Goal: Information Seeking & Learning: Learn about a topic

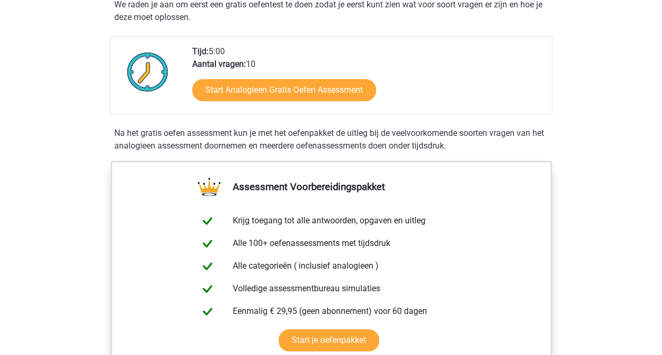
scroll to position [211, 0]
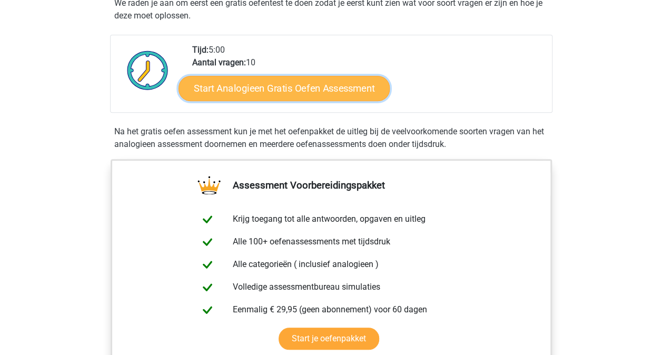
click at [287, 88] on link "Start Analogieen Gratis Oefen Assessment" at bounding box center [283, 87] width 211 height 25
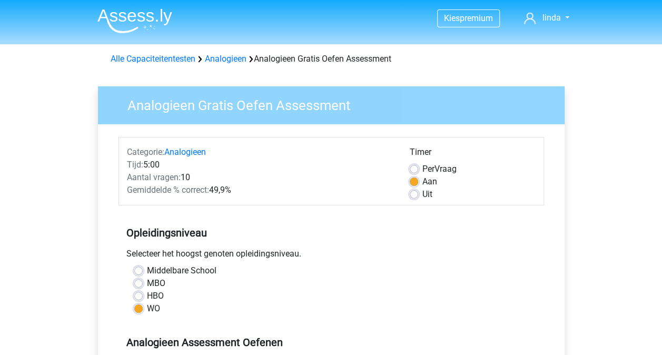
click at [328, 252] on div "Selecteer het hoogst genoten opleidingsniveau." at bounding box center [330, 255] width 425 height 17
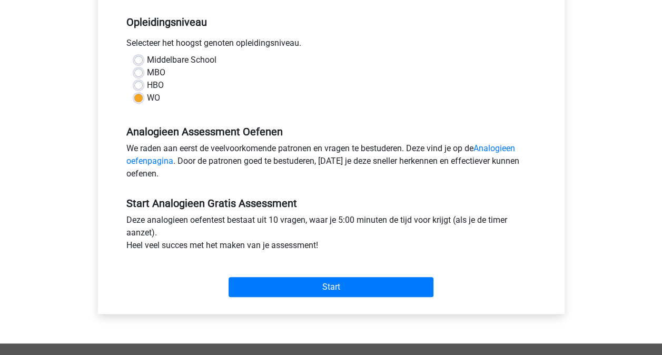
scroll to position [232, 0]
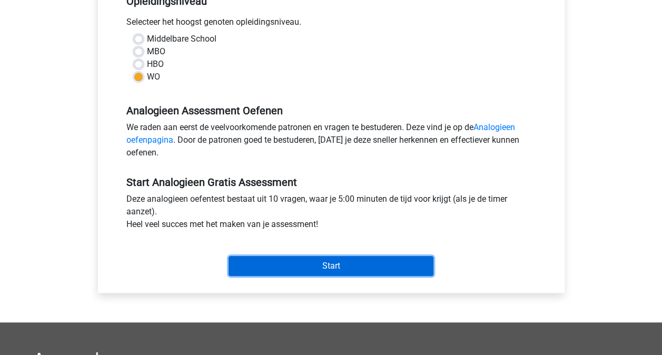
click at [334, 266] on input "Start" at bounding box center [330, 266] width 205 height 20
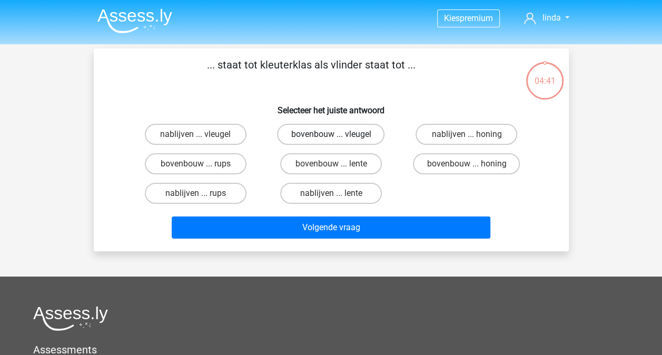
click at [341, 134] on label "bovenbouw ... vleugel" at bounding box center [330, 134] width 107 height 21
click at [337, 134] on input "bovenbouw ... vleugel" at bounding box center [334, 137] width 7 height 7
radio input "true"
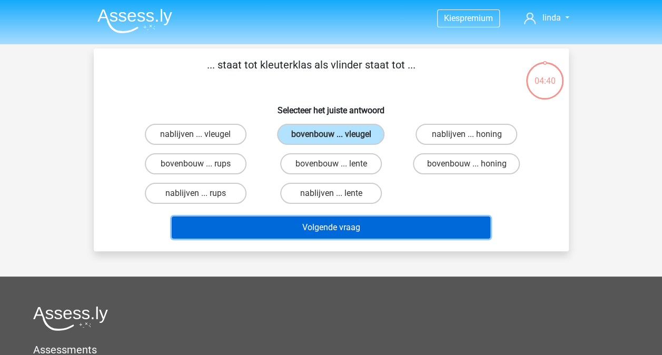
click at [353, 230] on button "Volgende vraag" at bounding box center [331, 227] width 318 height 22
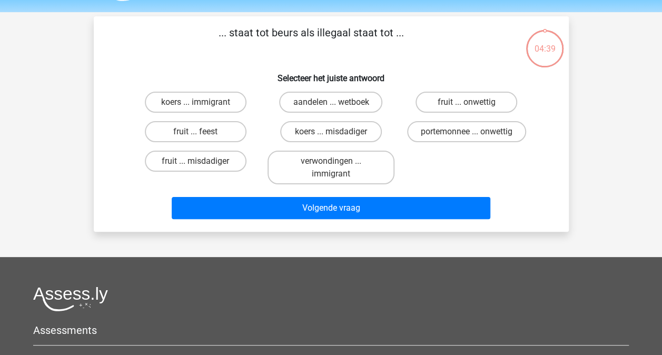
scroll to position [48, 0]
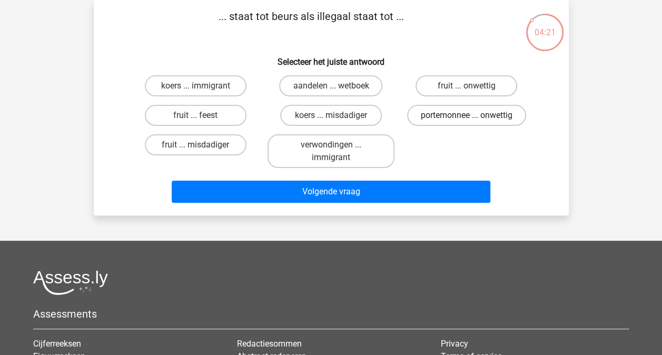
click at [462, 113] on label "portemonnee ... onwettig" at bounding box center [466, 115] width 119 height 21
click at [466, 115] on input "portemonnee ... onwettig" at bounding box center [469, 118] width 7 height 7
radio input "true"
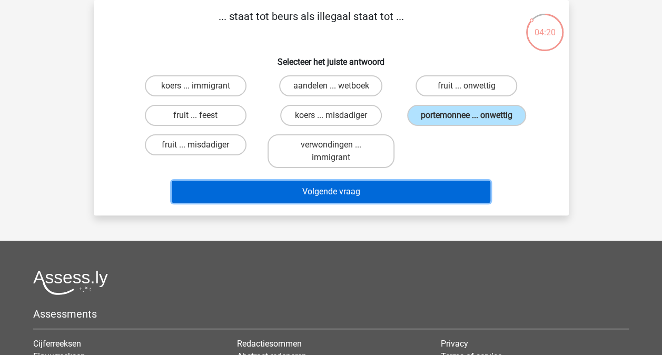
click at [394, 188] on button "Volgende vraag" at bounding box center [331, 192] width 318 height 22
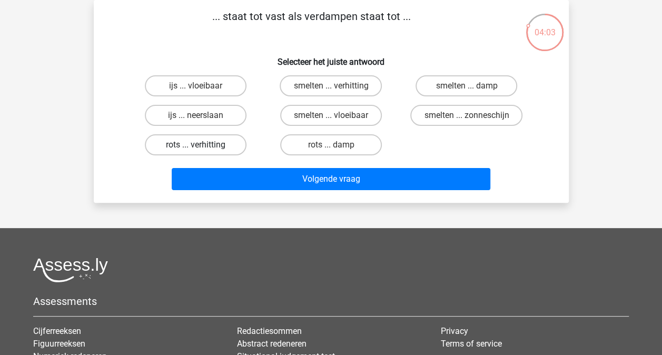
click at [223, 147] on label "rots ... verhitting" at bounding box center [196, 144] width 102 height 21
click at [202, 147] on input "rots ... verhitting" at bounding box center [198, 148] width 7 height 7
radio input "true"
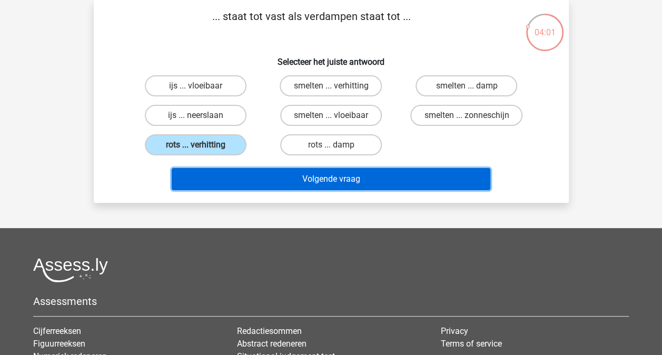
click at [325, 183] on button "Volgende vraag" at bounding box center [331, 179] width 318 height 22
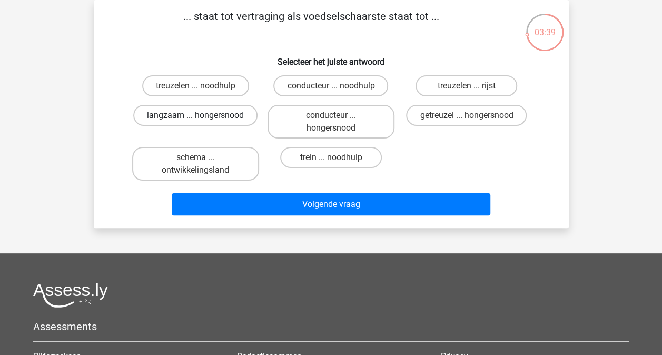
click at [220, 115] on label "langzaam ... hongersnood" at bounding box center [195, 115] width 124 height 21
click at [202, 115] on input "langzaam ... hongersnood" at bounding box center [198, 118] width 7 height 7
radio input "true"
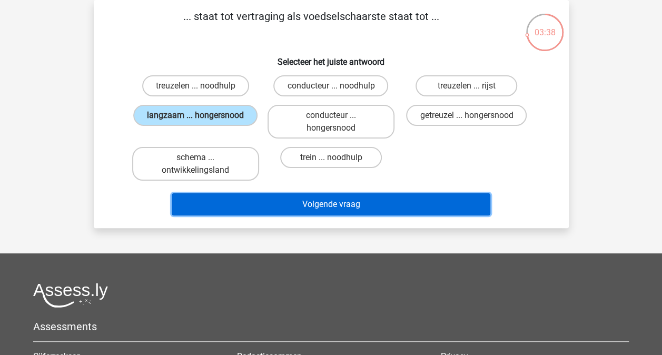
click at [327, 212] on button "Volgende vraag" at bounding box center [331, 204] width 318 height 22
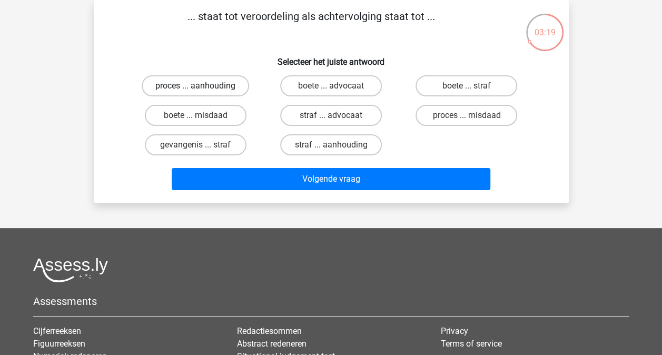
click at [223, 86] on label "proces ... aanhouding" at bounding box center [195, 85] width 107 height 21
click at [202, 86] on input "proces ... aanhouding" at bounding box center [198, 89] width 7 height 7
radio input "true"
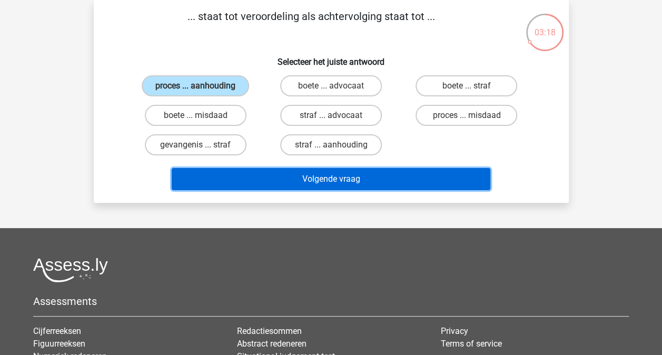
click at [336, 176] on button "Volgende vraag" at bounding box center [331, 179] width 318 height 22
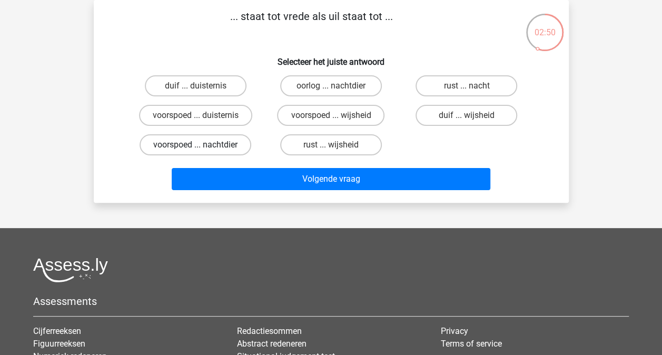
click at [224, 143] on label "voorspoed ... nachtdier" at bounding box center [196, 144] width 112 height 21
click at [202, 145] on input "voorspoed ... nachtdier" at bounding box center [198, 148] width 7 height 7
radio input "true"
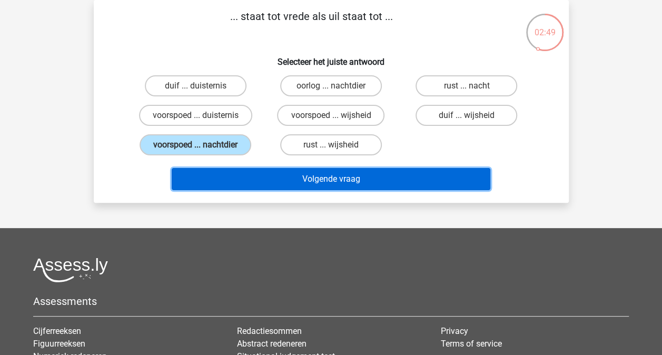
click at [310, 180] on button "Volgende vraag" at bounding box center [331, 179] width 318 height 22
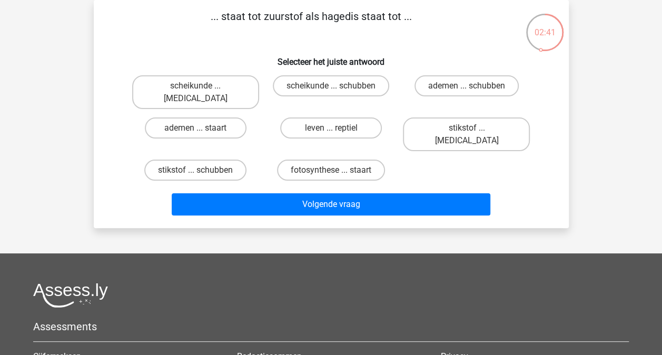
scroll to position [54, 0]
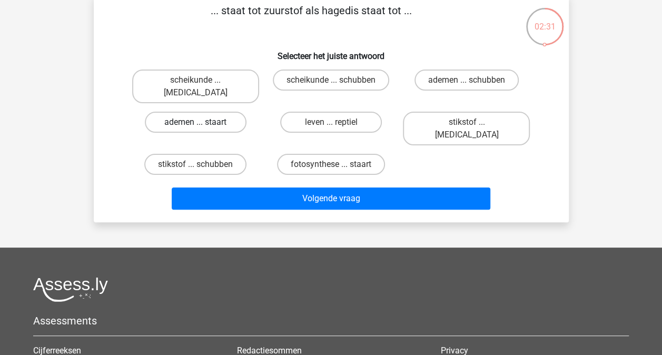
click at [228, 112] on label "ademen ... staart" at bounding box center [196, 122] width 102 height 21
click at [202, 122] on input "ademen ... staart" at bounding box center [198, 125] width 7 height 7
radio input "true"
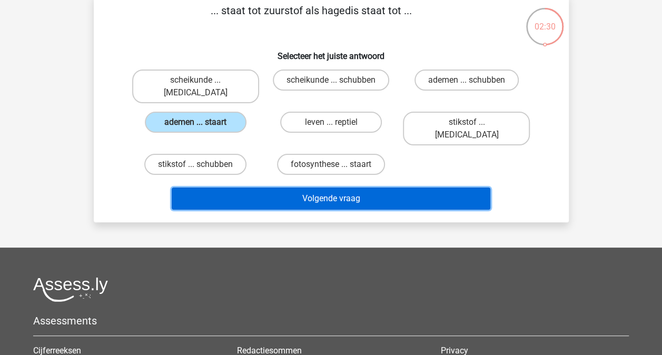
click at [296, 187] on button "Volgende vraag" at bounding box center [331, 198] width 318 height 22
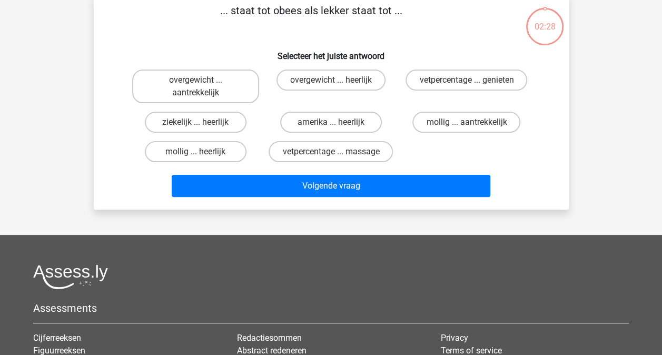
scroll to position [48, 0]
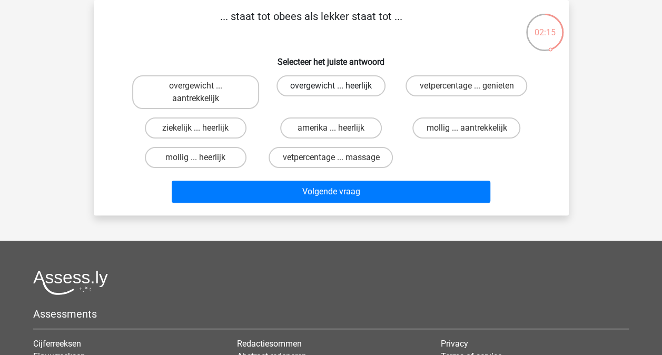
click at [318, 83] on label "overgewicht ... heerlijk" at bounding box center [330, 85] width 109 height 21
click at [331, 86] on input "overgewicht ... heerlijk" at bounding box center [334, 89] width 7 height 7
radio input "true"
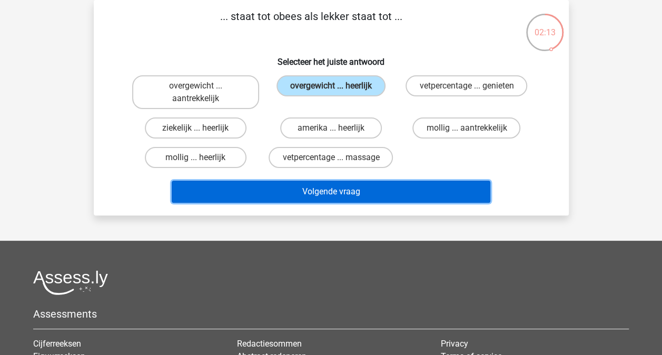
click at [340, 194] on button "Volgende vraag" at bounding box center [331, 192] width 318 height 22
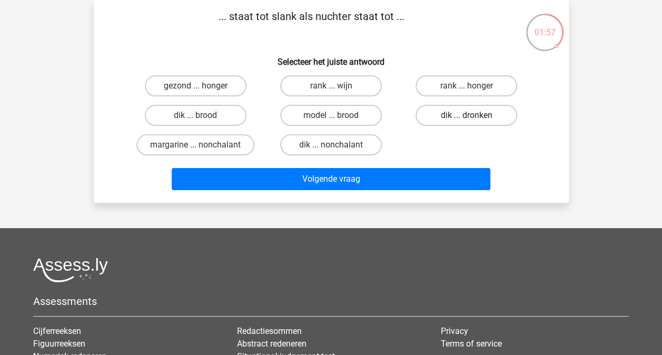
click at [469, 115] on label "dik ... dronken" at bounding box center [466, 115] width 102 height 21
click at [469, 115] on input "dik ... dronken" at bounding box center [469, 118] width 7 height 7
radio input "true"
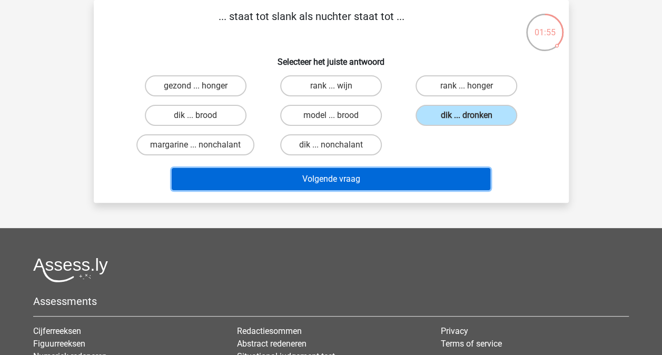
click at [367, 178] on button "Volgende vraag" at bounding box center [331, 179] width 318 height 22
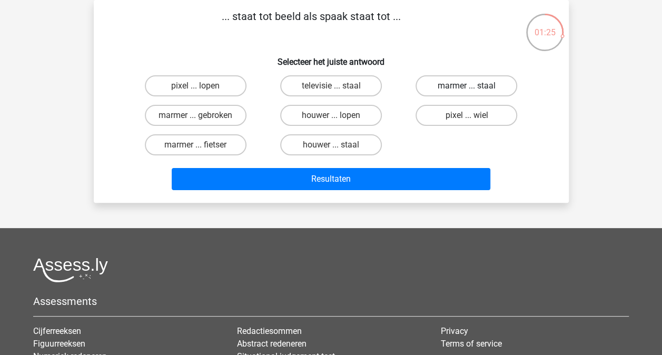
click at [457, 88] on label "marmer ... staal" at bounding box center [466, 85] width 102 height 21
click at [466, 88] on input "marmer ... staal" at bounding box center [469, 89] width 7 height 7
radio input "true"
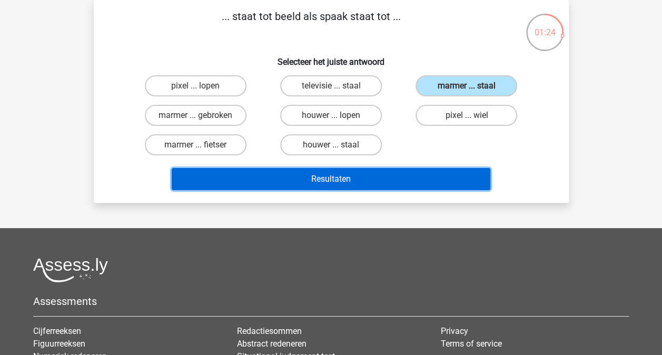
click at [352, 183] on button "Resultaten" at bounding box center [331, 179] width 318 height 22
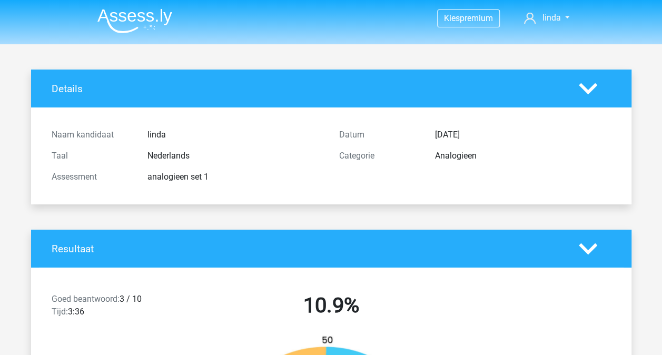
click at [294, 238] on div "Resultaat" at bounding box center [331, 249] width 600 height 38
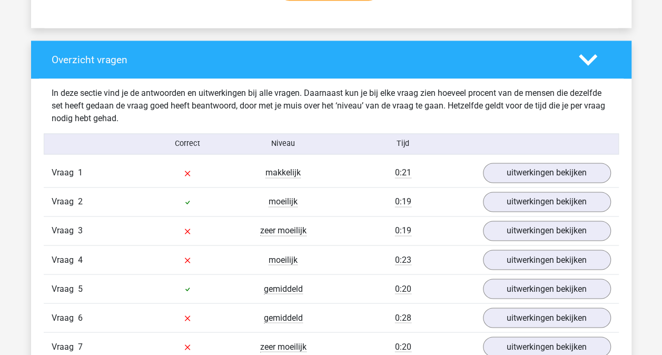
scroll to position [758, 0]
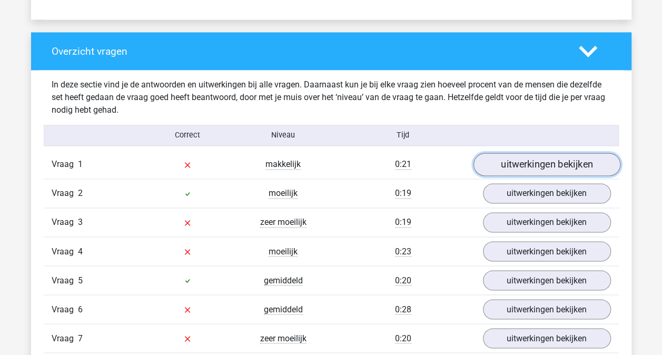
click at [500, 162] on link "uitwerkingen bekijken" at bounding box center [546, 164] width 147 height 23
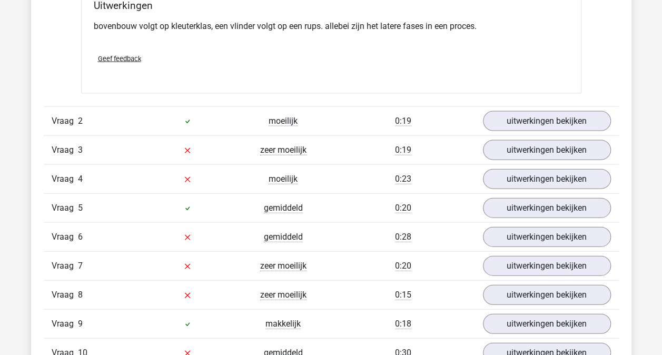
scroll to position [1095, 0]
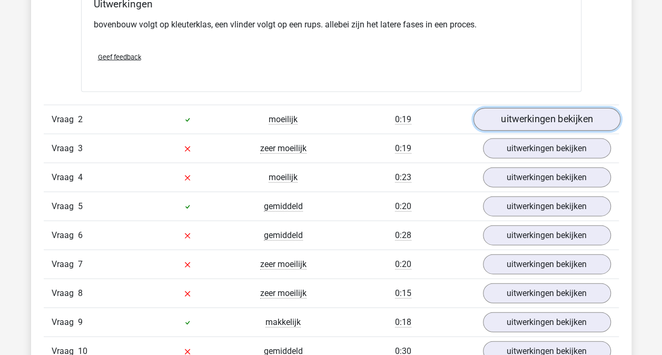
click at [507, 120] on link "uitwerkingen bekijken" at bounding box center [546, 119] width 147 height 23
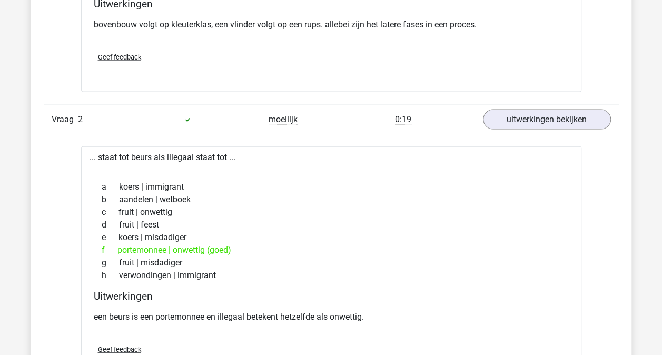
click at [31, 206] on div "Overzicht vragen In deze sectie vind je de antwoorden en uitwerkingen bij alle …" at bounding box center [331, 166] width 600 height 942
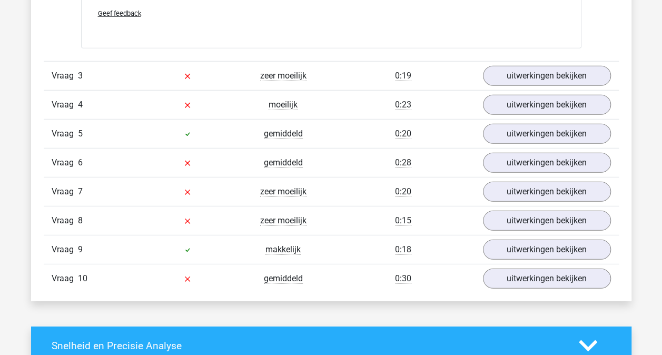
scroll to position [1432, 0]
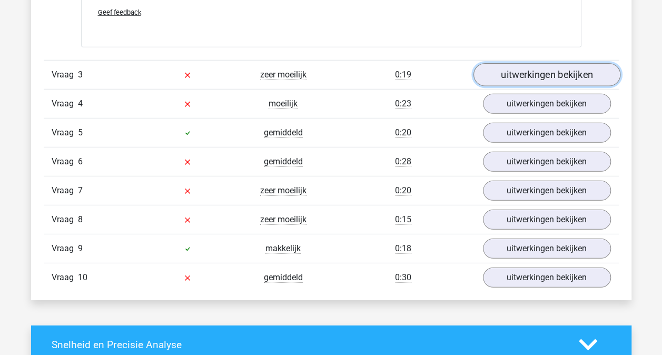
click at [520, 77] on link "uitwerkingen bekijken" at bounding box center [546, 74] width 147 height 23
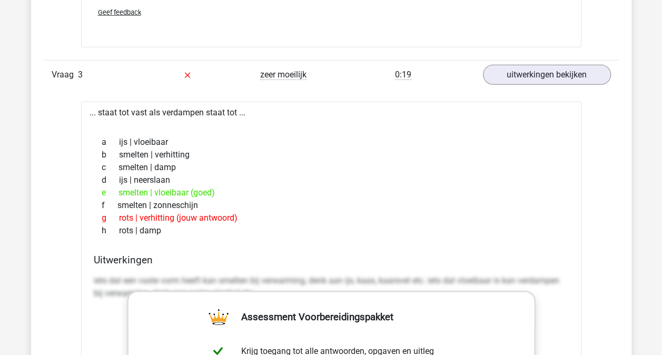
click at [23, 156] on div "Kies premium linda Linda.a.willems@gmail.com" at bounding box center [331, 269] width 662 height 3403
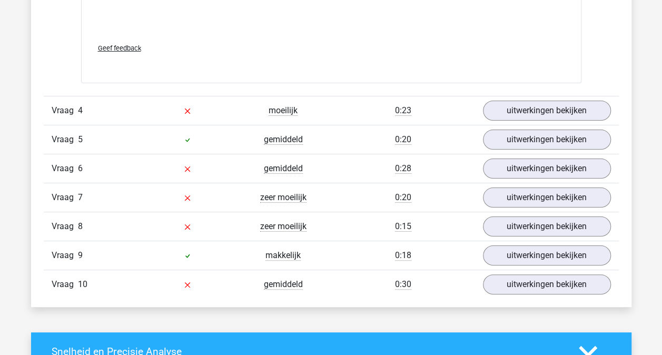
scroll to position [2022, 0]
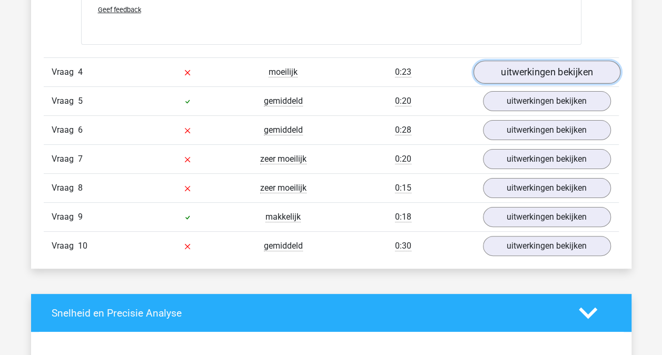
click at [538, 66] on link "uitwerkingen bekijken" at bounding box center [546, 72] width 147 height 23
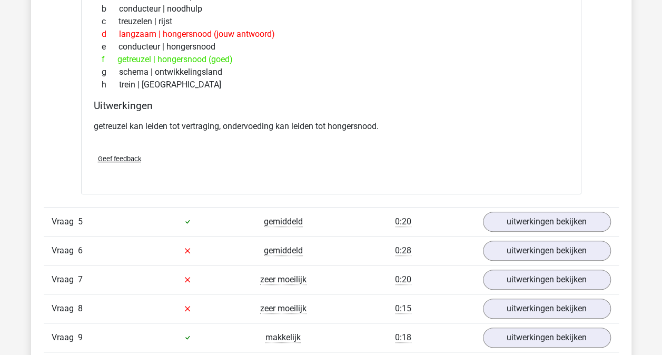
scroll to position [2232, 0]
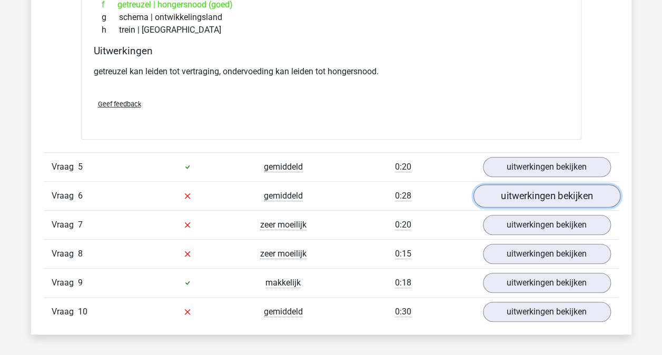
click at [514, 196] on link "uitwerkingen bekijken" at bounding box center [546, 195] width 147 height 23
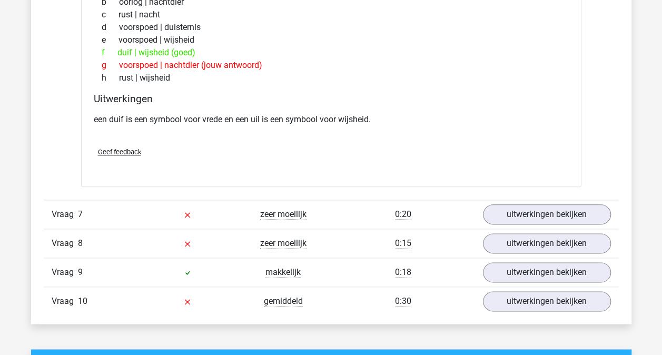
scroll to position [2527, 0]
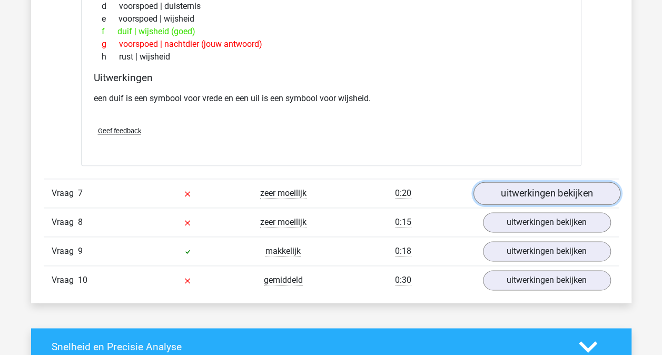
click at [521, 191] on link "uitwerkingen bekijken" at bounding box center [546, 193] width 147 height 23
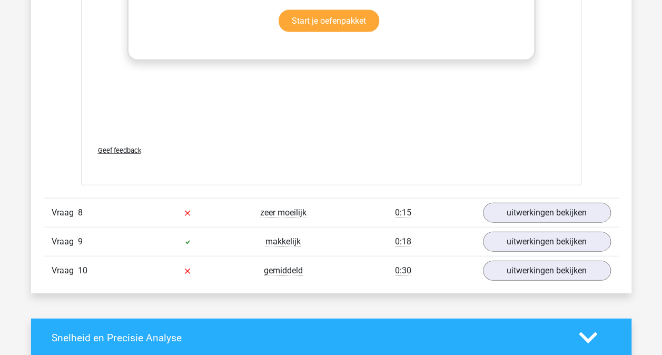
scroll to position [3095, 0]
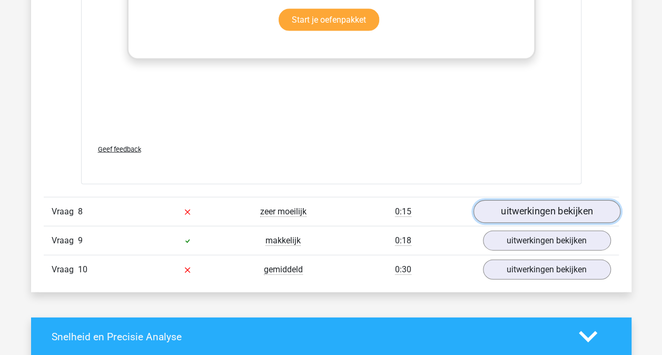
click at [510, 204] on link "uitwerkingen bekijken" at bounding box center [546, 211] width 147 height 23
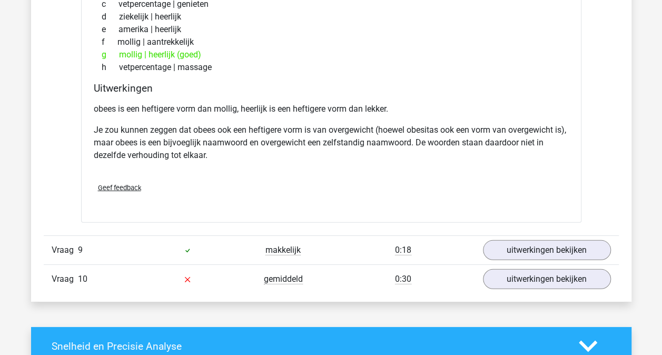
scroll to position [3411, 0]
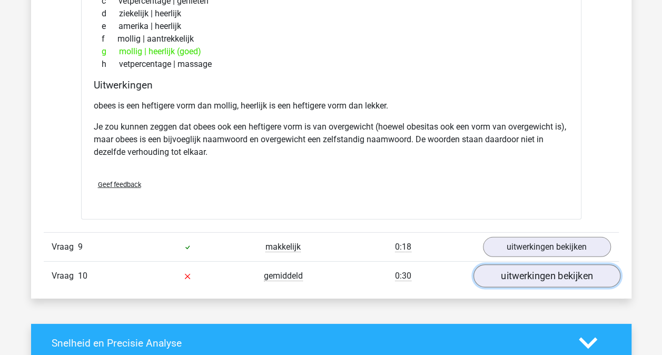
click at [530, 269] on link "uitwerkingen bekijken" at bounding box center [546, 275] width 147 height 23
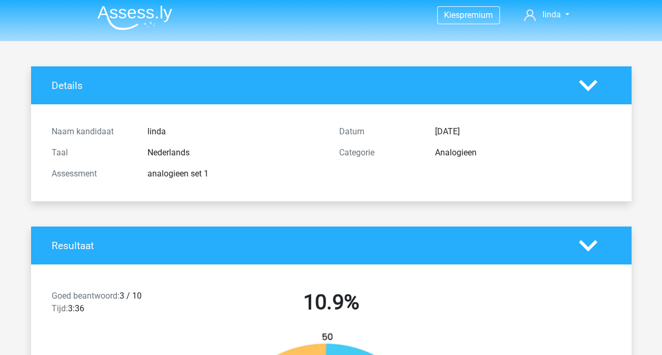
scroll to position [0, 0]
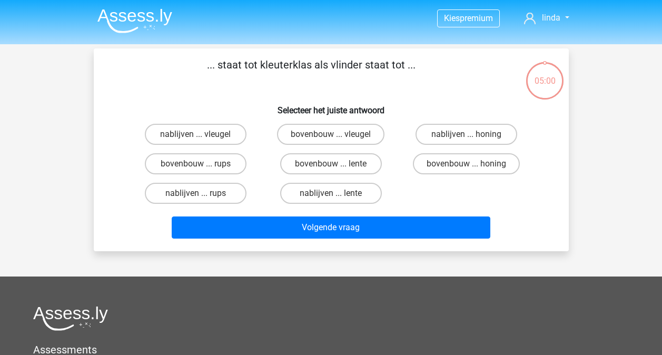
scroll to position [48, 0]
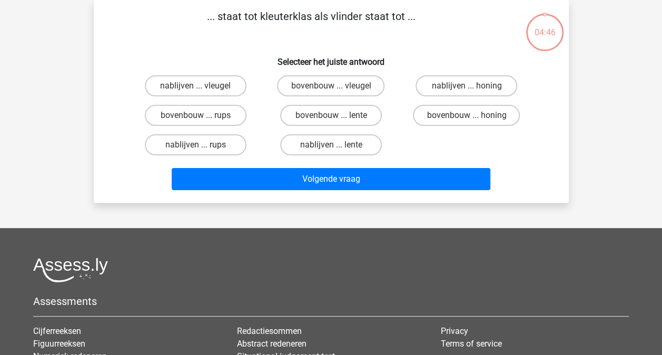
click at [74, 53] on div "Kies premium linda Linda.a.willems@gmail.com" at bounding box center [331, 229] width 662 height 554
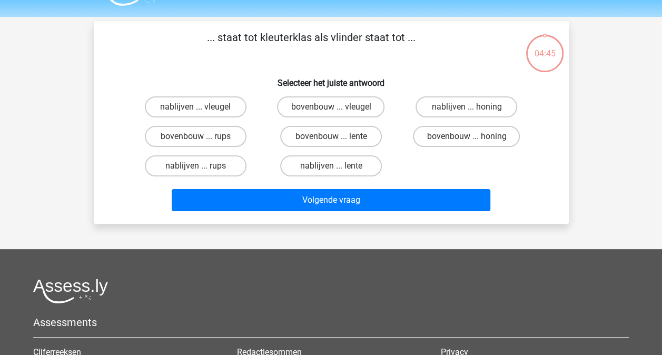
scroll to position [0, 0]
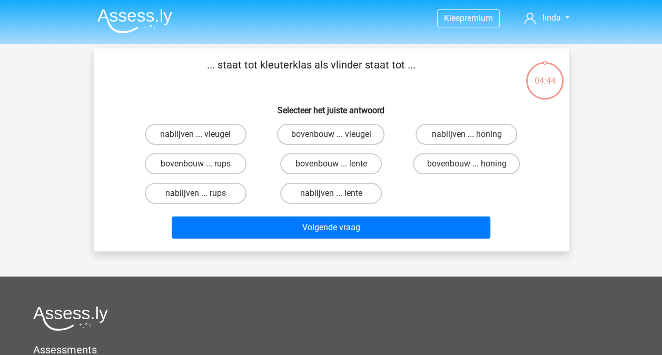
click at [108, 9] on img at bounding box center [134, 20] width 75 height 25
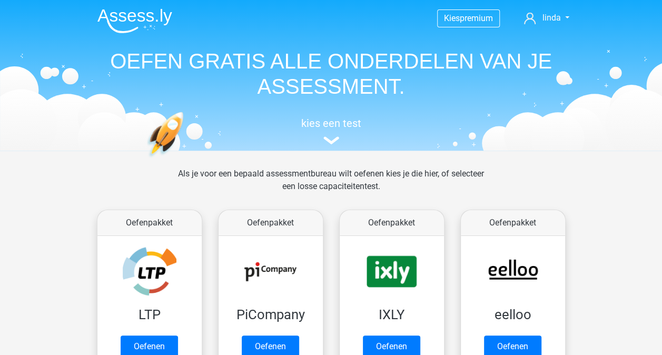
click at [164, 77] on h1 "OEFEN GRATIS ALLE ONDERDELEN VAN JE ASSESSMENT." at bounding box center [331, 73] width 484 height 51
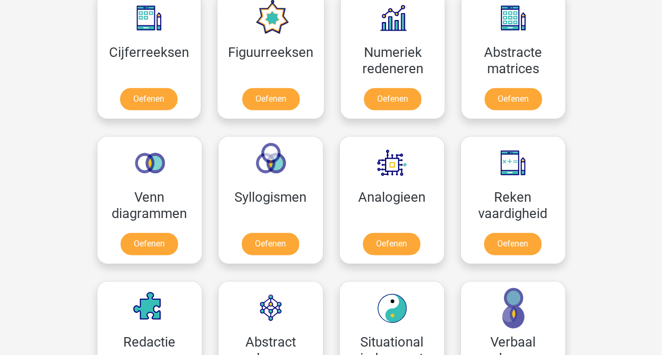
scroll to position [505, 0]
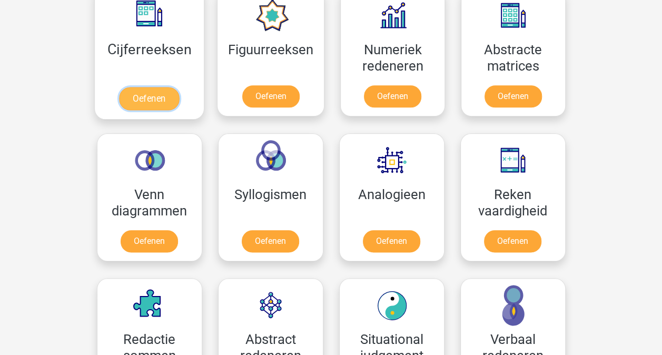
click at [158, 94] on link "Oefenen" at bounding box center [149, 98] width 60 height 23
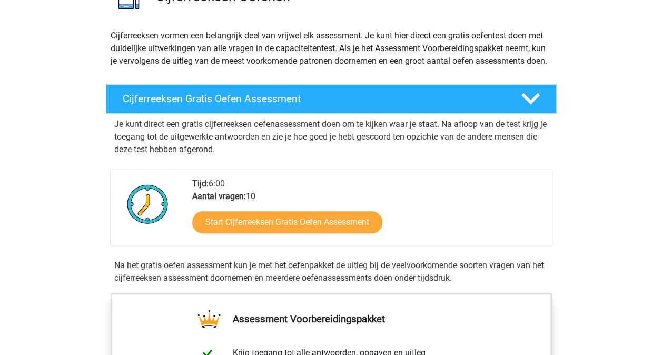
scroll to position [190, 0]
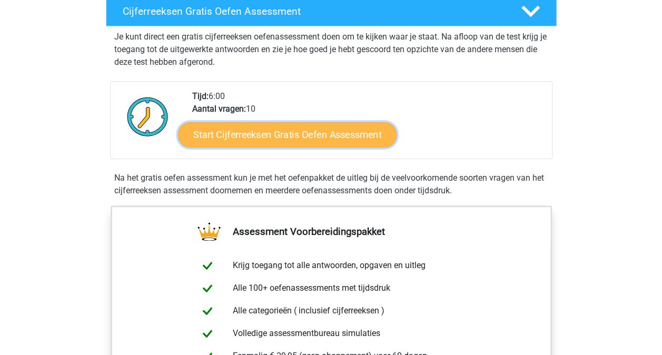
click at [245, 143] on link "Start Cijferreeksen Gratis Oefen Assessment" at bounding box center [287, 134] width 218 height 25
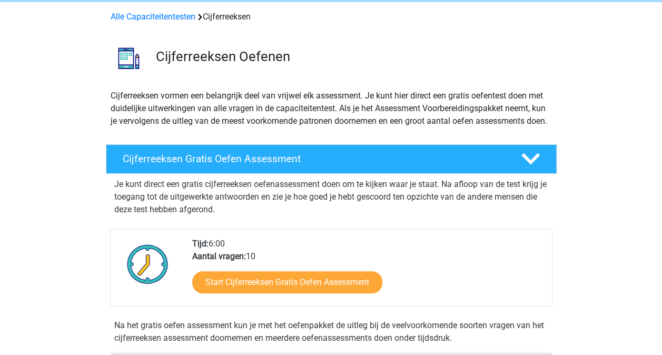
scroll to position [0, 0]
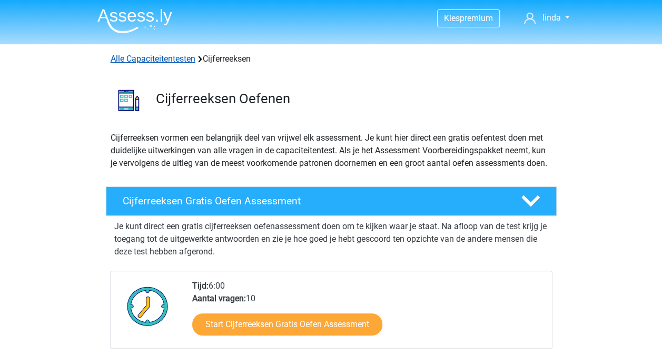
click at [170, 56] on link "Alle Capaciteitentesten" at bounding box center [153, 59] width 85 height 10
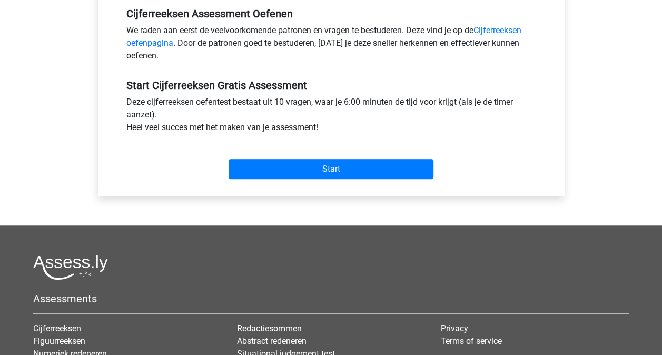
scroll to position [337, 0]
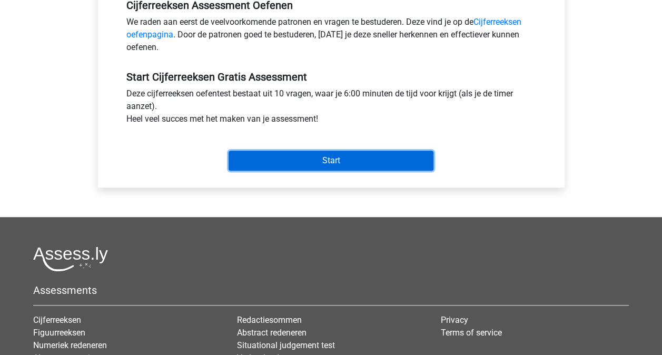
click at [284, 156] on input "Start" at bounding box center [330, 161] width 205 height 20
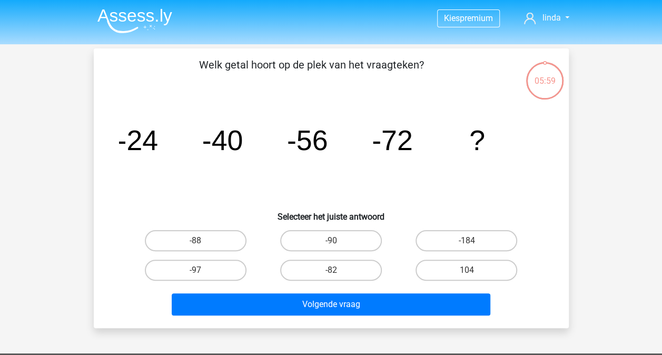
click at [69, 203] on div "Kies premium linda [EMAIL_ADDRESS][PERSON_NAME][DOMAIN_NAME]" at bounding box center [331, 315] width 662 height 631
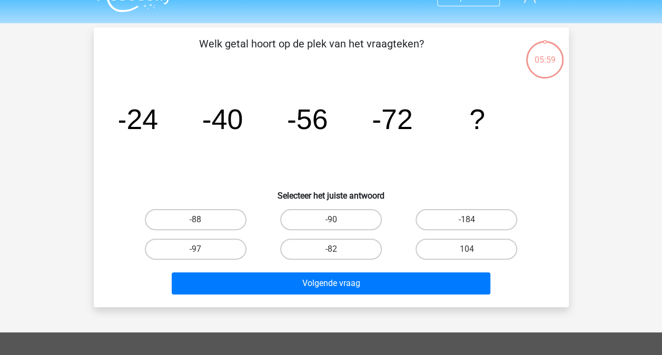
scroll to position [42, 0]
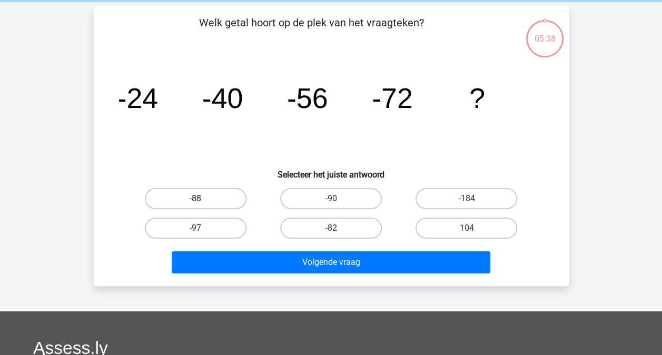
click at [223, 201] on label "-88" at bounding box center [196, 198] width 102 height 21
click at [202, 201] on input "-88" at bounding box center [198, 201] width 7 height 7
radio input "true"
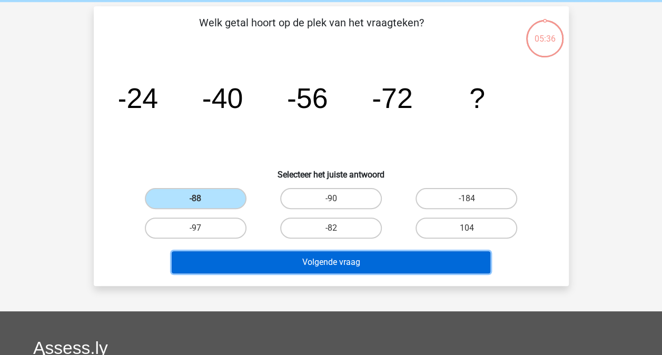
click at [312, 261] on button "Volgende vraag" at bounding box center [331, 262] width 318 height 22
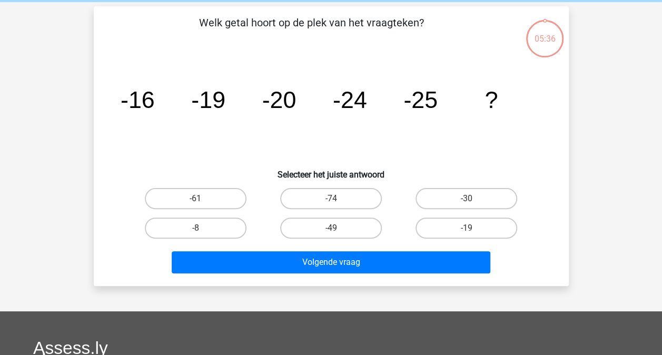
scroll to position [48, 0]
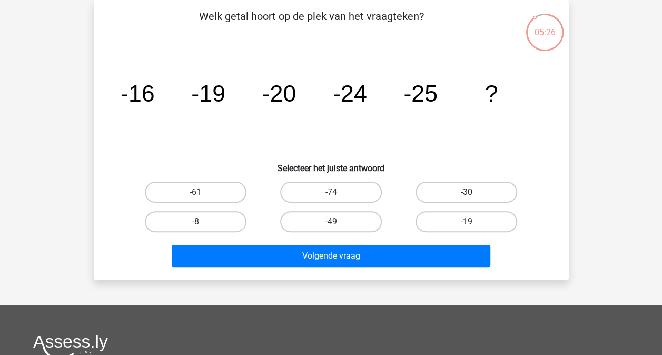
click at [443, 193] on label "-30" at bounding box center [466, 192] width 102 height 21
click at [466, 193] on input "-30" at bounding box center [469, 195] width 7 height 7
radio input "true"
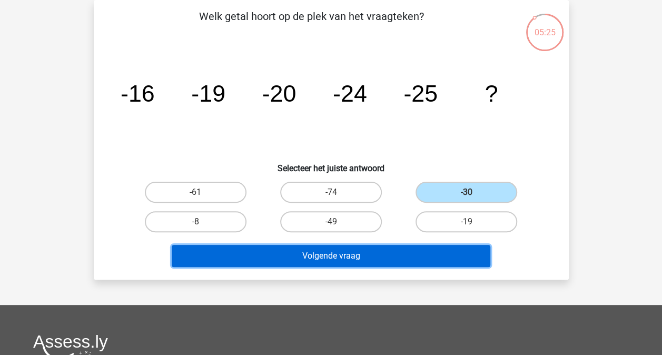
click at [381, 254] on button "Volgende vraag" at bounding box center [331, 256] width 318 height 22
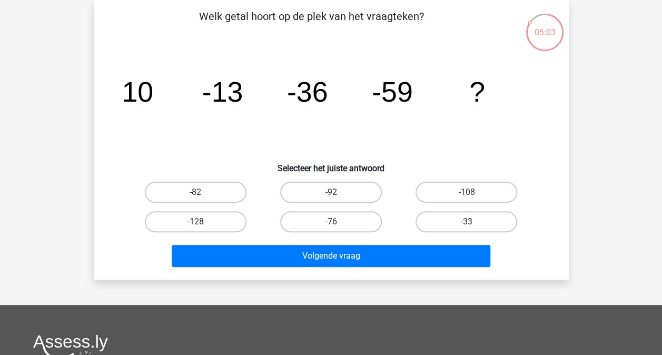
click at [164, 176] on div "Welk getal hoort op de plek van het vraagteken? image/svg+xml 10 -13 -36 -59 ? …" at bounding box center [331, 139] width 466 height 263
click at [194, 194] on label "-82" at bounding box center [196, 192] width 102 height 21
click at [195, 194] on input "-82" at bounding box center [198, 195] width 7 height 7
radio input "true"
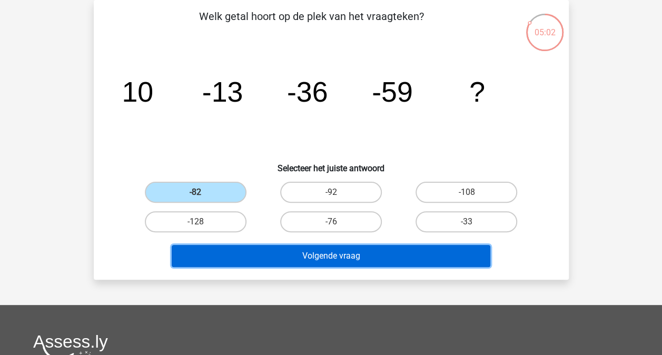
click at [286, 250] on button "Volgende vraag" at bounding box center [331, 256] width 318 height 22
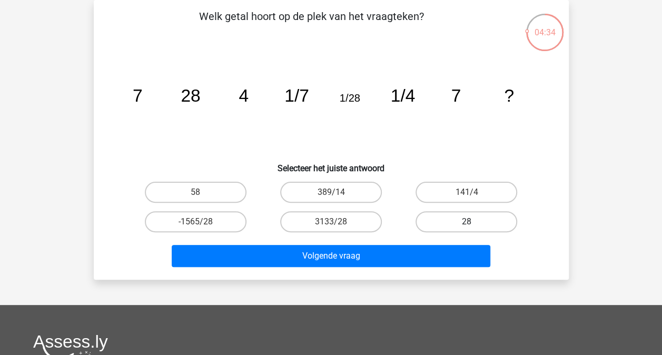
click at [465, 217] on label "28" at bounding box center [466, 221] width 102 height 21
click at [466, 222] on input "28" at bounding box center [469, 225] width 7 height 7
radio input "true"
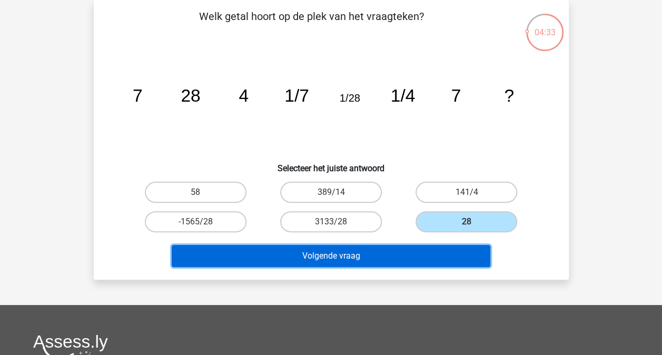
click at [385, 254] on button "Volgende vraag" at bounding box center [331, 256] width 318 height 22
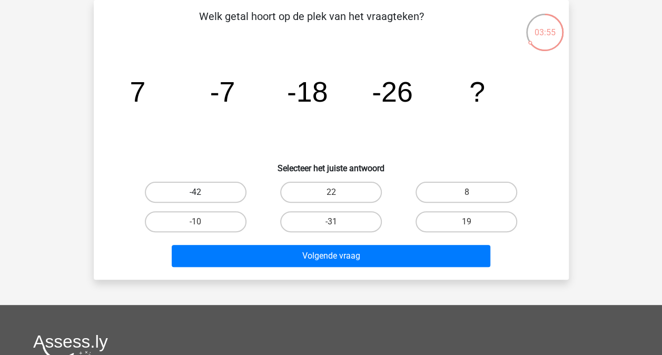
click at [229, 191] on label "-42" at bounding box center [196, 192] width 102 height 21
click at [202, 192] on input "-42" at bounding box center [198, 195] width 7 height 7
radio input "true"
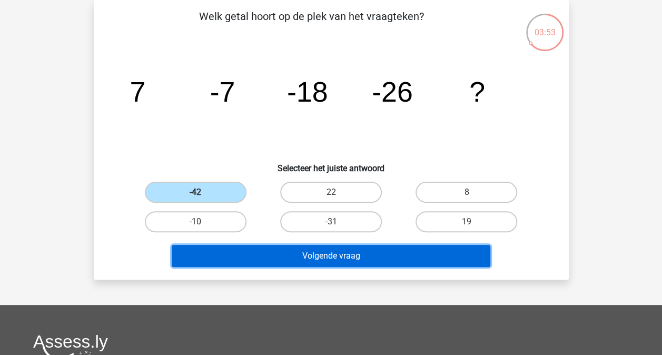
click at [292, 254] on button "Volgende vraag" at bounding box center [331, 256] width 318 height 22
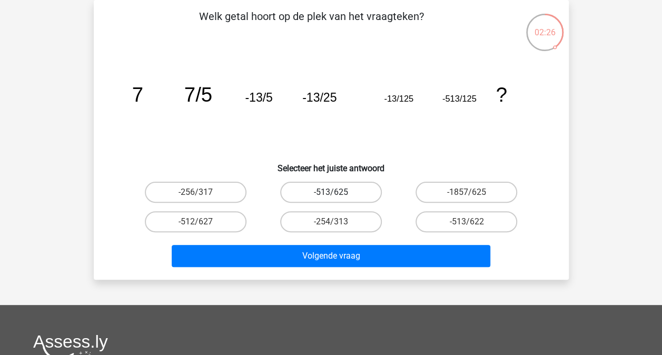
click at [357, 194] on label "-513/625" at bounding box center [331, 192] width 102 height 21
click at [337, 194] on input "-513/625" at bounding box center [334, 195] width 7 height 7
radio input "true"
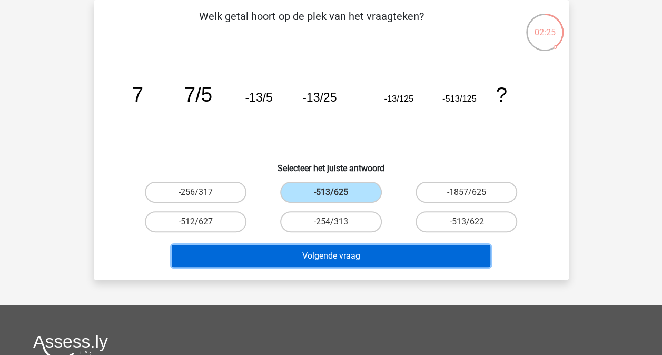
click at [396, 258] on button "Volgende vraag" at bounding box center [331, 256] width 318 height 22
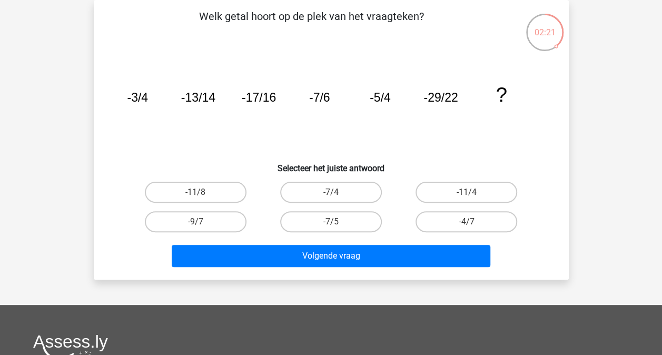
click at [178, 146] on icon "image/svg+xml -3/4 -13/14 -17/16 -7/6 -5/4 -29/22 ?" at bounding box center [331, 101] width 424 height 106
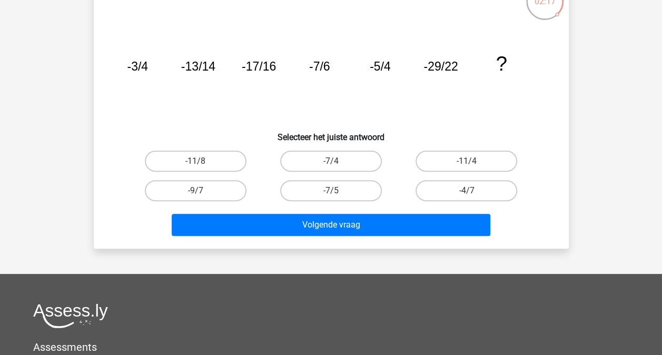
scroll to position [42, 0]
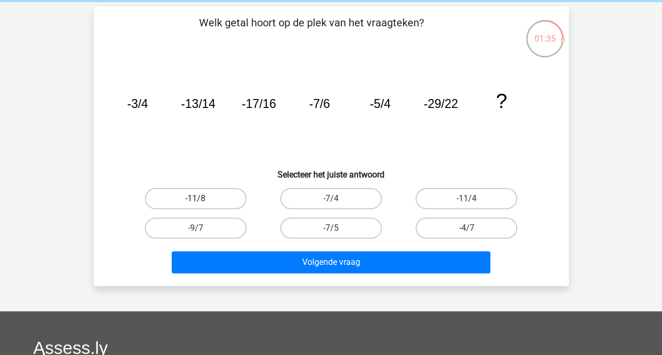
click at [226, 202] on label "-11/8" at bounding box center [196, 198] width 102 height 21
click at [202, 202] on input "-11/8" at bounding box center [198, 201] width 7 height 7
radio input "true"
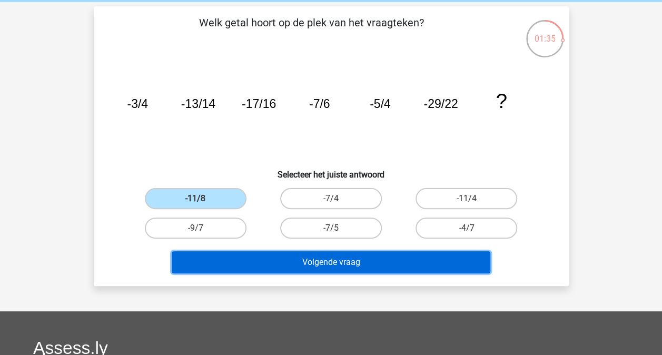
click at [316, 266] on button "Volgende vraag" at bounding box center [331, 262] width 318 height 22
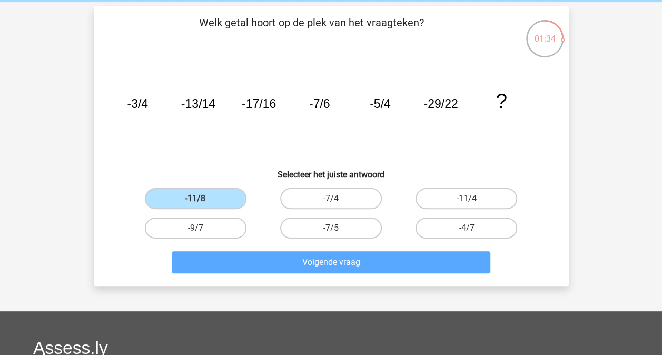
scroll to position [48, 0]
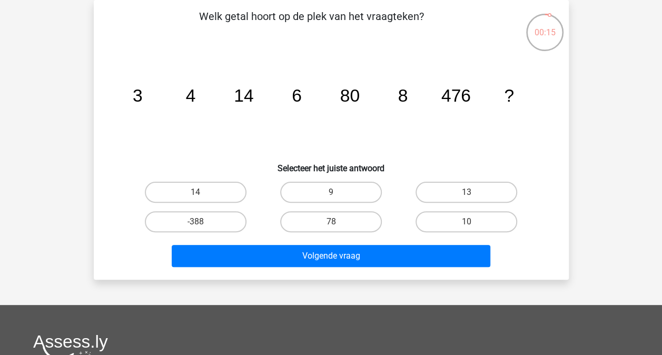
click at [432, 209] on div "10" at bounding box center [466, 221] width 135 height 29
click at [448, 234] on div "10" at bounding box center [466, 221] width 135 height 29
click at [458, 226] on label "10" at bounding box center [466, 221] width 102 height 21
click at [466, 226] on input "10" at bounding box center [469, 225] width 7 height 7
radio input "true"
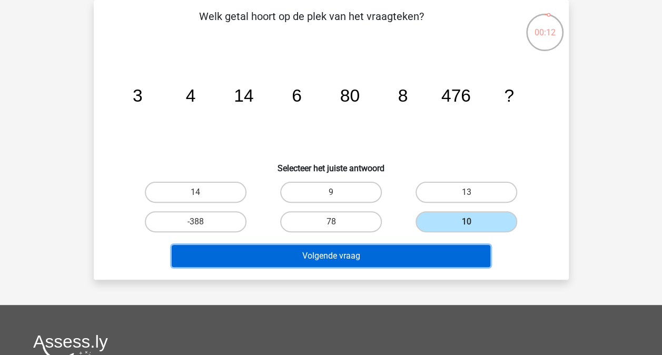
click at [381, 262] on button "Volgende vraag" at bounding box center [331, 256] width 318 height 22
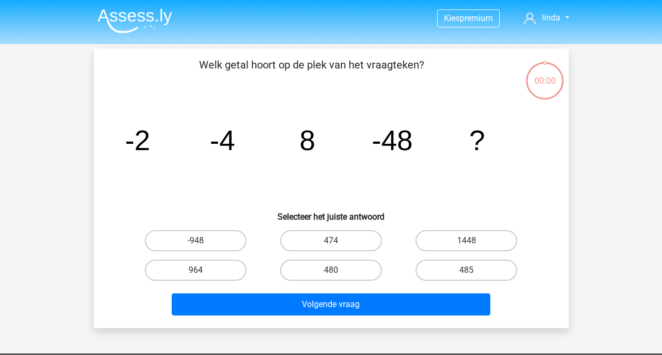
scroll to position [48, 0]
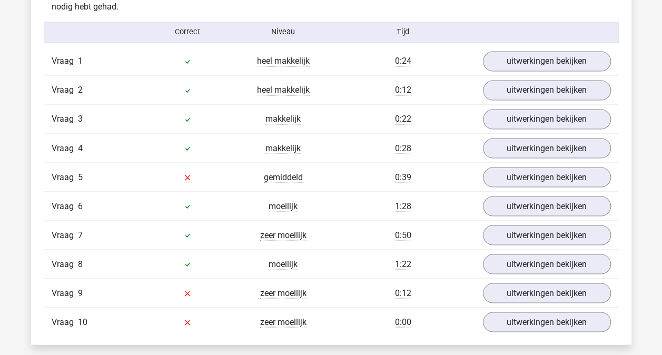
scroll to position [863, 0]
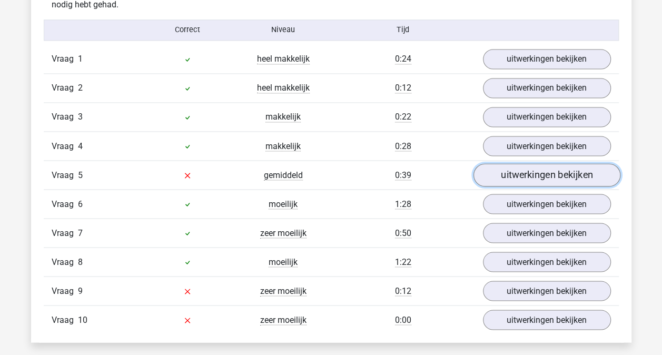
click at [514, 177] on link "uitwerkingen bekijken" at bounding box center [546, 174] width 147 height 23
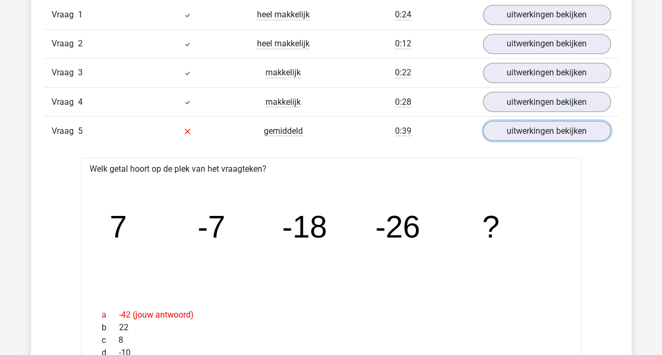
scroll to position [884, 0]
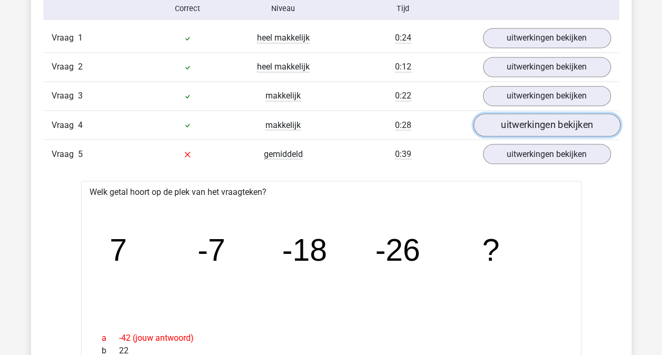
click at [512, 125] on link "uitwerkingen bekijken" at bounding box center [546, 124] width 147 height 23
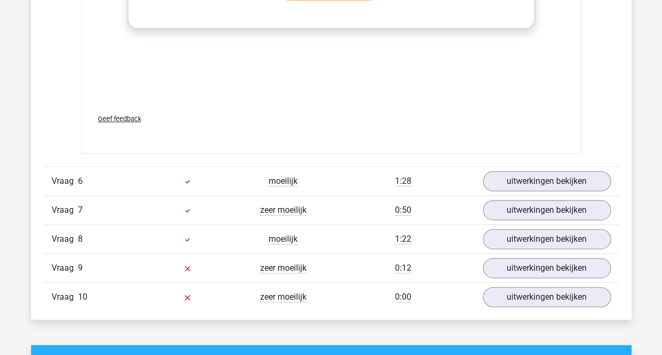
scroll to position [2085, 0]
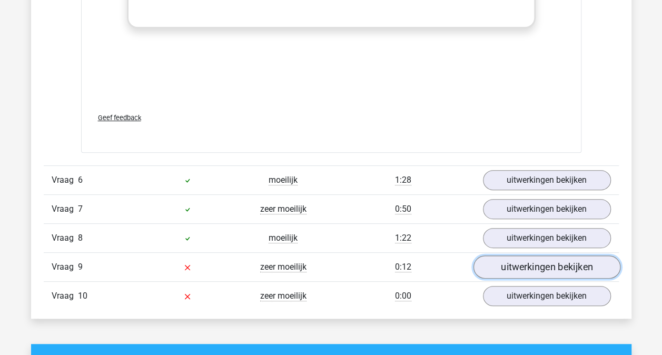
click at [508, 263] on link "uitwerkingen bekijken" at bounding box center [546, 266] width 147 height 23
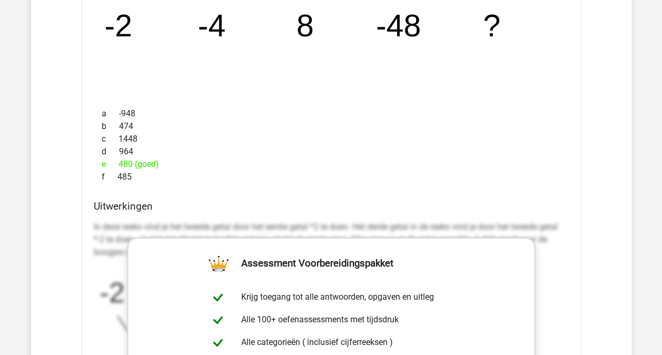
scroll to position [2422, 0]
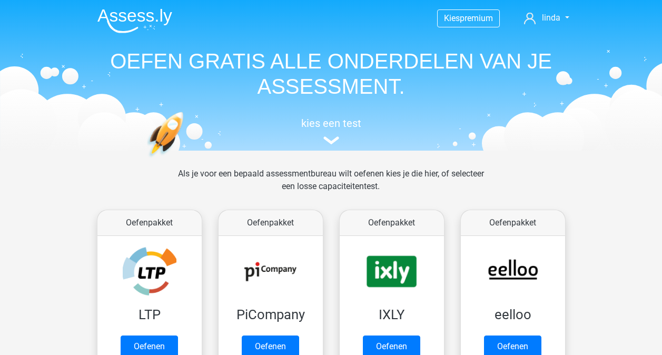
scroll to position [446, 0]
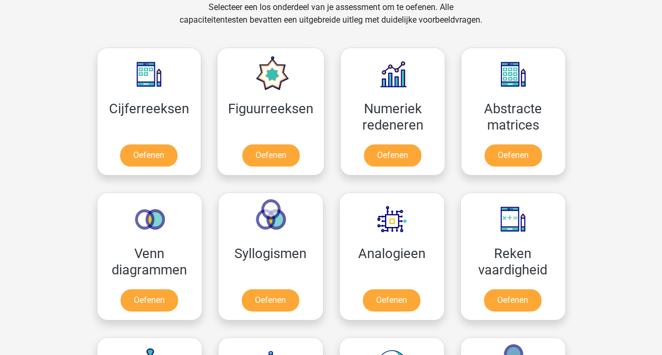
click at [258, 154] on link "Oefenen" at bounding box center [271, 157] width 60 height 23
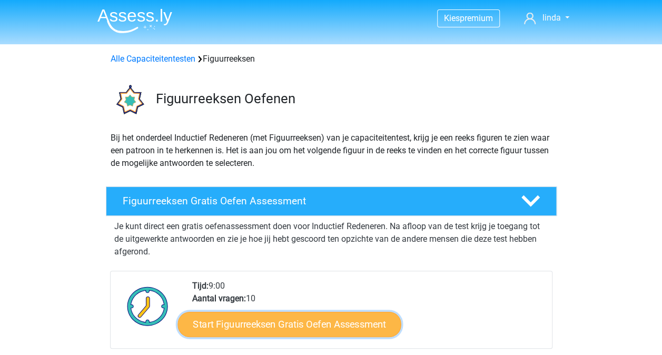
click at [291, 321] on link "Start Figuurreeksen Gratis Oefen Assessment" at bounding box center [288, 323] width 223 height 25
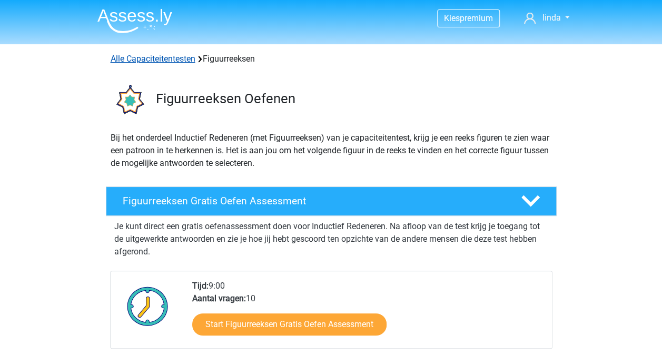
click at [162, 55] on link "Alle Capaciteitentesten" at bounding box center [153, 59] width 85 height 10
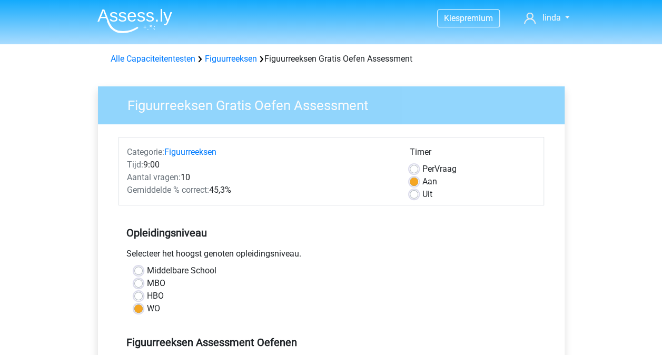
click at [287, 273] on div "Middelbare School" at bounding box center [331, 270] width 394 height 13
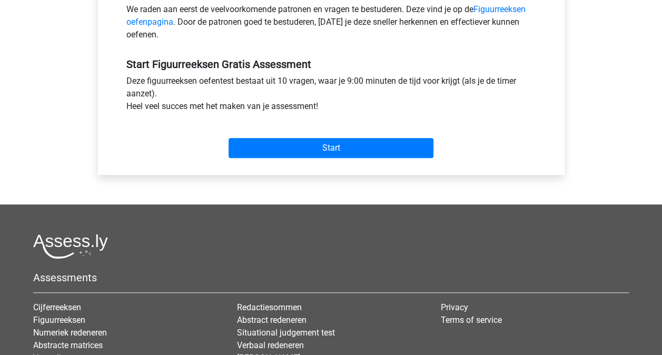
scroll to position [379, 0]
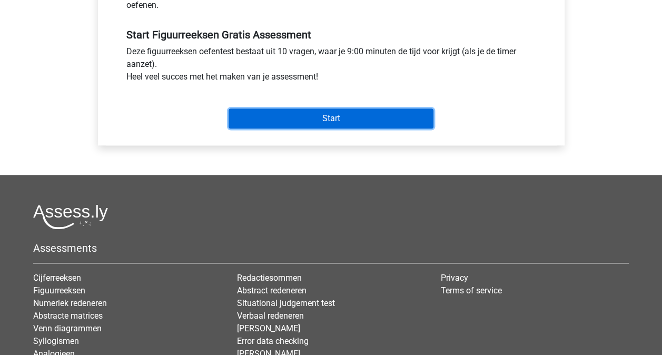
click at [318, 122] on input "Start" at bounding box center [330, 118] width 205 height 20
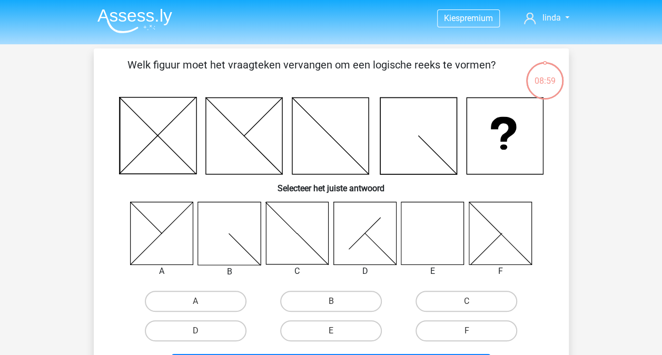
click at [82, 161] on div "08:59 Vraag 1 van de 10 Categorie: figuurreeksen set 1 Welk figuur moet het vra…" at bounding box center [331, 218] width 500 height 340
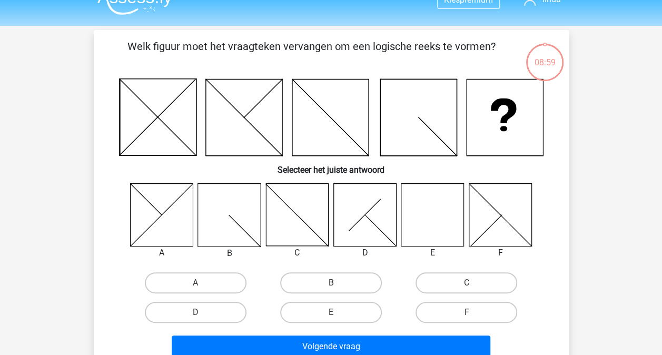
scroll to position [21, 0]
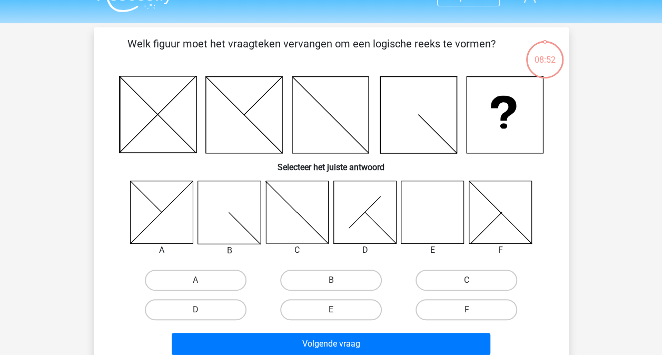
click at [352, 306] on label "E" at bounding box center [331, 309] width 102 height 21
click at [337, 310] on input "E" at bounding box center [334, 313] width 7 height 7
radio input "true"
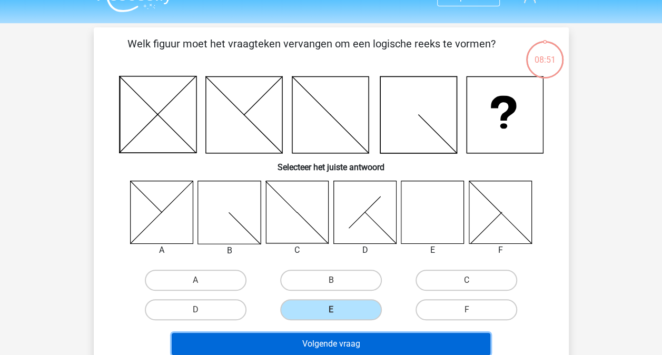
click at [370, 346] on button "Volgende vraag" at bounding box center [331, 344] width 318 height 22
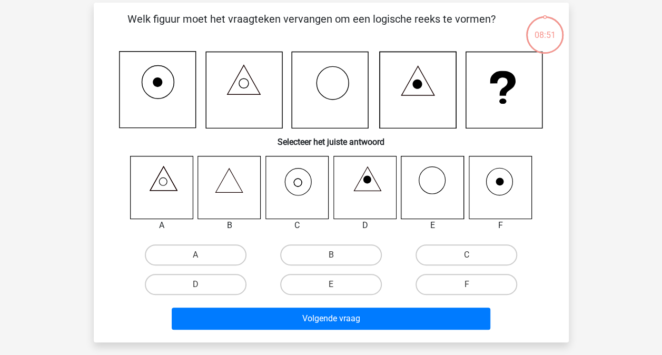
scroll to position [48, 0]
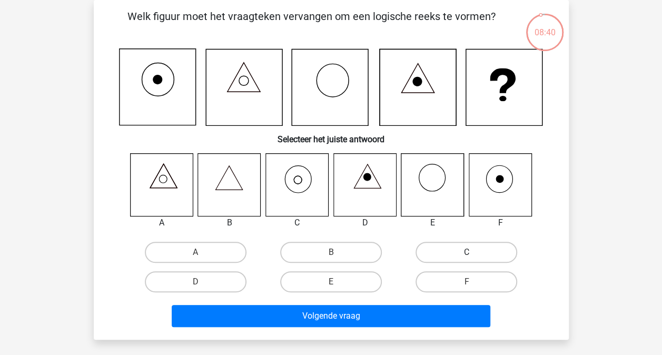
click at [440, 250] on label "C" at bounding box center [466, 252] width 102 height 21
click at [466, 252] on input "C" at bounding box center [469, 255] width 7 height 7
radio input "true"
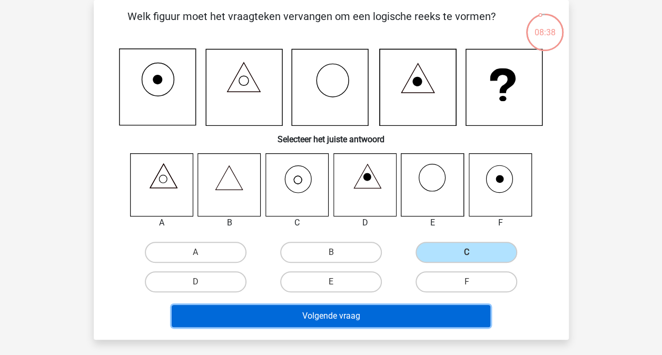
click at [393, 316] on button "Volgende vraag" at bounding box center [331, 316] width 318 height 22
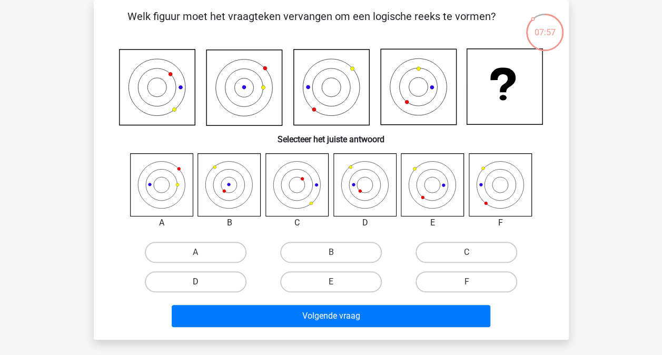
click at [230, 282] on label "D" at bounding box center [196, 281] width 102 height 21
click at [202, 282] on input "D" at bounding box center [198, 285] width 7 height 7
radio input "true"
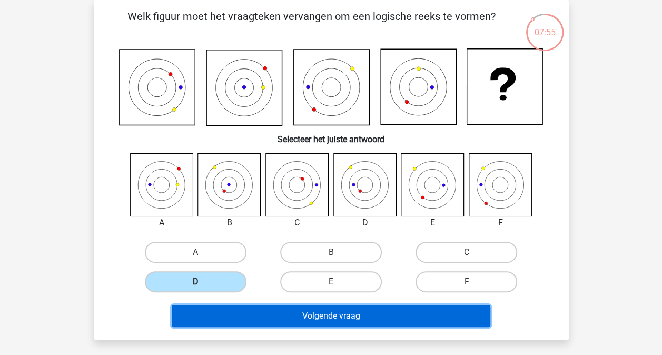
click at [328, 315] on button "Volgende vraag" at bounding box center [331, 316] width 318 height 22
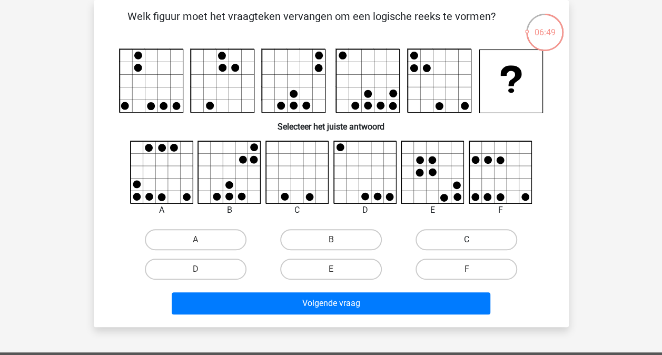
click at [446, 244] on label "C" at bounding box center [466, 239] width 102 height 21
click at [466, 244] on input "C" at bounding box center [469, 243] width 7 height 7
radio input "true"
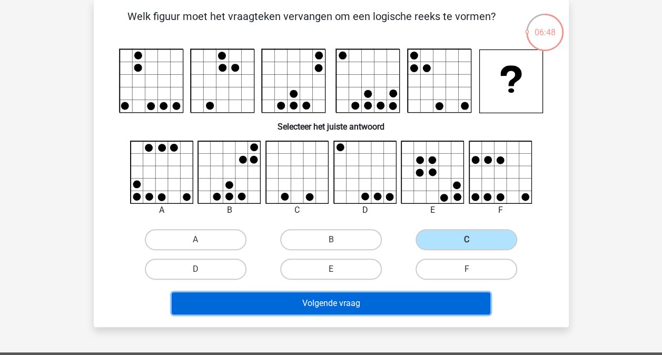
click at [392, 305] on button "Volgende vraag" at bounding box center [331, 303] width 318 height 22
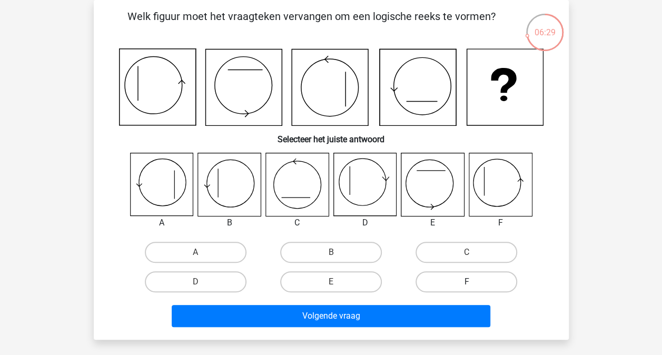
click at [474, 281] on label "F" at bounding box center [466, 281] width 102 height 21
click at [473, 282] on input "F" at bounding box center [469, 285] width 7 height 7
radio input "true"
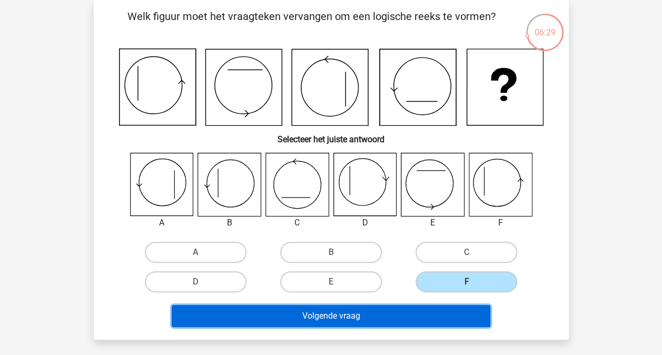
click at [439, 318] on button "Volgende vraag" at bounding box center [331, 316] width 318 height 22
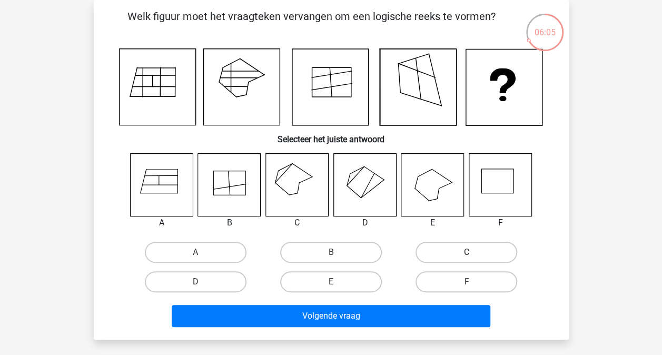
click at [483, 257] on label "C" at bounding box center [466, 252] width 102 height 21
click at [473, 257] on input "C" at bounding box center [469, 255] width 7 height 7
radio input "true"
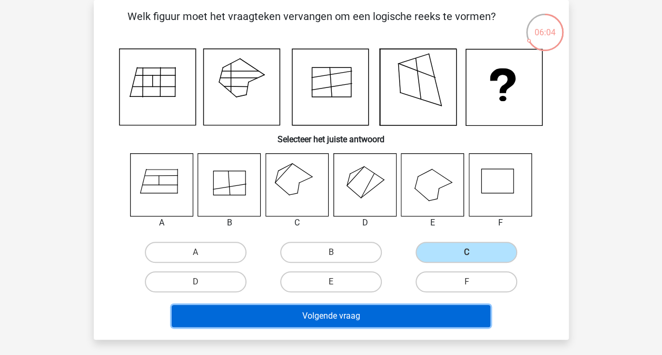
click at [342, 321] on button "Volgende vraag" at bounding box center [331, 316] width 318 height 22
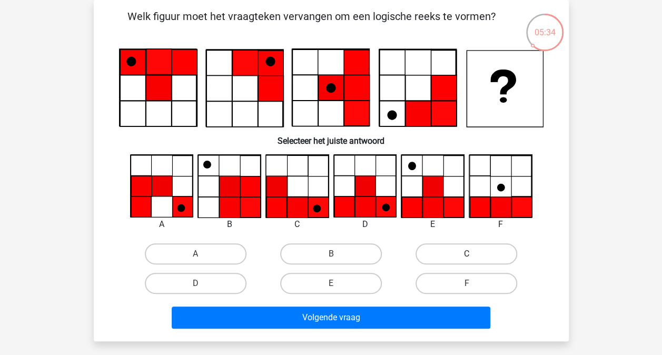
click at [468, 248] on label "C" at bounding box center [466, 253] width 102 height 21
click at [468, 254] on input "C" at bounding box center [469, 257] width 7 height 7
radio input "true"
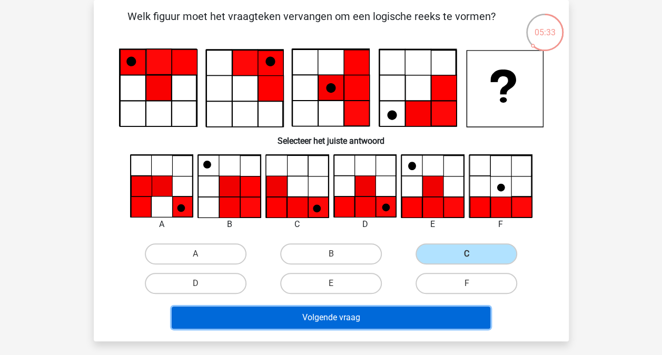
click at [361, 312] on button "Volgende vraag" at bounding box center [331, 317] width 318 height 22
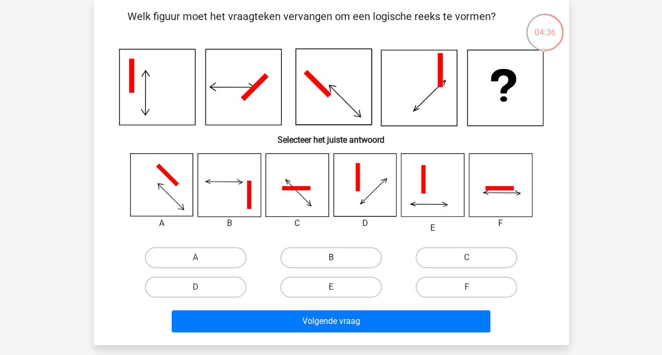
click at [354, 257] on label "B" at bounding box center [331, 257] width 102 height 21
click at [337, 257] on input "B" at bounding box center [334, 260] width 7 height 7
radio input "true"
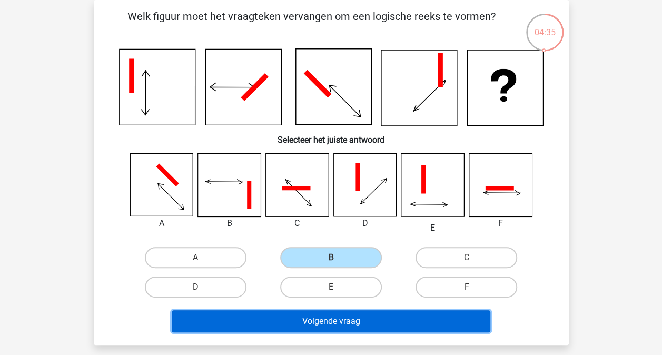
click at [369, 314] on button "Volgende vraag" at bounding box center [331, 321] width 318 height 22
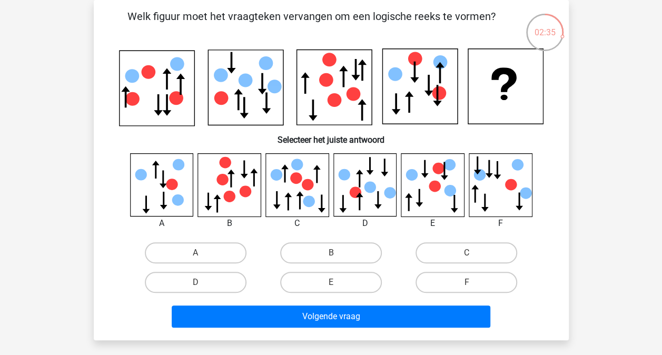
click at [384, 192] on icon at bounding box center [390, 193] width 12 height 12
click at [312, 286] on label "E" at bounding box center [331, 282] width 102 height 21
click at [331, 286] on input "E" at bounding box center [334, 285] width 7 height 7
radio input "true"
click at [363, 327] on div "Volgende vraag" at bounding box center [331, 318] width 406 height 26
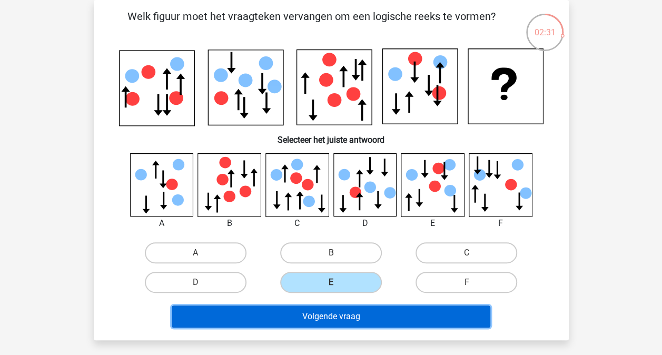
click at [371, 318] on button "Volgende vraag" at bounding box center [331, 316] width 318 height 22
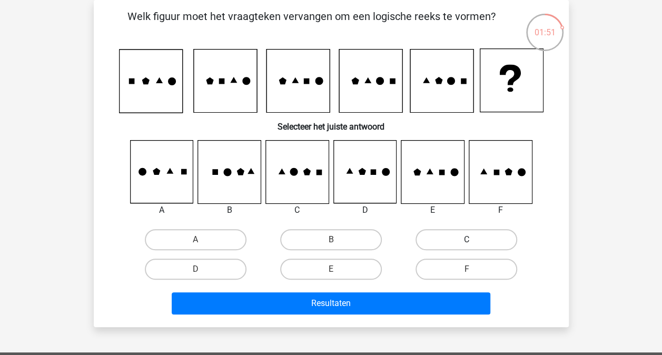
click at [454, 245] on label "C" at bounding box center [466, 239] width 102 height 21
click at [466, 245] on input "C" at bounding box center [469, 243] width 7 height 7
radio input "true"
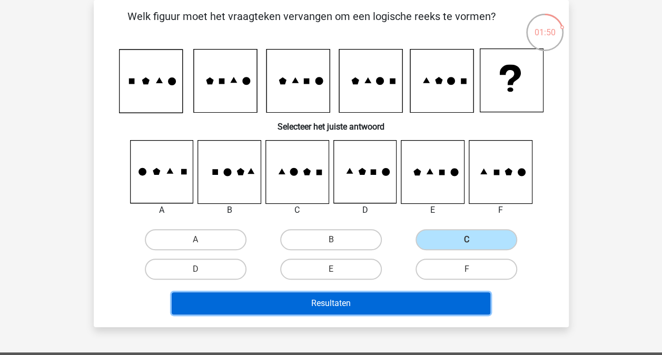
click at [375, 303] on button "Resultaten" at bounding box center [331, 303] width 318 height 22
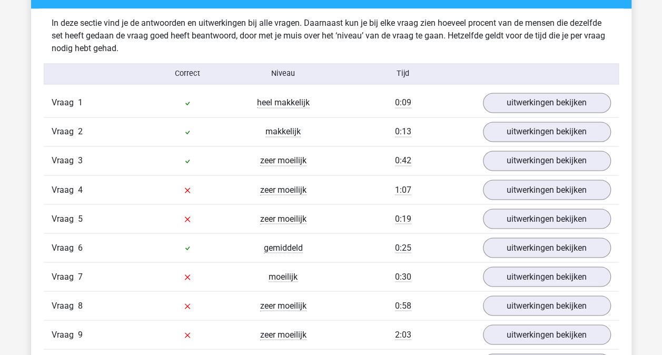
scroll to position [863, 0]
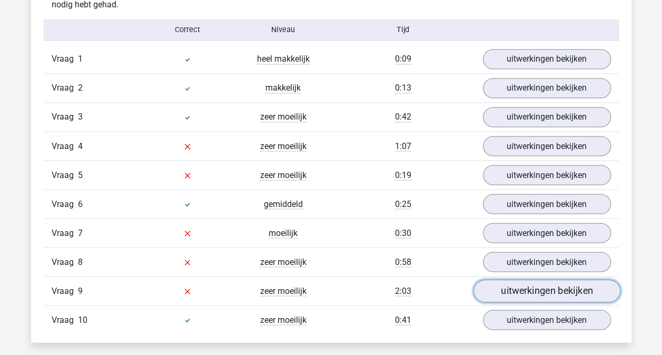
click at [517, 287] on link "uitwerkingen bekijken" at bounding box center [546, 290] width 147 height 23
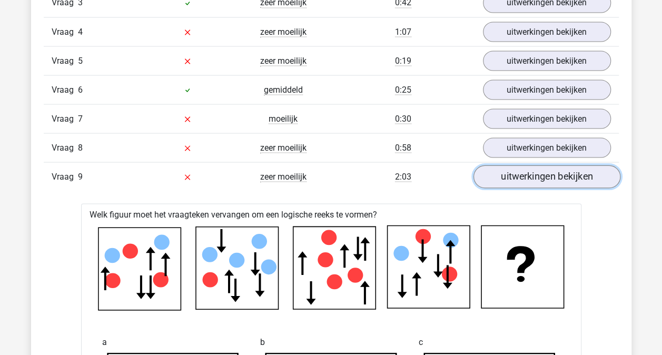
scroll to position [969, 0]
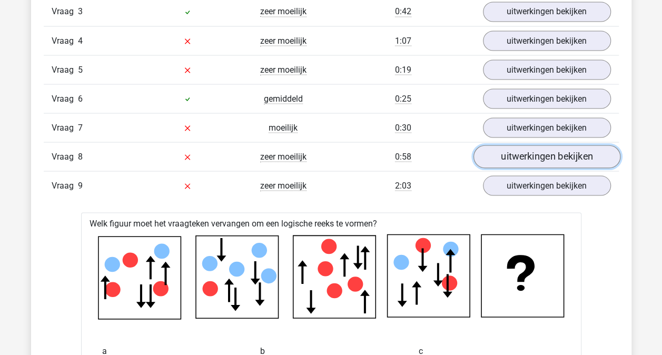
click at [517, 155] on link "uitwerkingen bekijken" at bounding box center [546, 156] width 147 height 23
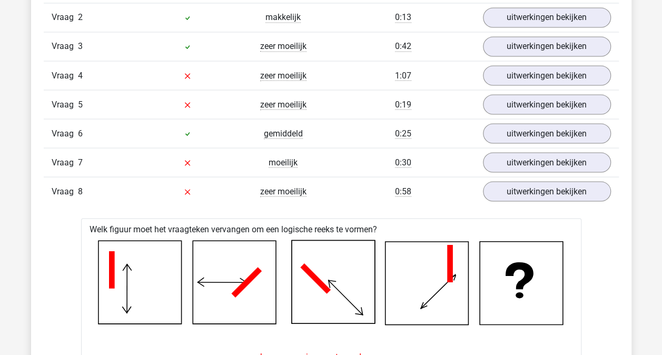
scroll to position [905, 0]
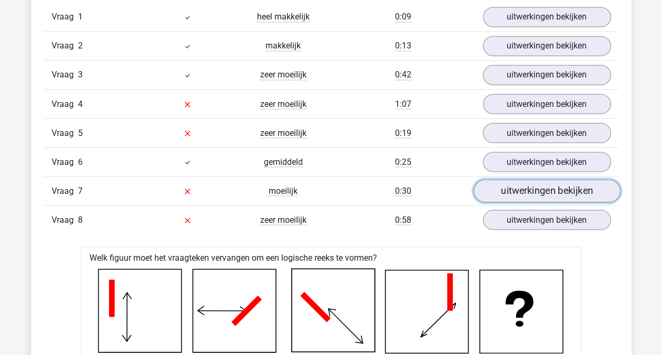
click at [537, 189] on link "uitwerkingen bekijken" at bounding box center [546, 190] width 147 height 23
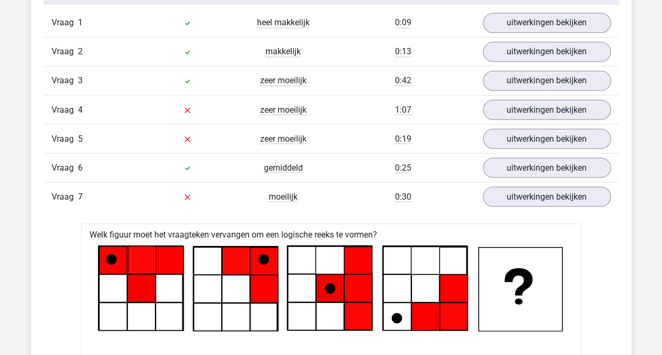
scroll to position [863, 0]
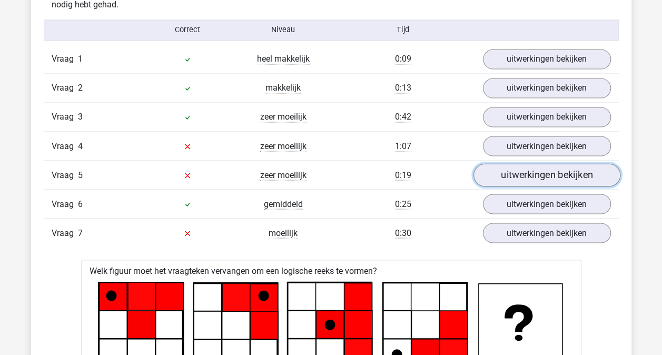
click at [550, 172] on link "uitwerkingen bekijken" at bounding box center [546, 174] width 147 height 23
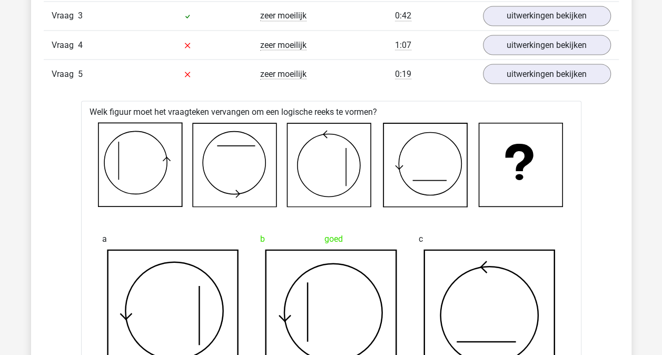
scroll to position [948, 0]
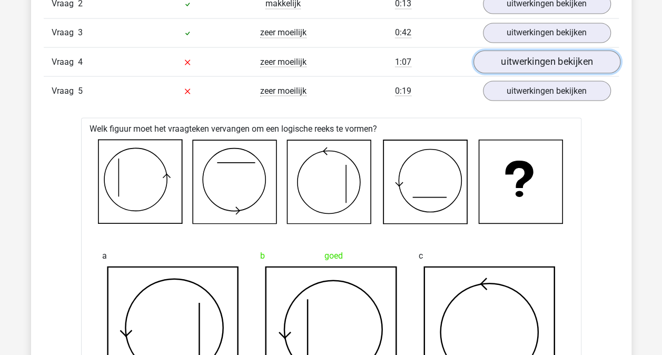
click at [527, 58] on link "uitwerkingen bekijken" at bounding box center [546, 61] width 147 height 23
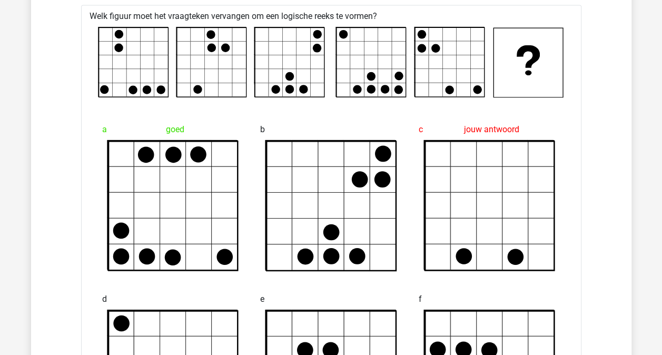
scroll to position [1011, 0]
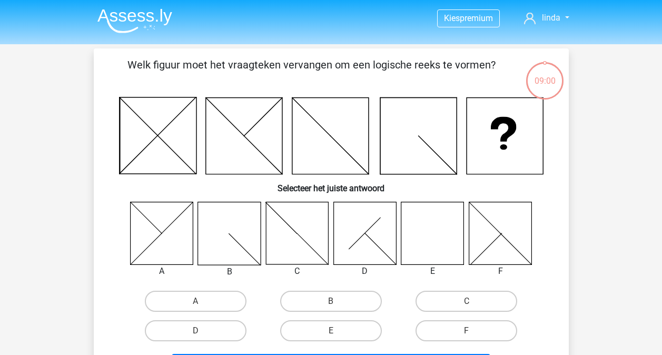
scroll to position [48, 0]
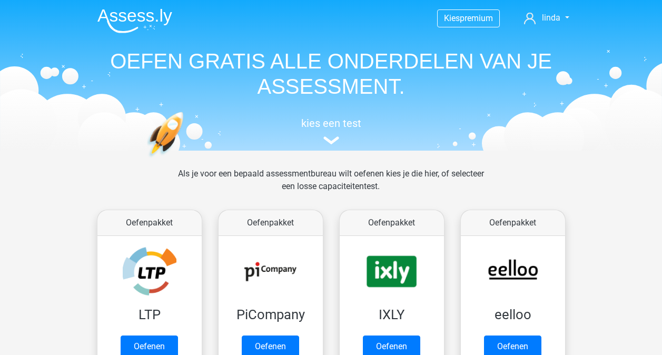
scroll to position [446, 0]
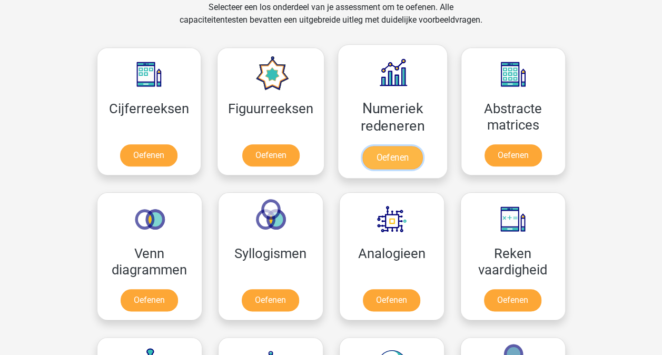
click at [399, 160] on link "Oefenen" at bounding box center [392, 157] width 60 height 23
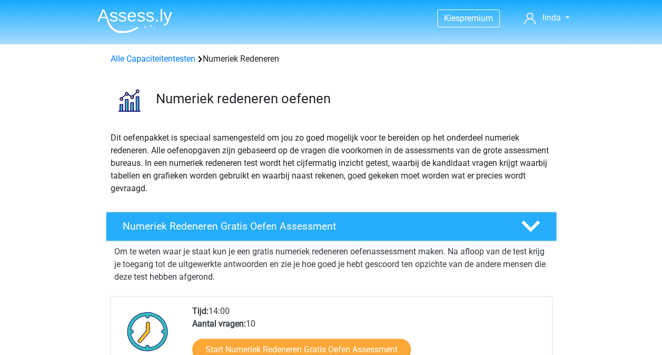
click at [349, 265] on p "Om te weten waar je staat kun je een gratis numeriek redeneren oefenassessment …" at bounding box center [331, 264] width 434 height 38
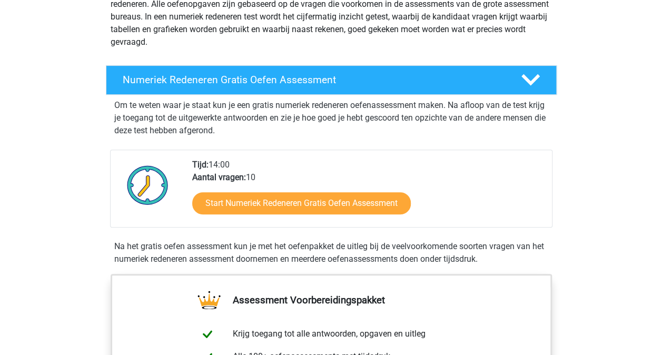
scroll to position [147, 0]
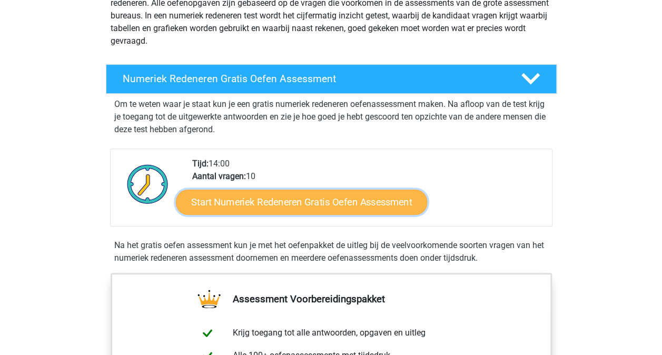
click at [293, 206] on link "Start Numeriek Redeneren Gratis Oefen Assessment" at bounding box center [301, 201] width 251 height 25
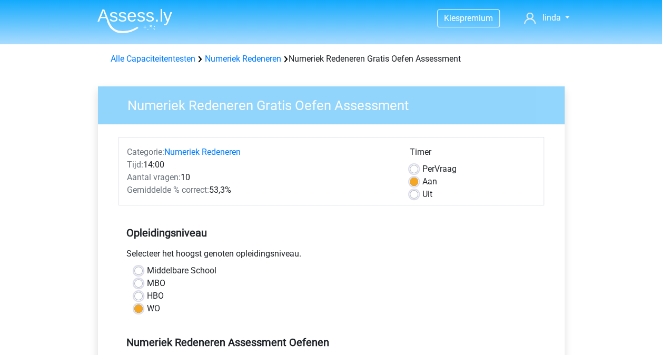
click at [368, 243] on div "Opleidingsniveau Selecteer het hoogst genoten opleidingsniveau. [GEOGRAPHIC_DAT…" at bounding box center [330, 267] width 425 height 114
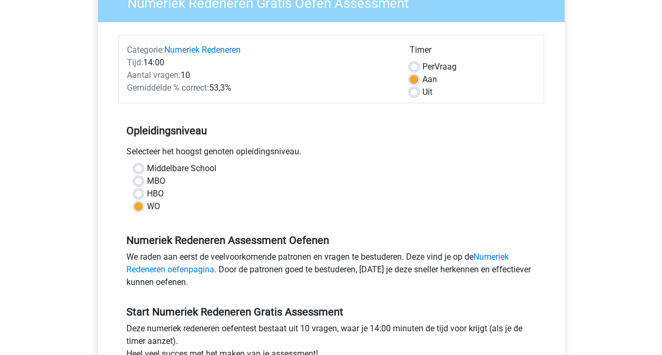
scroll to position [211, 0]
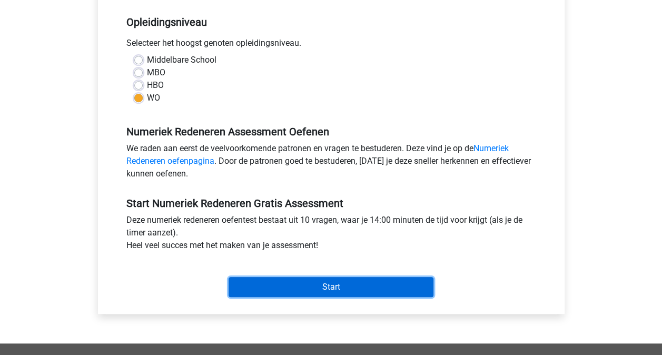
click at [343, 289] on input "Start" at bounding box center [330, 287] width 205 height 20
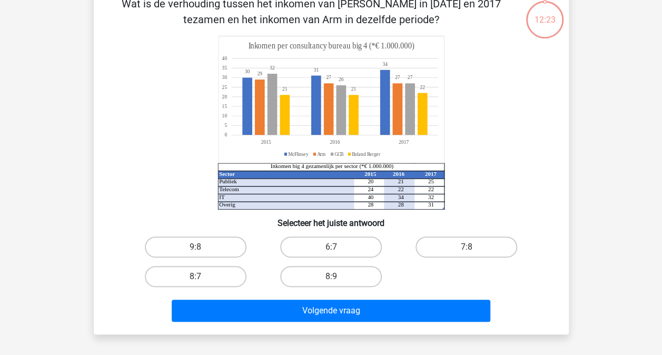
scroll to position [63, 0]
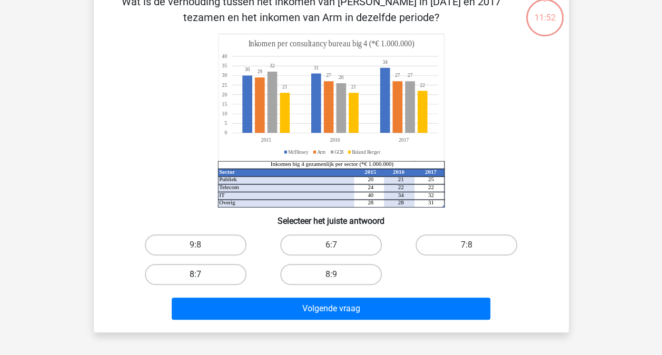
click at [192, 273] on label "8:7" at bounding box center [196, 274] width 102 height 21
click at [195, 274] on input "8:7" at bounding box center [198, 277] width 7 height 7
radio input "true"
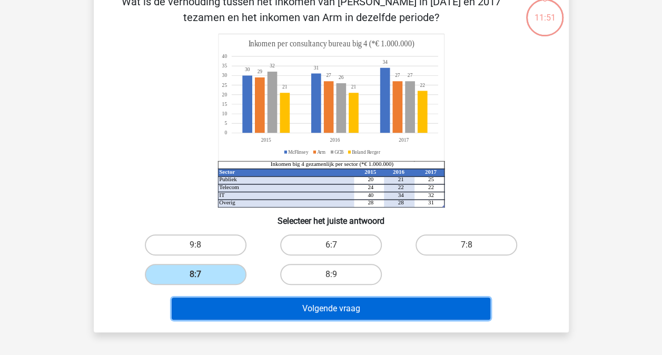
click at [297, 305] on button "Volgende vraag" at bounding box center [331, 308] width 318 height 22
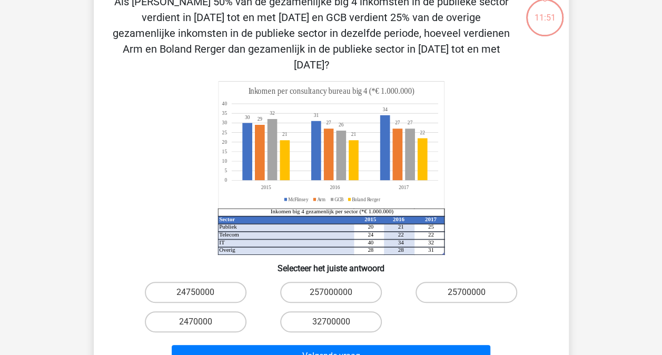
scroll to position [48, 0]
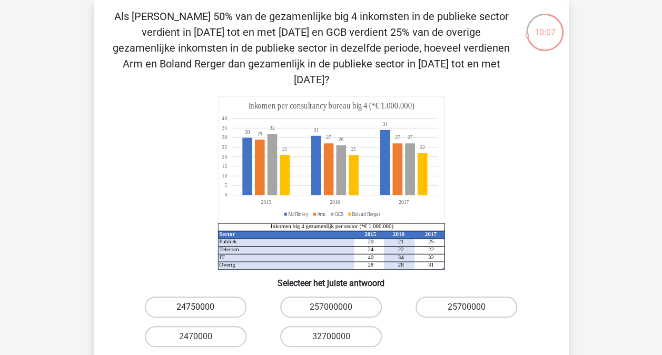
click at [217, 296] on label "24750000" at bounding box center [196, 306] width 102 height 21
click at [202, 307] on input "24750000" at bounding box center [198, 310] width 7 height 7
radio input "true"
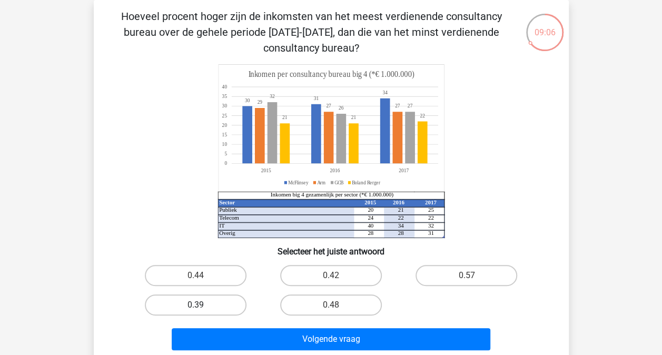
click at [216, 297] on label "0.39" at bounding box center [196, 304] width 102 height 21
click at [202, 305] on input "0.39" at bounding box center [198, 308] width 7 height 7
radio input "true"
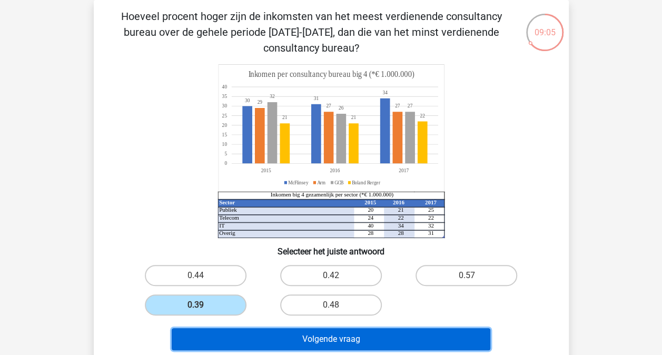
click at [268, 330] on button "Volgende vraag" at bounding box center [331, 339] width 318 height 22
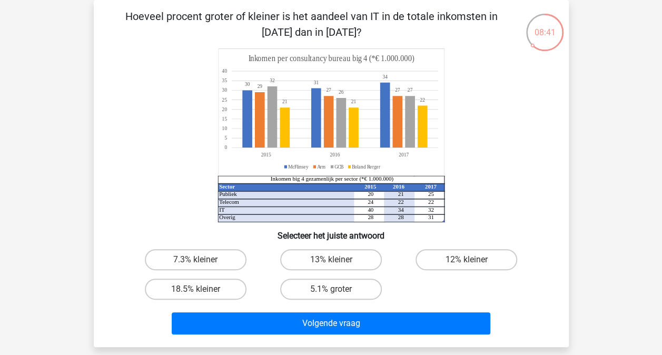
click at [199, 293] on input "18.5% kleiner" at bounding box center [198, 292] width 7 height 7
radio input "true"
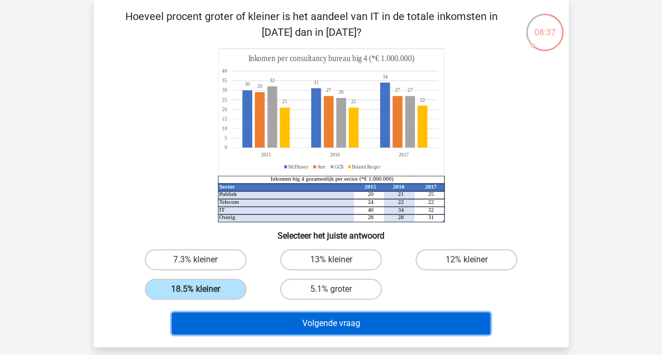
click at [336, 320] on button "Volgende vraag" at bounding box center [331, 323] width 318 height 22
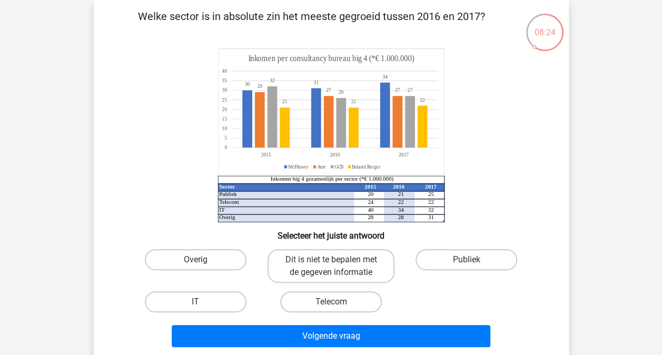
click at [467, 266] on input "Publiek" at bounding box center [469, 263] width 7 height 7
radio input "true"
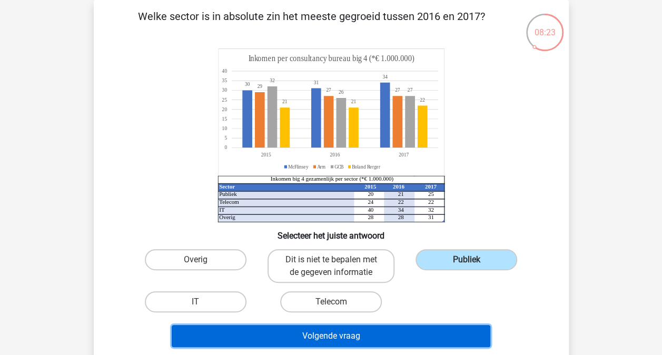
click at [411, 338] on button "Volgende vraag" at bounding box center [331, 336] width 318 height 22
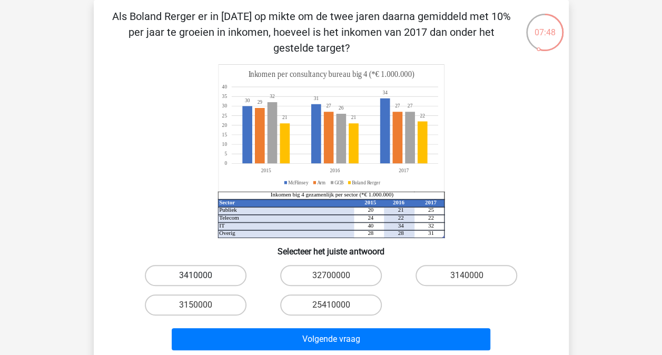
click at [206, 281] on label "3410000" at bounding box center [196, 275] width 102 height 21
click at [202, 281] on input "3410000" at bounding box center [198, 278] width 7 height 7
radio input "true"
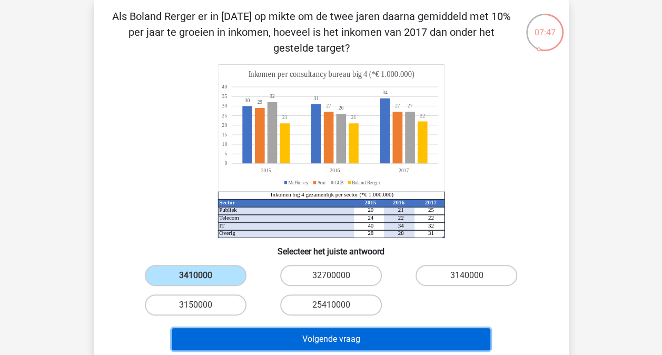
click at [304, 344] on button "Volgende vraag" at bounding box center [331, 339] width 318 height 22
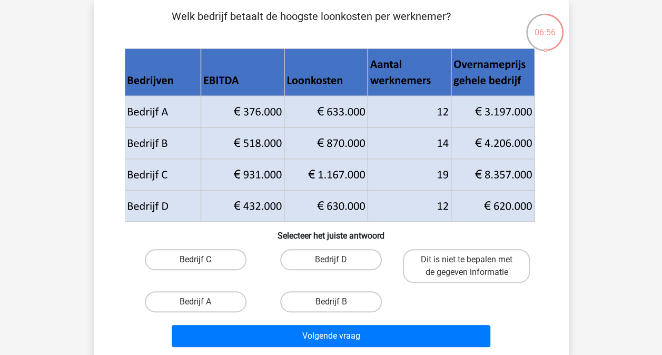
click at [220, 256] on label "Bedrijf C" at bounding box center [196, 259] width 102 height 21
click at [202, 260] on input "Bedrijf C" at bounding box center [198, 263] width 7 height 7
radio input "true"
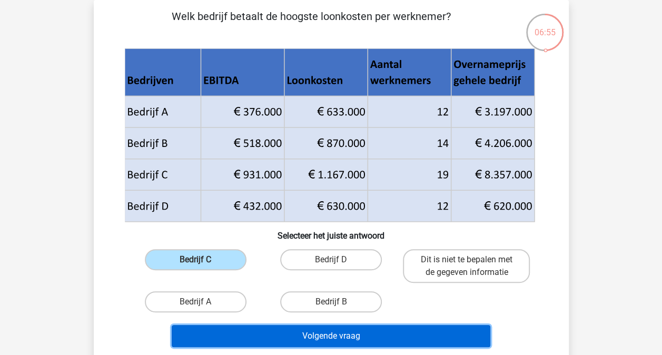
click at [303, 332] on button "Volgende vraag" at bounding box center [331, 336] width 318 height 22
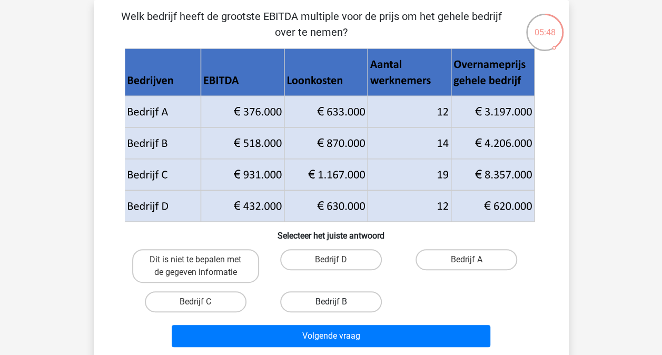
click at [292, 294] on label "Bedrijf B" at bounding box center [331, 301] width 102 height 21
click at [331, 302] on input "Bedrijf B" at bounding box center [334, 305] width 7 height 7
radio input "true"
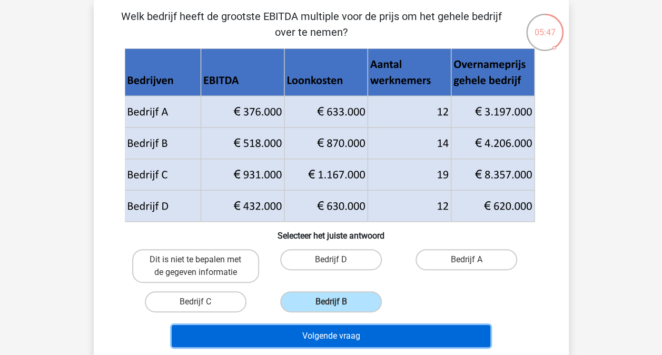
click at [319, 334] on button "Volgende vraag" at bounding box center [331, 336] width 318 height 22
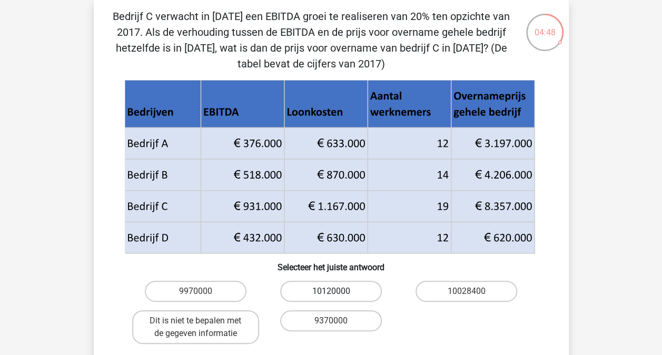
click at [353, 288] on label "10120000" at bounding box center [331, 291] width 102 height 21
click at [337, 291] on input "10120000" at bounding box center [334, 294] width 7 height 7
radio input "true"
click at [409, 324] on div "9970000 10120000 10028400 Dit is niet te bepalen met de gegeven informatie 9370…" at bounding box center [331, 312] width 406 height 72
click at [463, 289] on label "10028400" at bounding box center [466, 291] width 102 height 21
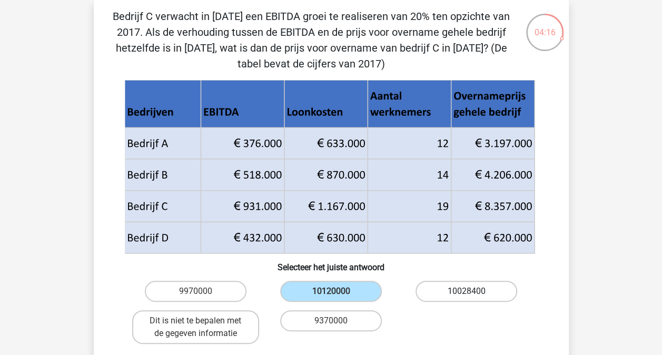
click at [466, 291] on input "10028400" at bounding box center [469, 294] width 7 height 7
radio input "true"
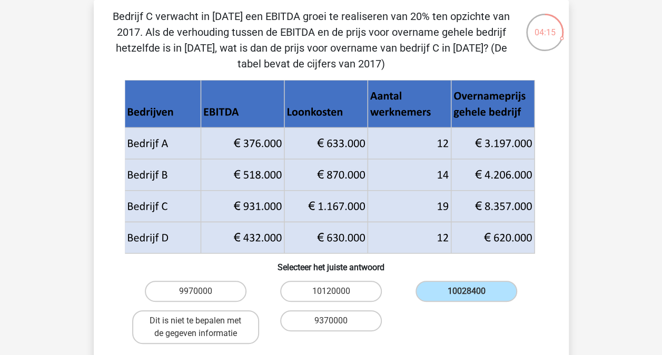
click at [418, 331] on div "9970000 10120000 10028400 Dit is niet te bepalen met de gegeven informatie 9370…" at bounding box center [331, 312] width 406 height 72
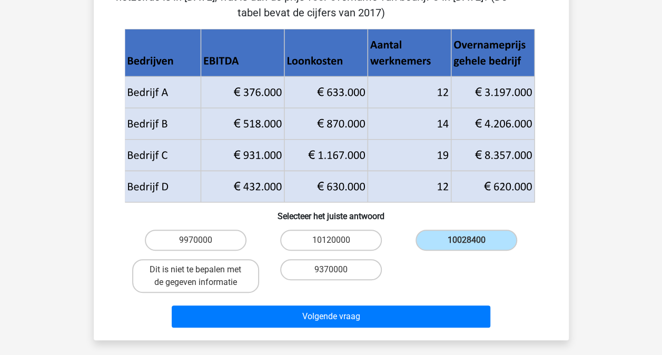
scroll to position [112, 0]
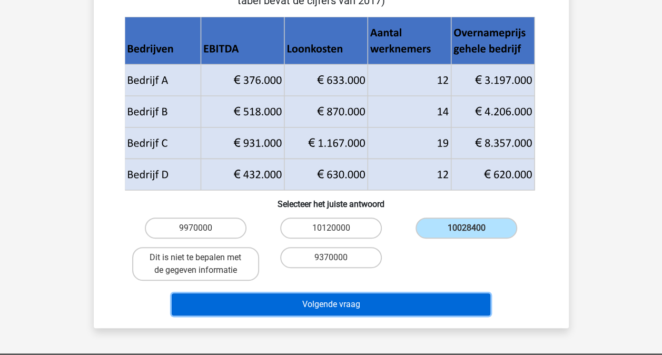
click at [426, 298] on button "Volgende vraag" at bounding box center [331, 304] width 318 height 22
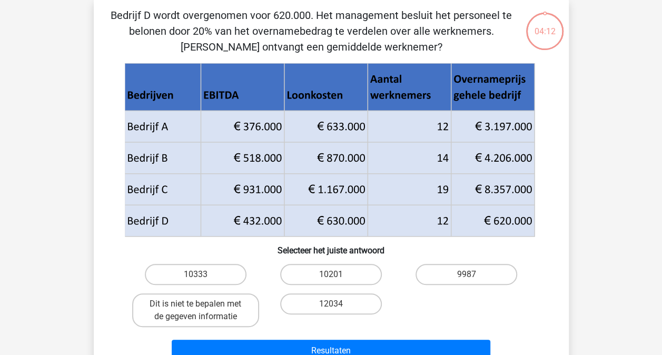
scroll to position [48, 0]
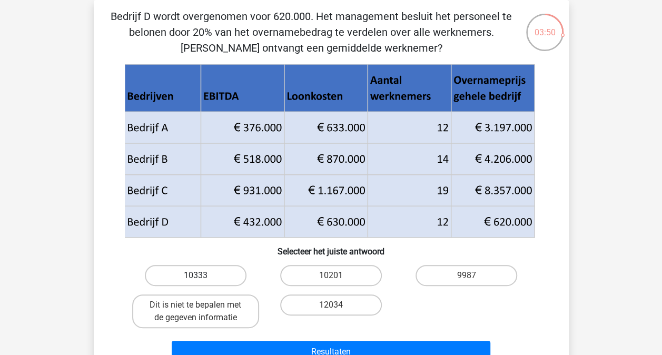
click at [209, 281] on label "10333" at bounding box center [196, 275] width 102 height 21
click at [202, 281] on input "10333" at bounding box center [198, 278] width 7 height 7
radio input "true"
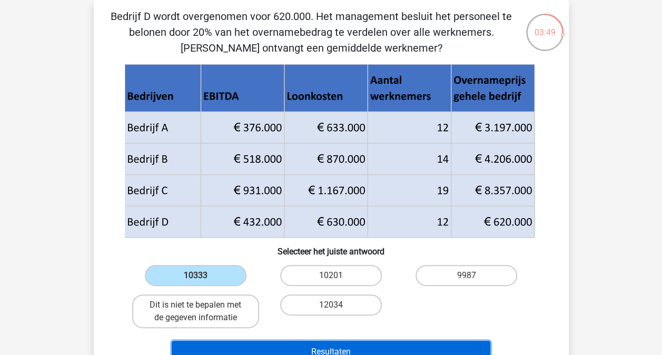
click at [347, 345] on button "Resultaten" at bounding box center [331, 352] width 318 height 22
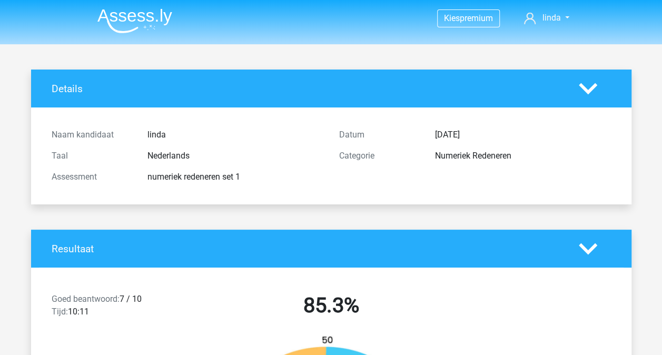
click at [167, 243] on h4 "Resultaat" at bounding box center [307, 249] width 511 height 12
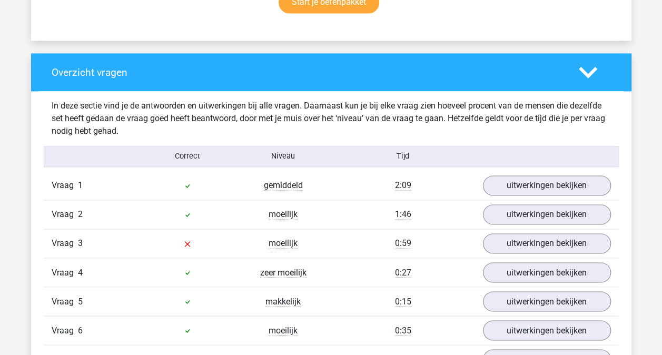
scroll to position [800, 0]
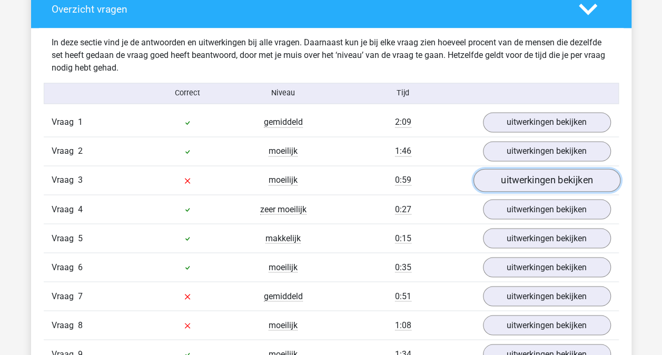
click at [526, 178] on link "uitwerkingen bekijken" at bounding box center [546, 179] width 147 height 23
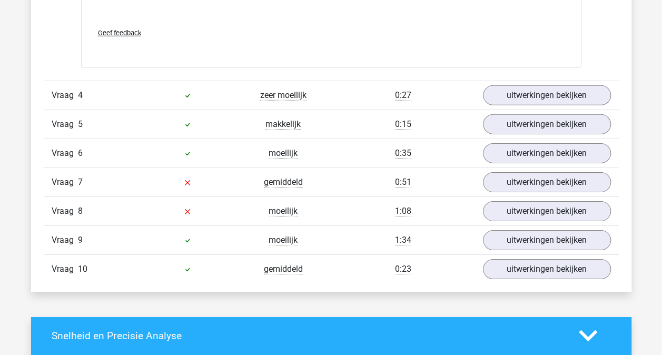
scroll to position [1643, 0]
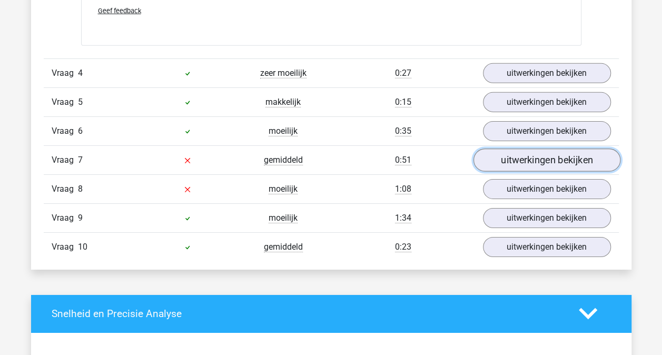
click at [502, 158] on link "uitwerkingen bekijken" at bounding box center [546, 159] width 147 height 23
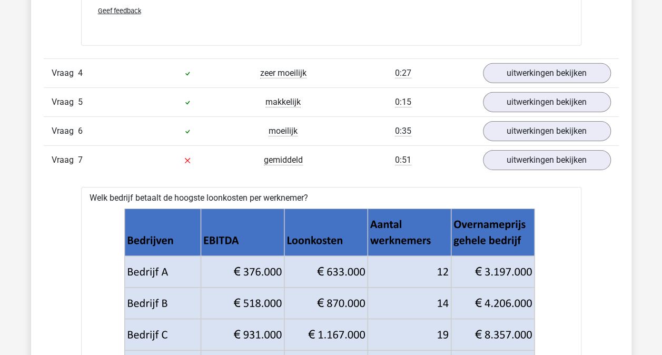
click at [76, 232] on div "Vraag 1 gemiddeld 2:09 uitwerkingen bekijken Wat is de verhouding tussen het in…" at bounding box center [331, 110] width 559 height 1689
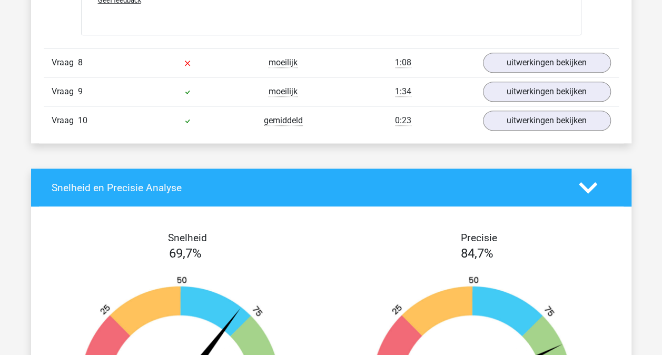
scroll to position [2464, 0]
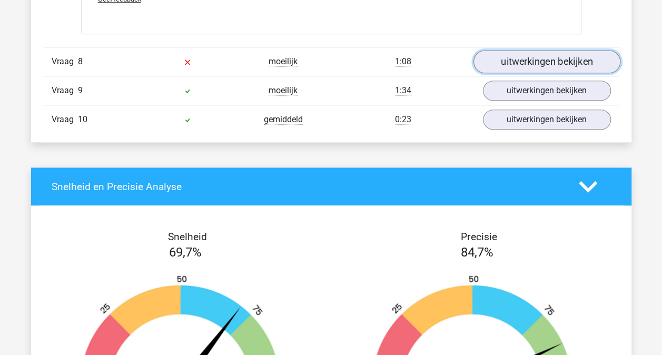
click at [525, 56] on link "uitwerkingen bekijken" at bounding box center [546, 61] width 147 height 23
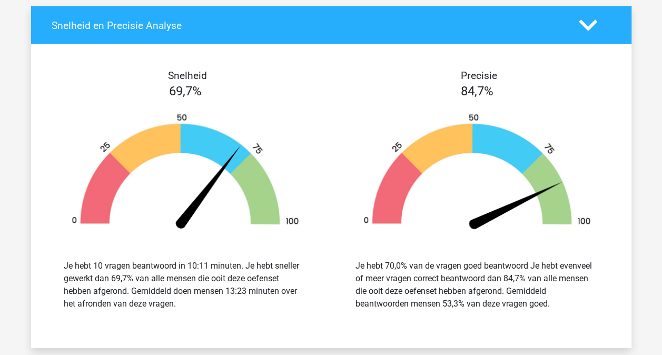
scroll to position [3074, 0]
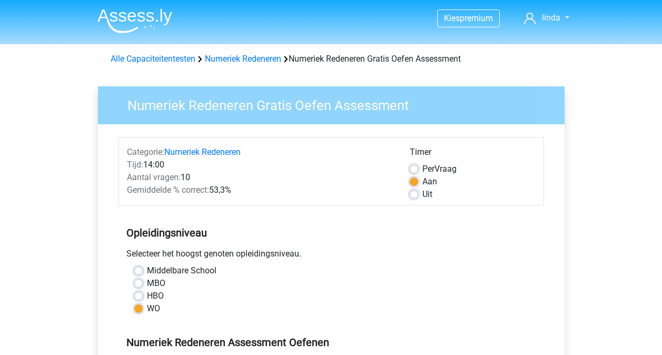
scroll to position [211, 0]
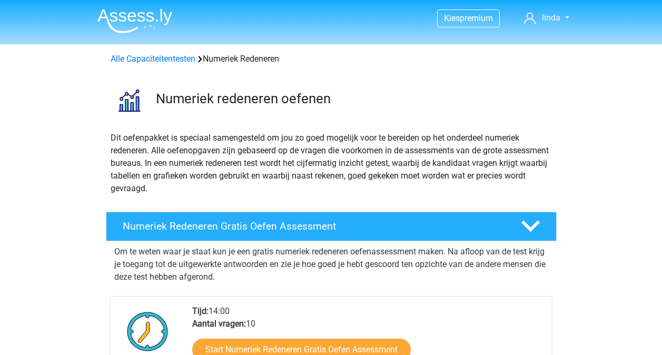
scroll to position [147, 0]
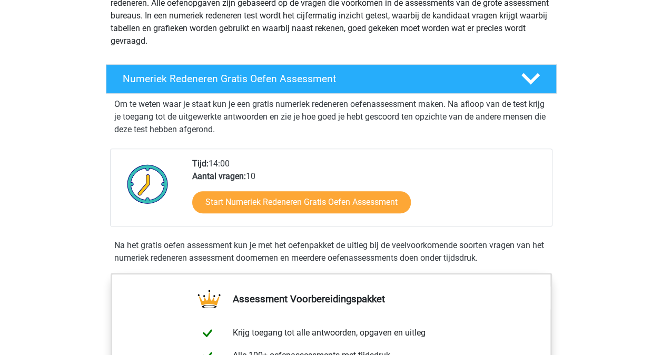
click at [95, 77] on div "Numeriek Redeneren Gratis Oefen Assessment Om te weten waar je staat kun je een…" at bounding box center [331, 166] width 475 height 204
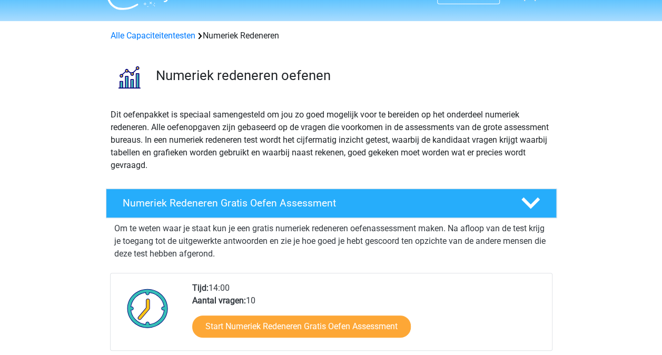
scroll to position [0, 0]
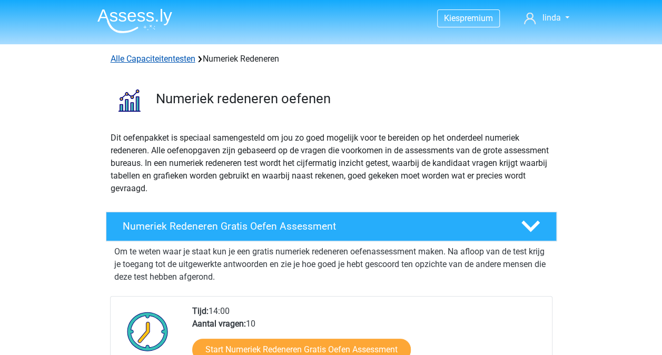
click at [134, 57] on link "Alle Capaciteitentesten" at bounding box center [153, 59] width 85 height 10
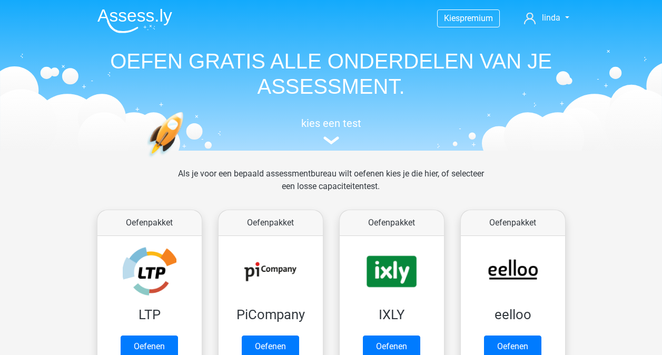
scroll to position [446, 0]
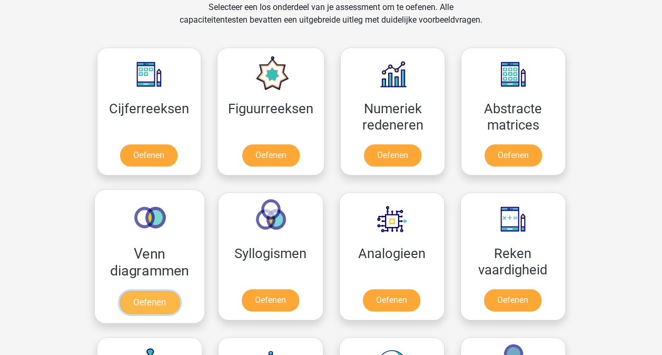
click at [156, 291] on link "Oefenen" at bounding box center [149, 302] width 60 height 23
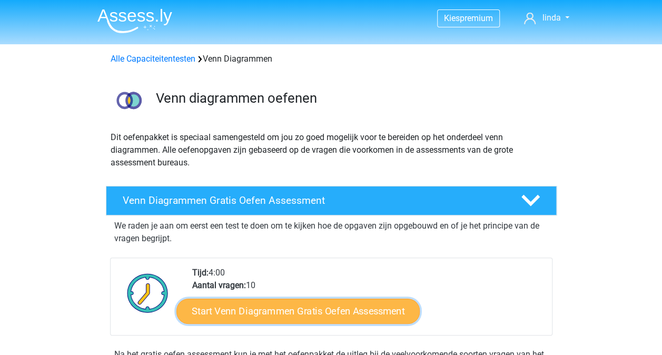
click at [332, 305] on link "Start Venn Diagrammen Gratis Oefen Assessment" at bounding box center [297, 310] width 243 height 25
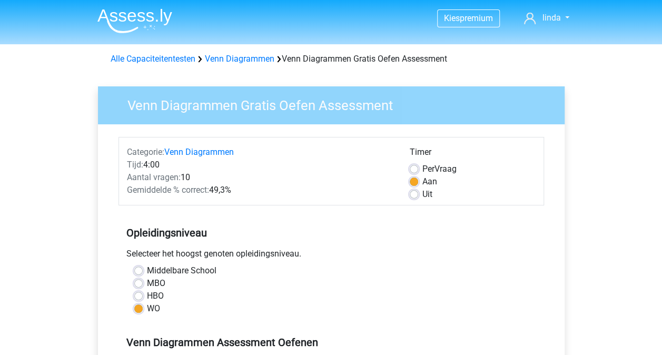
click at [332, 305] on div "WO" at bounding box center [331, 308] width 394 height 13
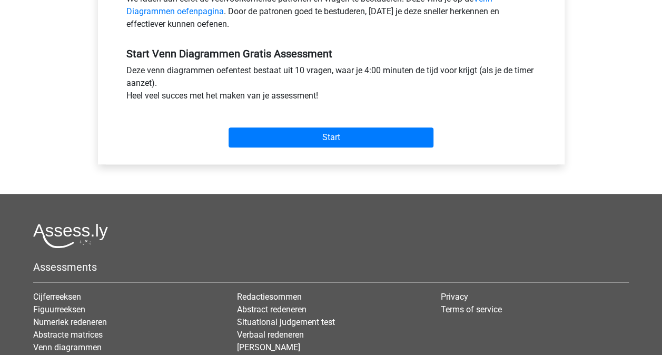
scroll to position [379, 0]
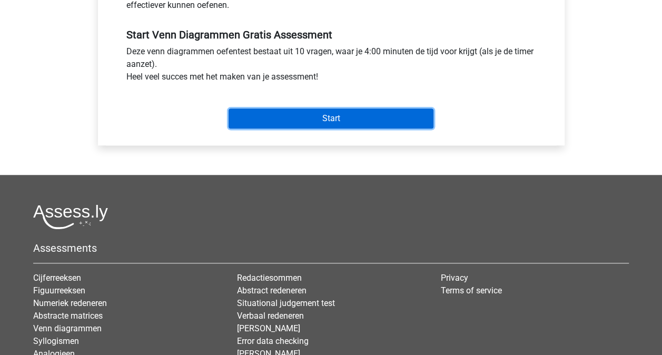
click at [329, 120] on input "Start" at bounding box center [330, 118] width 205 height 20
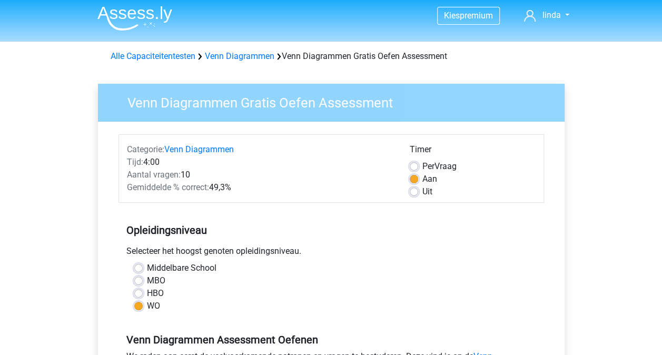
scroll to position [0, 0]
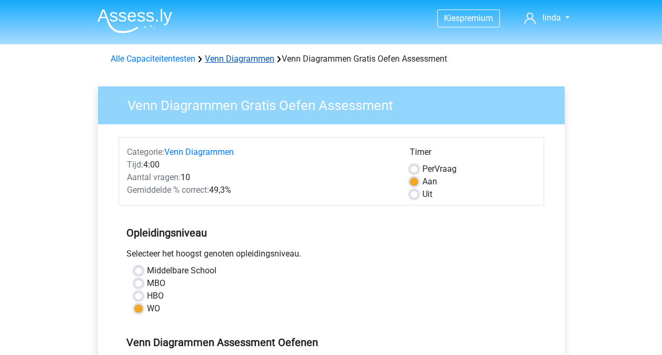
click at [233, 59] on link "Venn Diagrammen" at bounding box center [239, 59] width 69 height 10
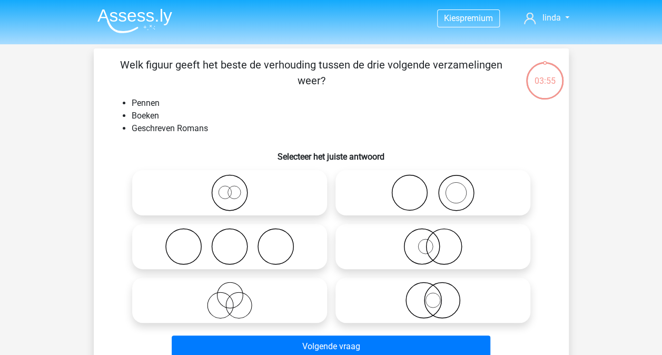
click at [276, 132] on li "Geschreven Romans" at bounding box center [342, 128] width 420 height 13
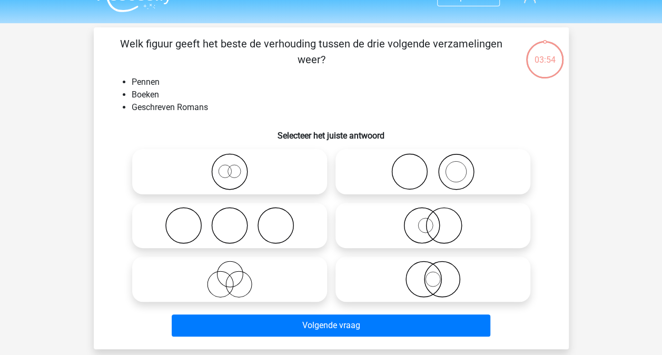
scroll to position [42, 0]
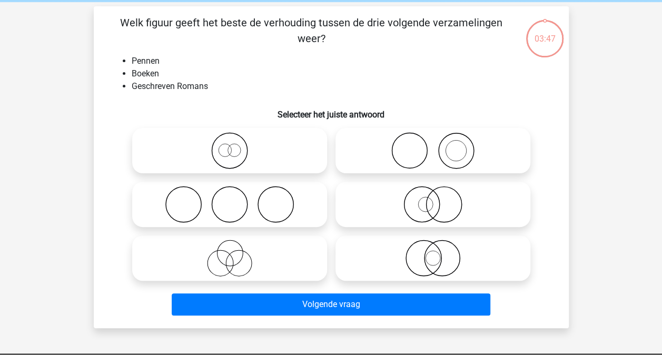
click at [406, 153] on icon at bounding box center [433, 150] width 186 height 37
click at [433, 145] on input "radio" at bounding box center [436, 141] width 7 height 7
radio input "true"
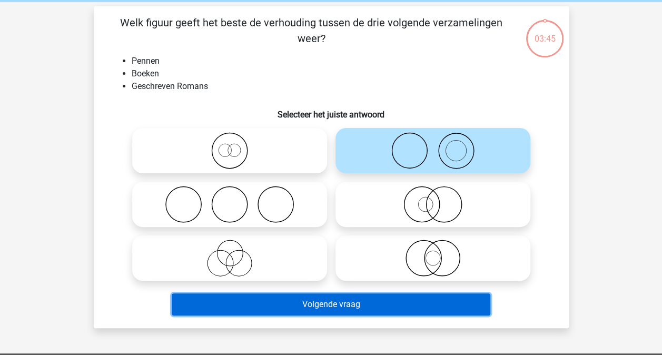
click at [399, 303] on button "Volgende vraag" at bounding box center [331, 304] width 318 height 22
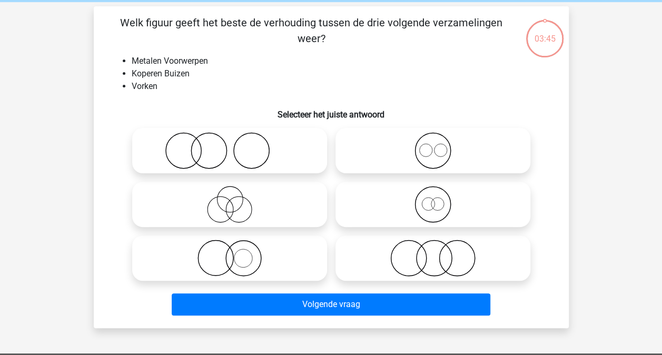
scroll to position [48, 0]
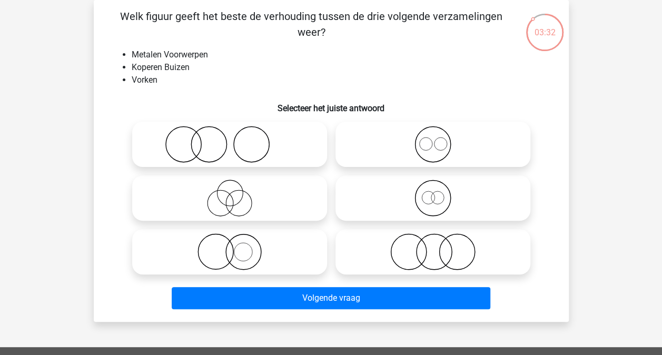
click at [433, 136] on input "radio" at bounding box center [436, 135] width 7 height 7
radio input "true"
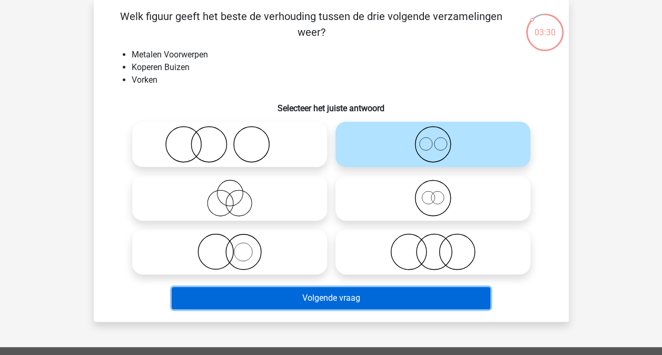
click at [432, 301] on button "Volgende vraag" at bounding box center [331, 298] width 318 height 22
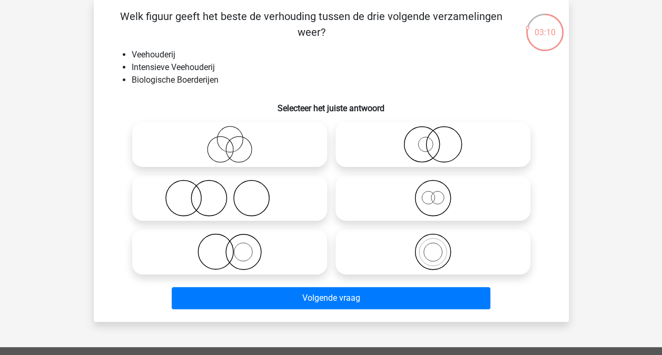
click at [208, 196] on icon at bounding box center [229, 198] width 186 height 37
click at [230, 193] on input "radio" at bounding box center [233, 189] width 7 height 7
radio input "true"
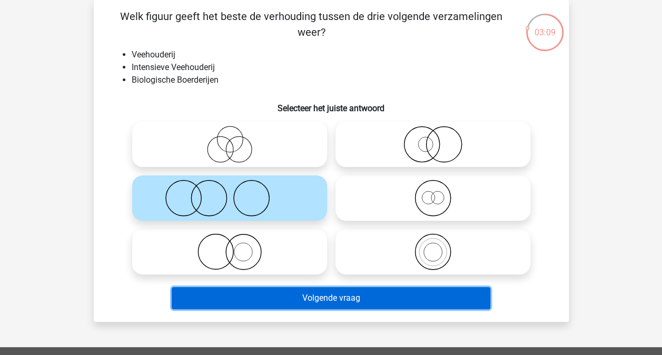
click at [333, 301] on button "Volgende vraag" at bounding box center [331, 298] width 318 height 22
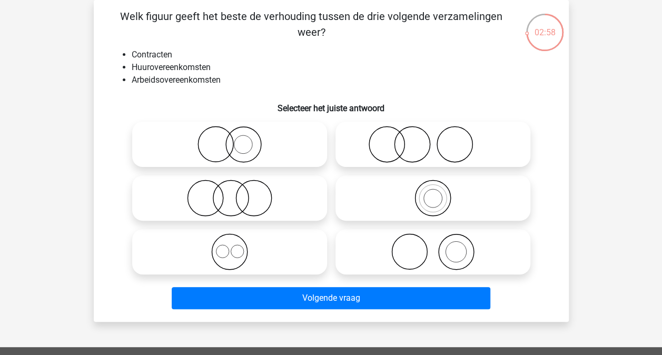
click at [228, 255] on icon at bounding box center [229, 251] width 186 height 37
click at [230, 246] on input "radio" at bounding box center [233, 243] width 7 height 7
radio input "true"
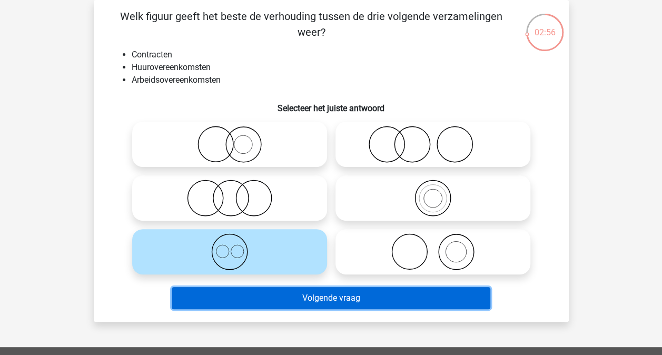
click at [307, 293] on button "Volgende vraag" at bounding box center [331, 298] width 318 height 22
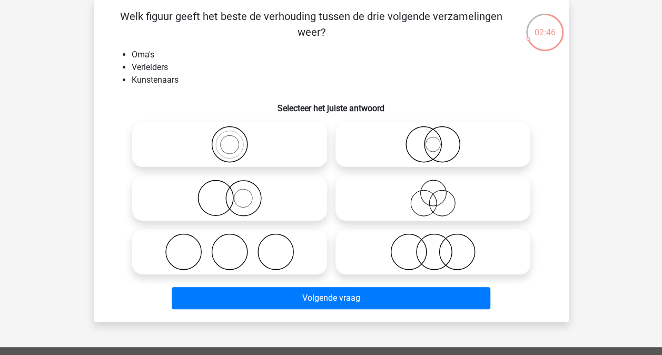
click at [425, 198] on icon at bounding box center [433, 198] width 186 height 37
click at [433, 193] on input "radio" at bounding box center [436, 189] width 7 height 7
radio input "true"
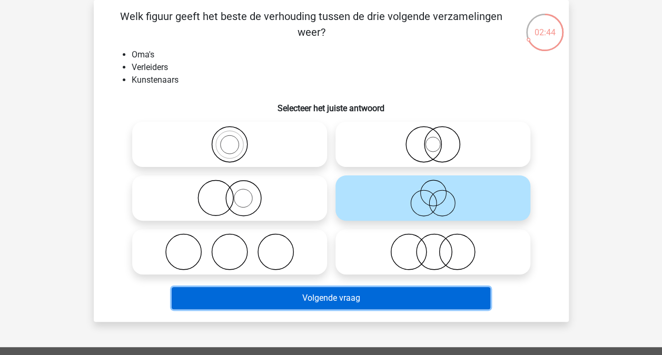
click at [393, 302] on button "Volgende vraag" at bounding box center [331, 298] width 318 height 22
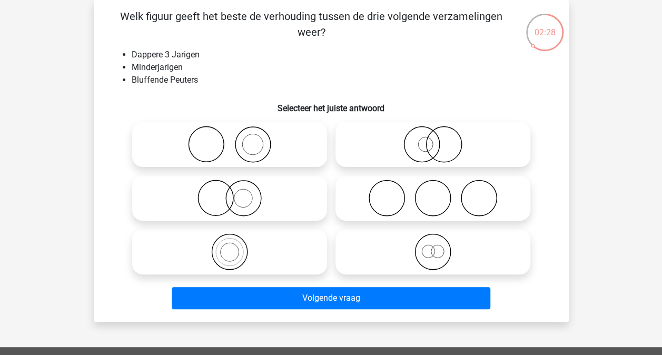
click at [433, 248] on icon at bounding box center [433, 251] width 186 height 37
click at [433, 246] on input "radio" at bounding box center [436, 243] width 7 height 7
radio input "true"
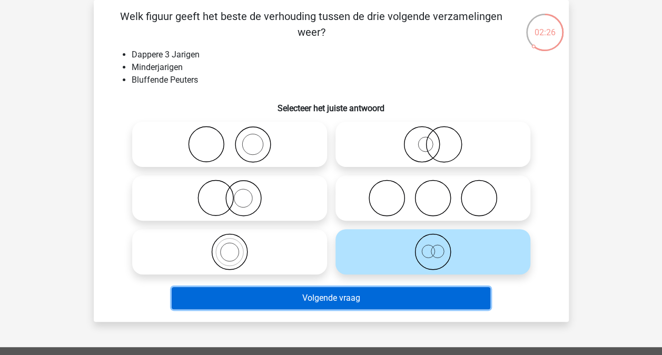
click at [393, 301] on button "Volgende vraag" at bounding box center [331, 298] width 318 height 22
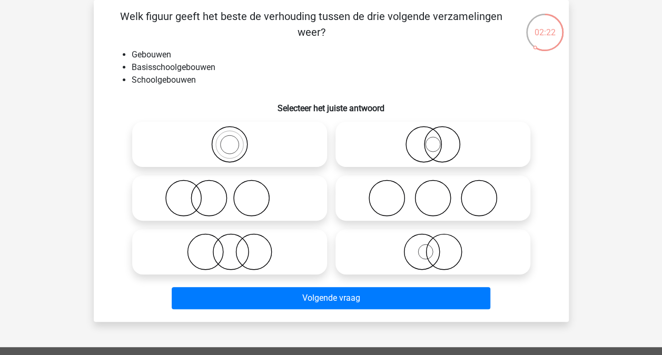
click at [235, 143] on icon at bounding box center [229, 144] width 186 height 37
click at [235, 139] on input "radio" at bounding box center [233, 135] width 7 height 7
radio input "true"
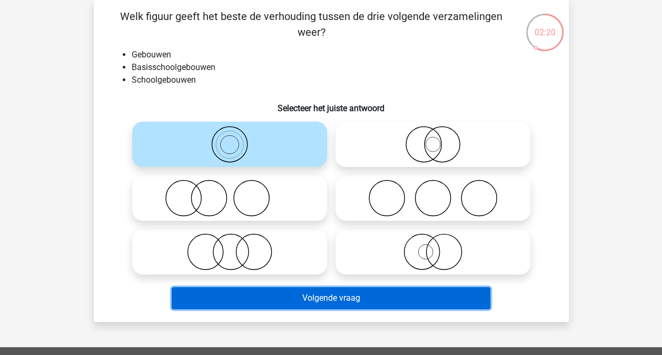
click at [357, 291] on button "Volgende vraag" at bounding box center [331, 298] width 318 height 22
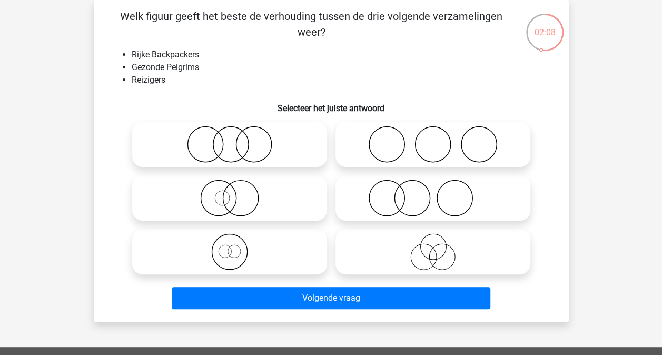
click at [231, 250] on icon at bounding box center [229, 251] width 186 height 37
click at [231, 246] on input "radio" at bounding box center [233, 243] width 7 height 7
radio input "true"
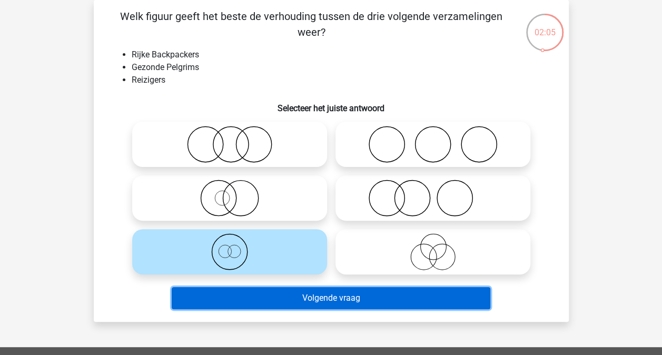
click at [297, 297] on button "Volgende vraag" at bounding box center [331, 298] width 318 height 22
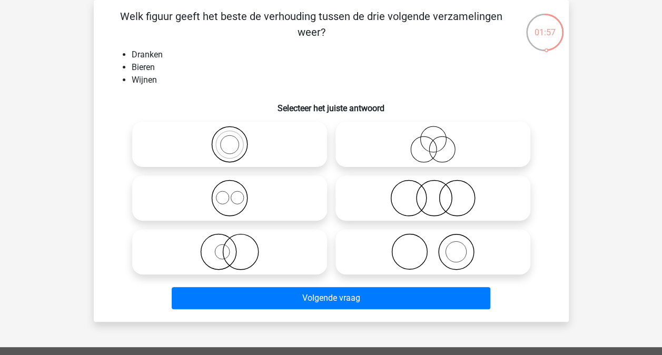
click at [231, 206] on icon at bounding box center [229, 198] width 186 height 37
click at [231, 193] on input "radio" at bounding box center [233, 189] width 7 height 7
radio input "true"
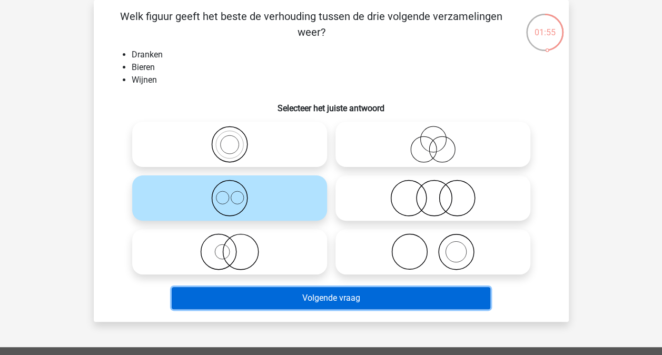
click at [299, 298] on button "Volgende vraag" at bounding box center [331, 298] width 318 height 22
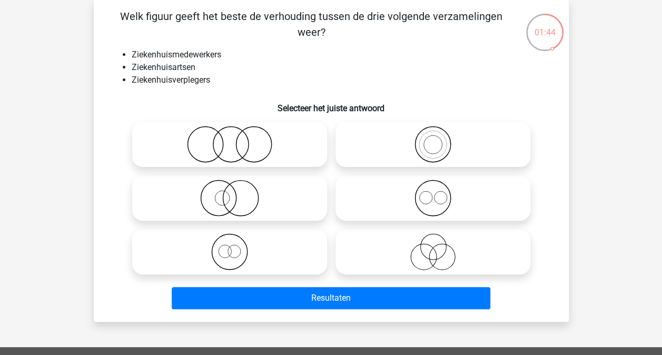
click at [412, 186] on icon at bounding box center [433, 198] width 186 height 37
click at [433, 186] on input "radio" at bounding box center [436, 189] width 7 height 7
radio input "true"
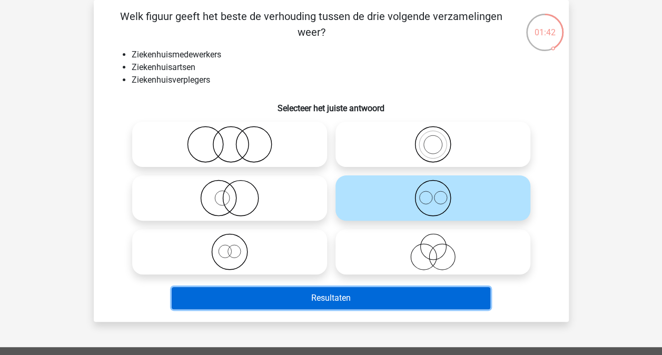
click at [340, 301] on button "Resultaten" at bounding box center [331, 298] width 318 height 22
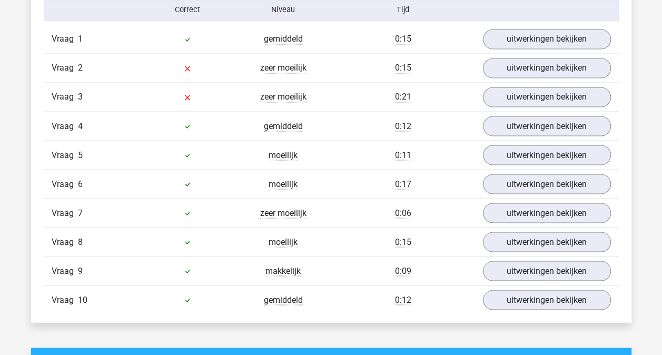
scroll to position [884, 0]
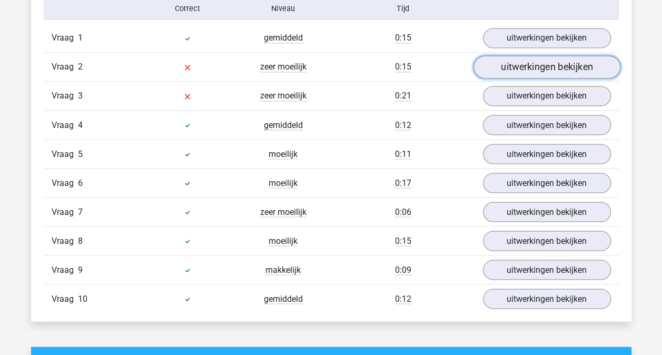
click at [560, 64] on link "uitwerkingen bekijken" at bounding box center [546, 66] width 147 height 23
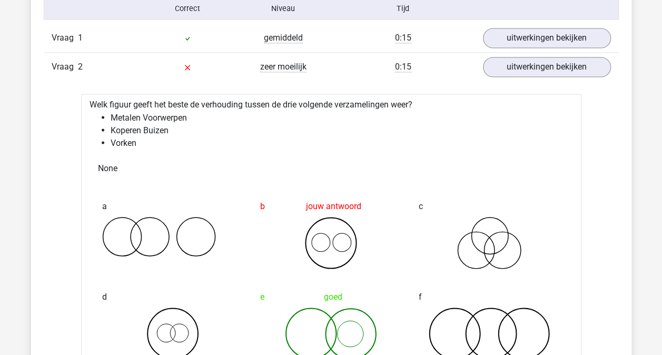
click at [366, 148] on div "Welk figuur geeft het beste de verhouding tussen de drie volgende verzamelingen…" at bounding box center [331, 295] width 500 height 402
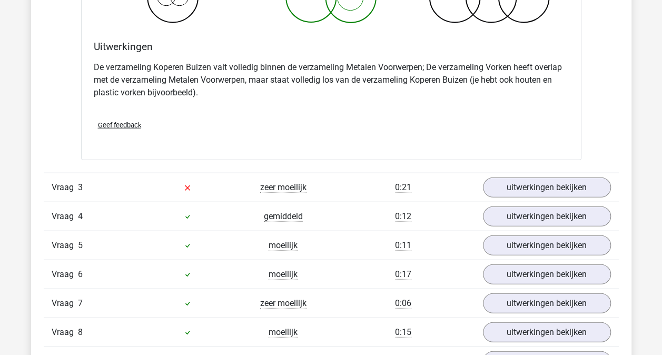
scroll to position [1221, 0]
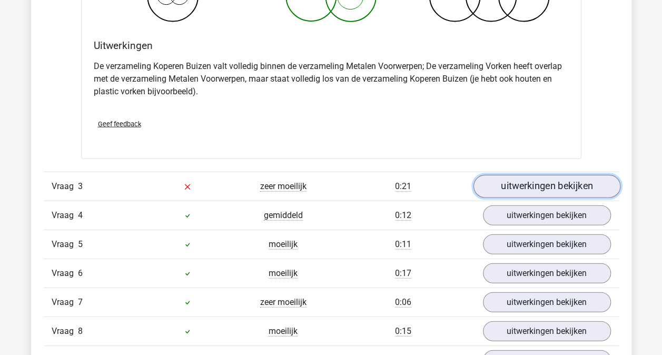
click at [524, 182] on link "uitwerkingen bekijken" at bounding box center [546, 186] width 147 height 23
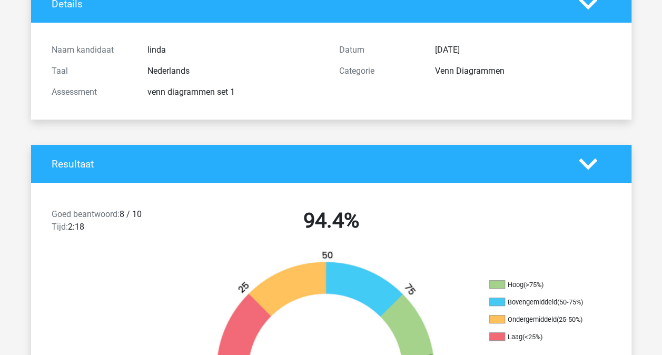
scroll to position [84, 0]
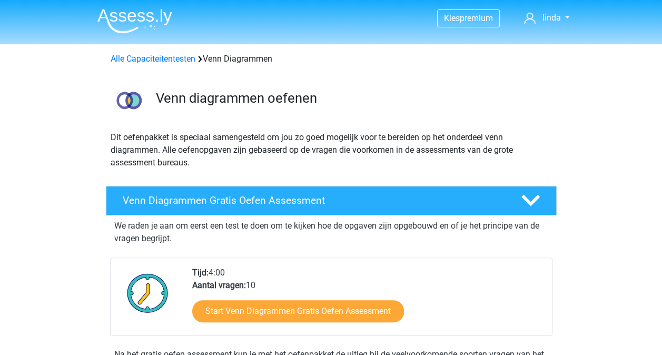
click at [155, 54] on link "Alle Capaciteitentesten" at bounding box center [153, 59] width 85 height 10
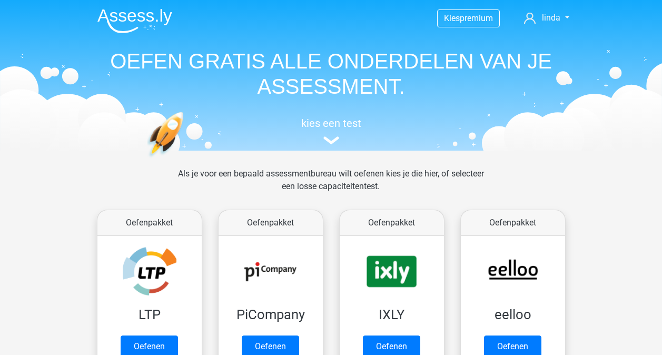
scroll to position [446, 0]
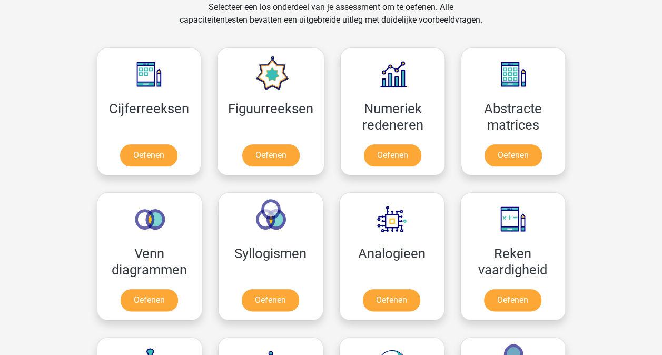
click at [89, 221] on div "Venn diagrammen Oefenen" at bounding box center [149, 256] width 121 height 145
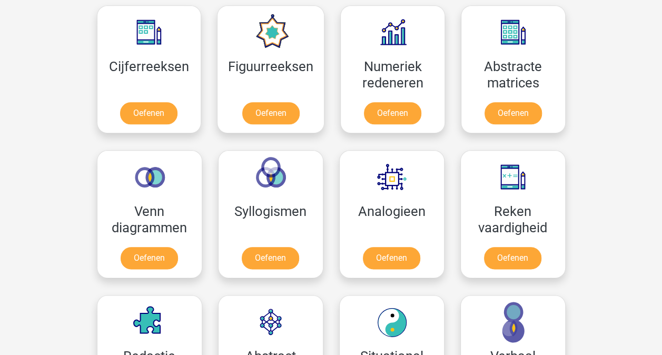
scroll to position [510, 0]
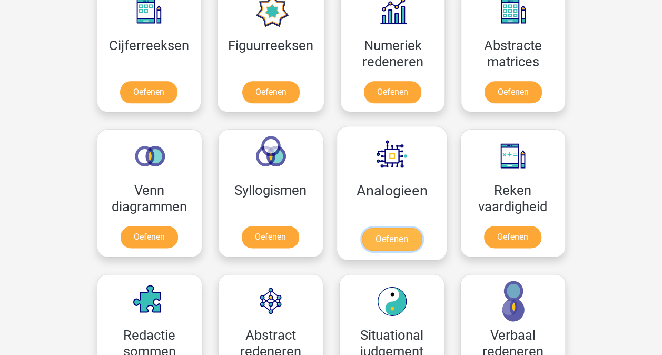
click at [390, 236] on link "Oefenen" at bounding box center [391, 238] width 60 height 23
click at [57, 185] on div "Kies premium linda [EMAIL_ADDRESS][PERSON_NAME][DOMAIN_NAME]" at bounding box center [331, 325] width 662 height 1670
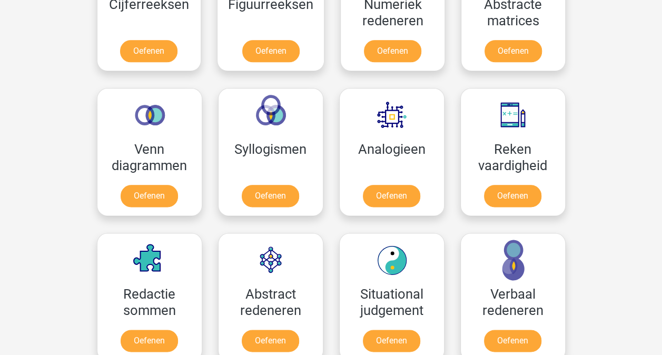
scroll to position [552, 0]
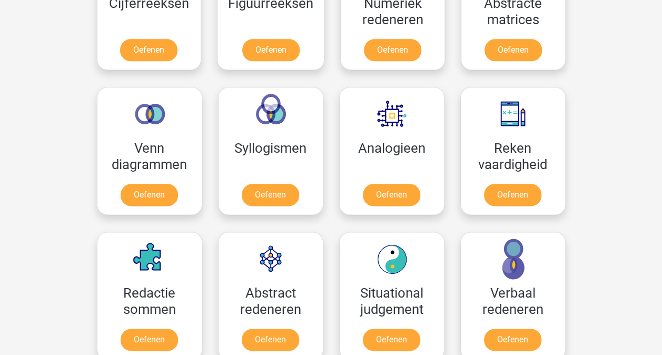
click at [67, 186] on div "Kies premium linda [EMAIL_ADDRESS][PERSON_NAME][DOMAIN_NAME]" at bounding box center [331, 283] width 662 height 1670
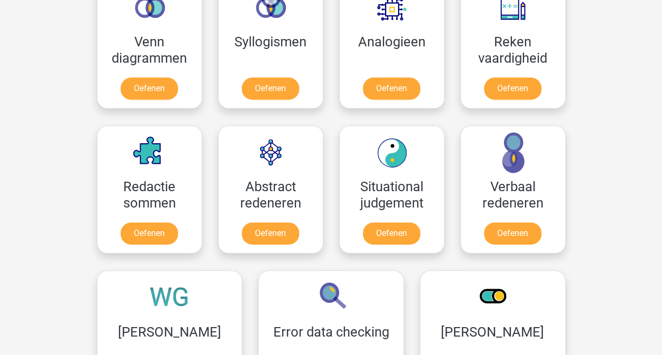
scroll to position [657, 0]
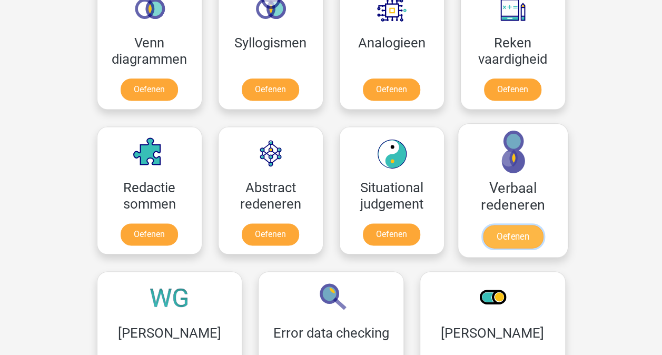
click at [504, 227] on link "Oefenen" at bounding box center [512, 236] width 60 height 23
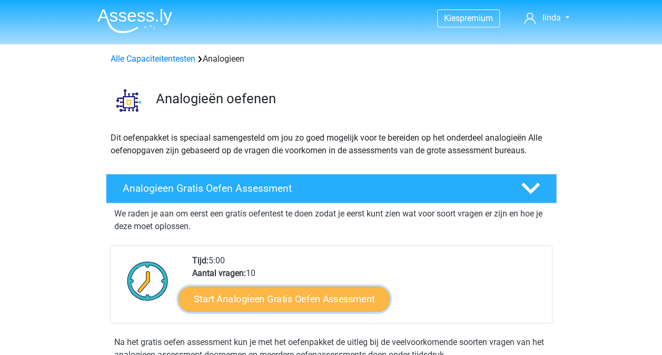
click at [273, 300] on link "Start Analogieen Gratis Oefen Assessment" at bounding box center [283, 298] width 211 height 25
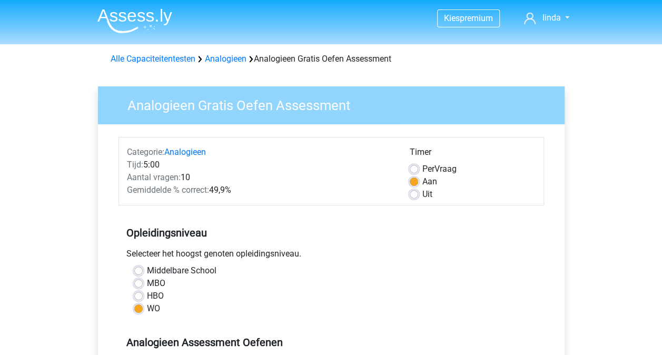
click at [298, 290] on div "HBO" at bounding box center [331, 296] width 394 height 13
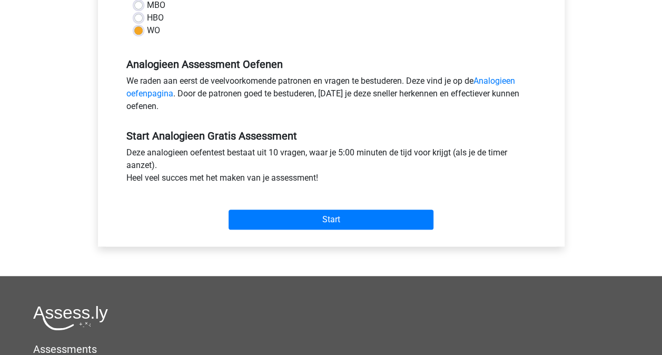
scroll to position [295, 0]
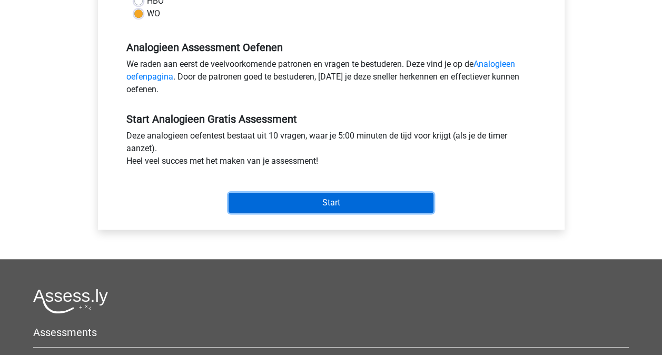
click at [341, 198] on input "Start" at bounding box center [330, 203] width 205 height 20
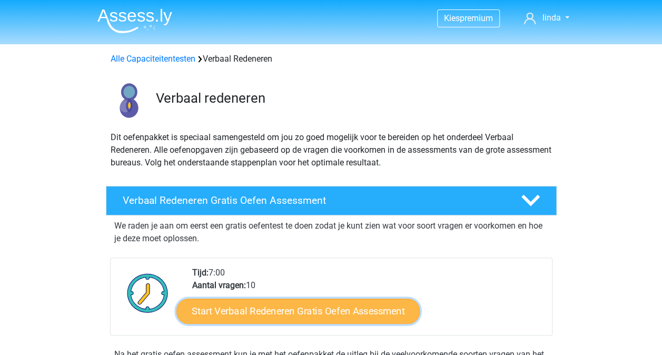
click at [298, 308] on link "Start Verbaal Redeneren Gratis Oefen Assessment" at bounding box center [297, 310] width 243 height 25
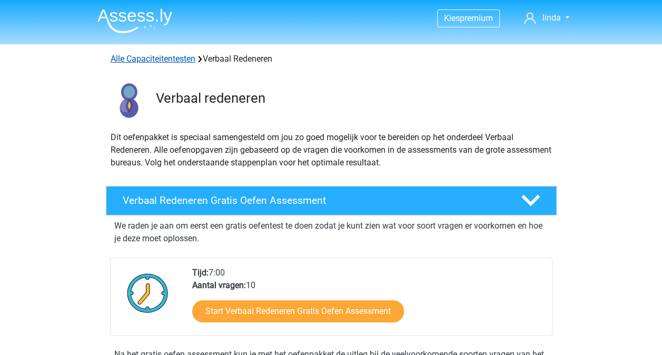
click at [178, 58] on link "Alle Capaciteitentesten" at bounding box center [153, 59] width 85 height 10
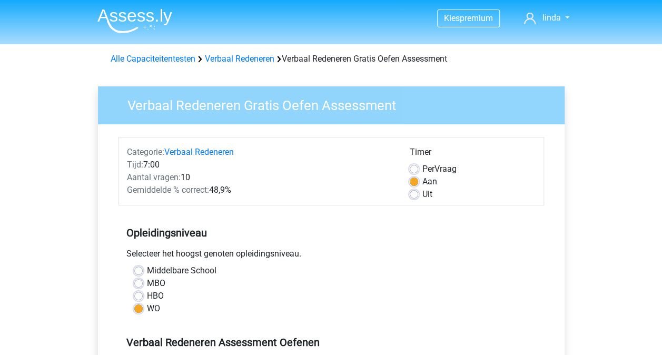
click at [326, 263] on div "Selecteer het hoogst genoten opleidingsniveau." at bounding box center [330, 255] width 425 height 17
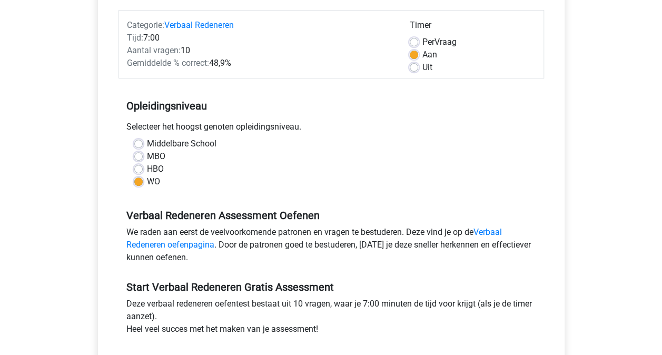
scroll to position [168, 0]
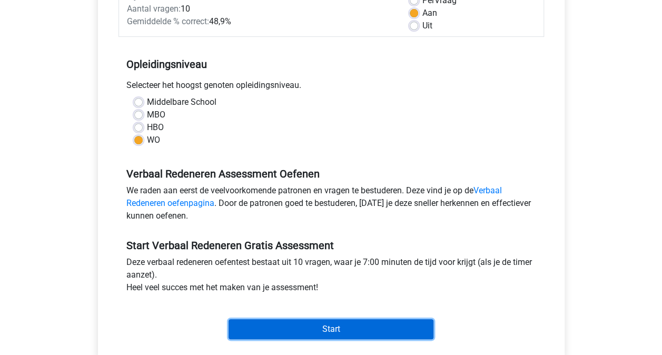
click at [334, 328] on input "Start" at bounding box center [330, 329] width 205 height 20
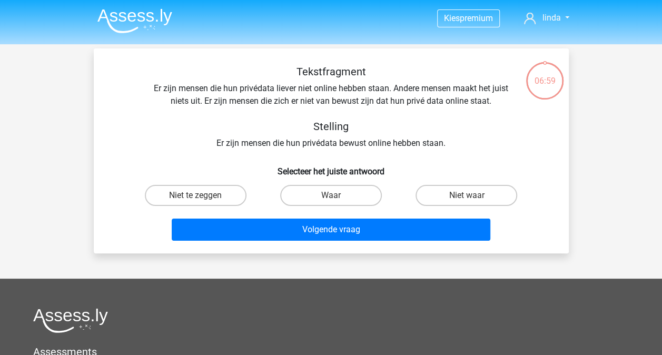
click at [123, 139] on div "Tekstfragment Er zijn mensen die hun privédata liever niet online hebben staan.…" at bounding box center [331, 107] width 441 height 84
click at [215, 195] on label "Niet te zeggen" at bounding box center [196, 195] width 102 height 21
click at [202, 195] on input "Niet te zeggen" at bounding box center [198, 198] width 7 height 7
radio input "true"
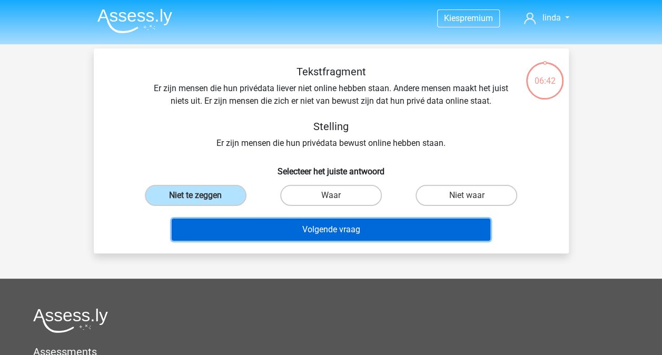
click at [360, 235] on button "Volgende vraag" at bounding box center [331, 229] width 318 height 22
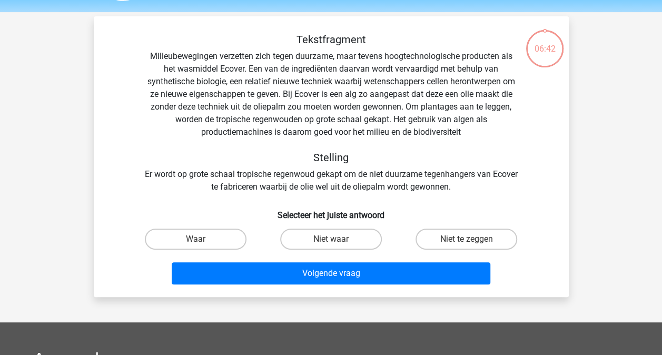
scroll to position [48, 0]
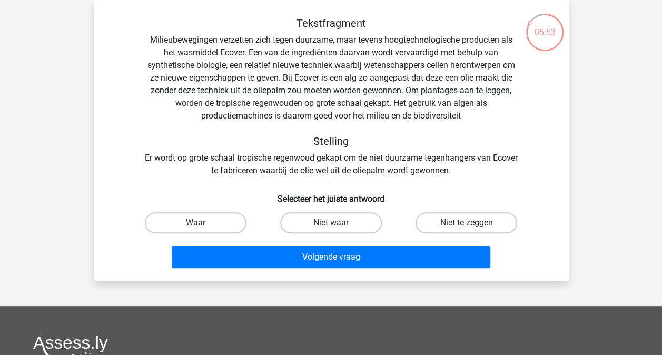
click at [246, 226] on div "Waar" at bounding box center [195, 222] width 127 height 21
click at [237, 224] on label "Waar" at bounding box center [196, 222] width 102 height 21
click at [202, 224] on input "Waar" at bounding box center [198, 226] width 7 height 7
radio input "true"
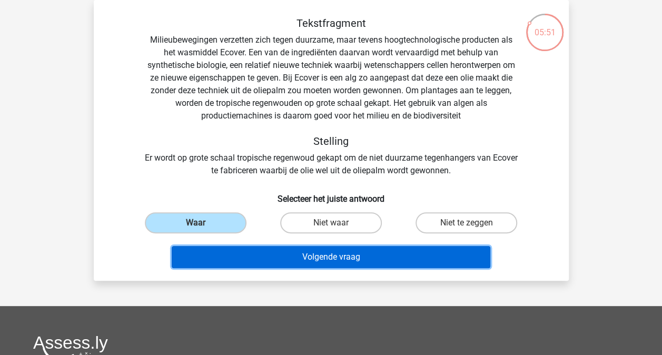
click at [318, 258] on button "Volgende vraag" at bounding box center [331, 257] width 318 height 22
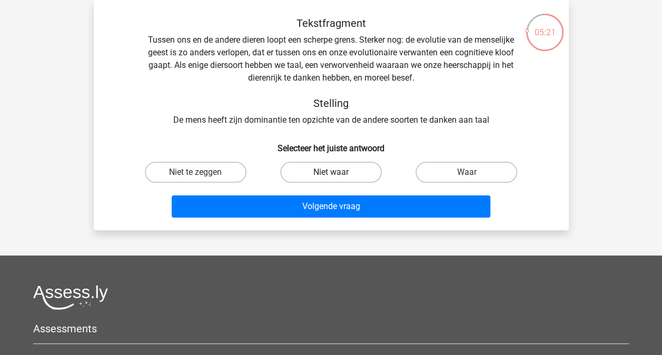
click at [299, 177] on label "Niet waar" at bounding box center [331, 172] width 102 height 21
click at [331, 177] on input "Niet waar" at bounding box center [334, 175] width 7 height 7
radio input "true"
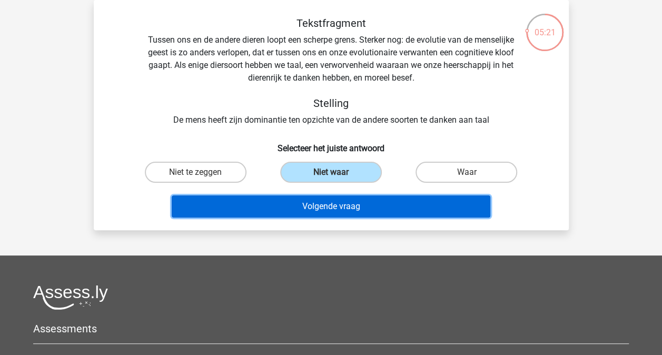
click at [337, 208] on button "Volgende vraag" at bounding box center [331, 206] width 318 height 22
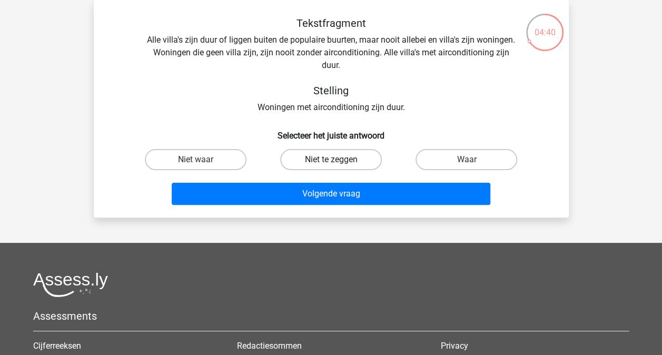
click at [329, 158] on label "Niet te zeggen" at bounding box center [331, 159] width 102 height 21
click at [331, 160] on input "Niet te zeggen" at bounding box center [334, 163] width 7 height 7
radio input "true"
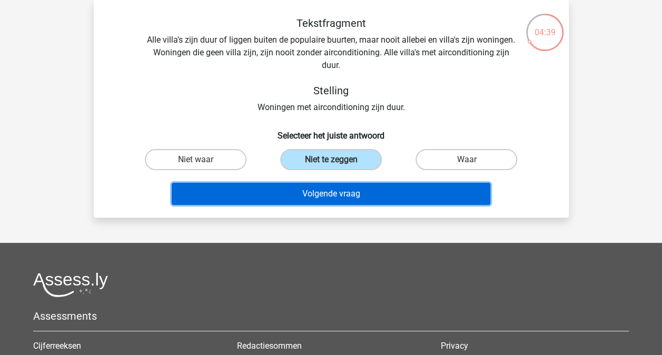
click at [352, 198] on button "Volgende vraag" at bounding box center [331, 194] width 318 height 22
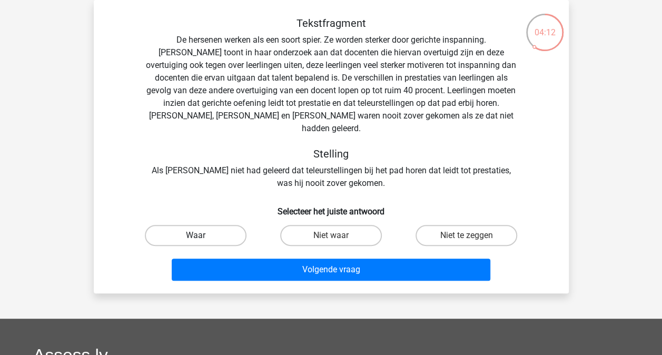
click at [237, 225] on label "Waar" at bounding box center [196, 235] width 102 height 21
click at [202, 235] on input "Waar" at bounding box center [198, 238] width 7 height 7
radio input "true"
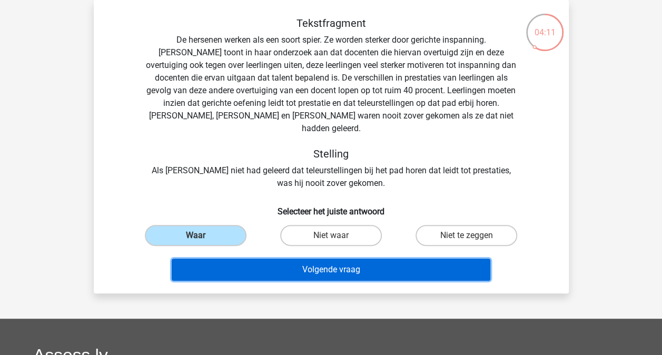
click at [300, 258] on button "Volgende vraag" at bounding box center [331, 269] width 318 height 22
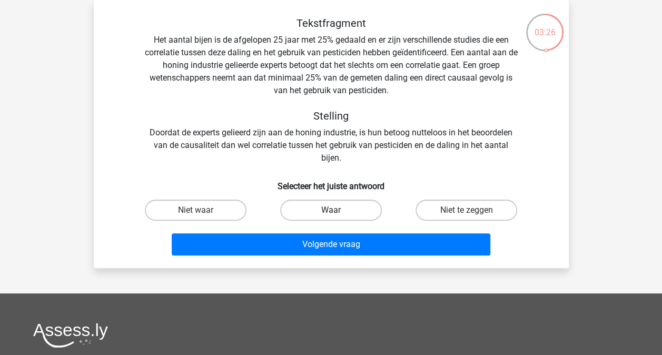
click at [326, 211] on label "Waar" at bounding box center [331, 210] width 102 height 21
click at [331, 211] on input "Waar" at bounding box center [334, 213] width 7 height 7
radio input "true"
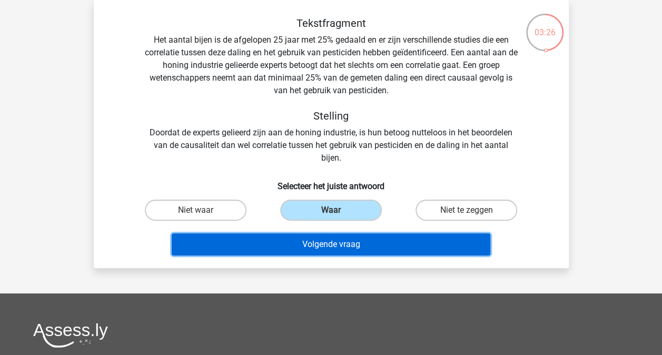
click at [342, 246] on button "Volgende vraag" at bounding box center [331, 244] width 318 height 22
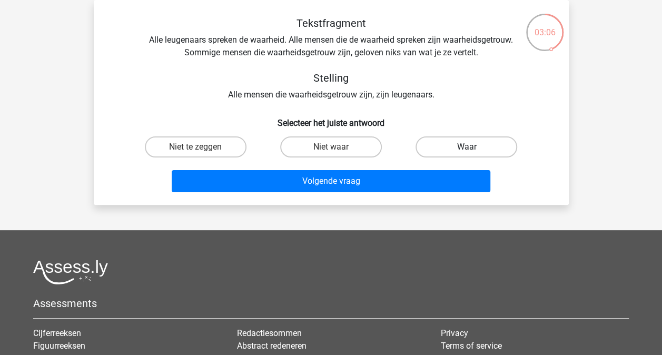
click at [432, 148] on label "Waar" at bounding box center [466, 146] width 102 height 21
click at [466, 148] on input "Waar" at bounding box center [469, 150] width 7 height 7
radio input "true"
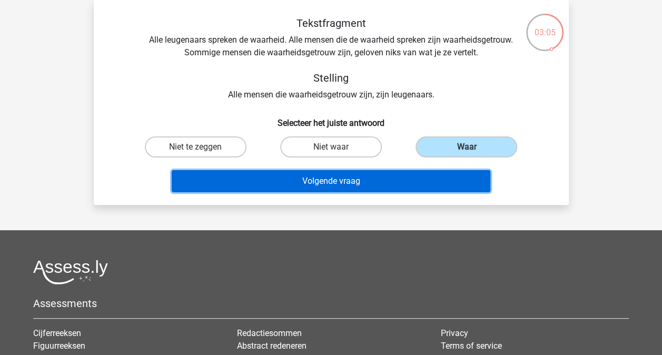
click at [340, 184] on button "Volgende vraag" at bounding box center [331, 181] width 318 height 22
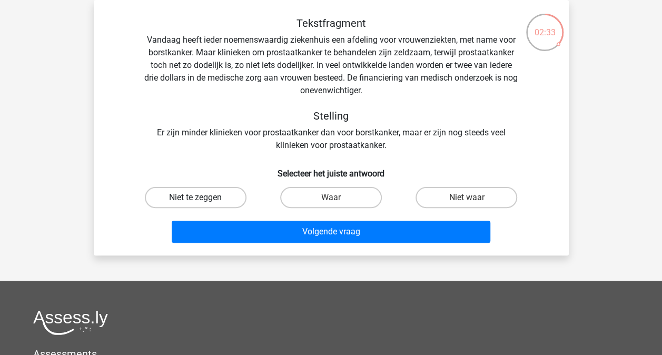
click at [220, 202] on label "Niet te zeggen" at bounding box center [196, 197] width 102 height 21
click at [202, 202] on input "Niet te zeggen" at bounding box center [198, 200] width 7 height 7
radio input "true"
click at [470, 197] on input "Niet waar" at bounding box center [469, 200] width 7 height 7
radio input "true"
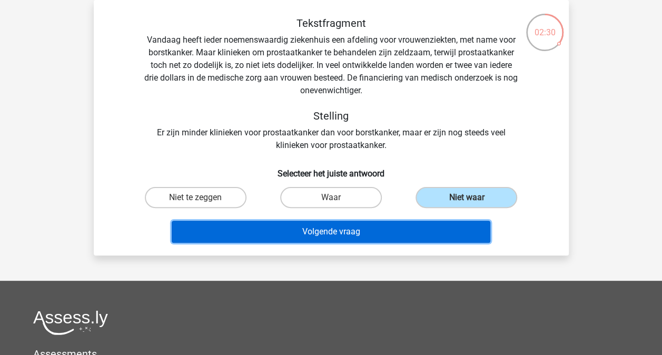
click at [336, 228] on button "Volgende vraag" at bounding box center [331, 232] width 318 height 22
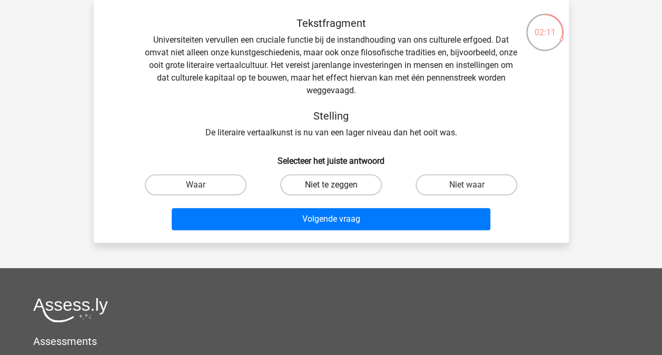
click at [321, 183] on label "Niet te zeggen" at bounding box center [331, 184] width 102 height 21
click at [331, 185] on input "Niet te zeggen" at bounding box center [334, 188] width 7 height 7
radio input "true"
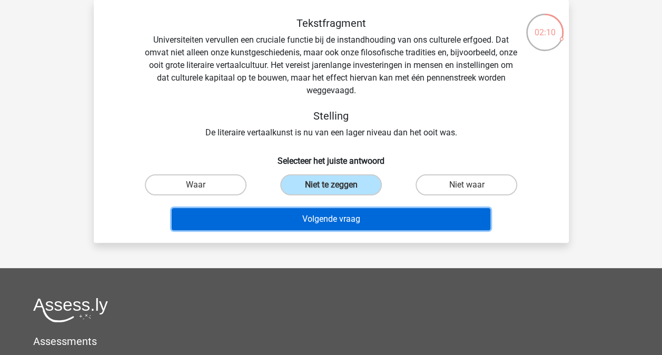
click at [332, 213] on button "Volgende vraag" at bounding box center [331, 219] width 318 height 22
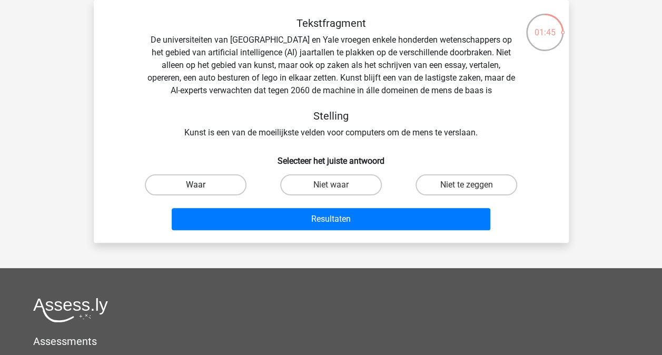
click at [220, 185] on label "Waar" at bounding box center [196, 184] width 102 height 21
click at [202, 185] on input "Waar" at bounding box center [198, 188] width 7 height 7
radio input "true"
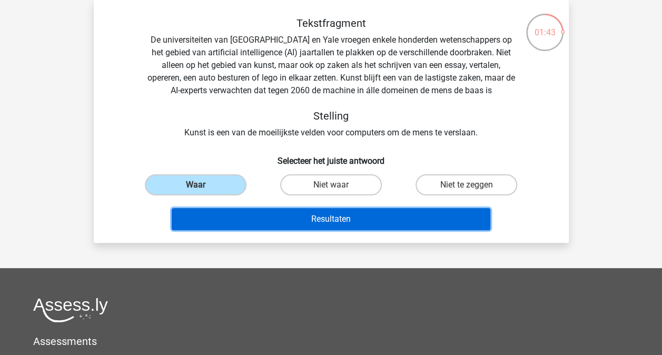
click at [309, 222] on button "Resultaten" at bounding box center [331, 219] width 318 height 22
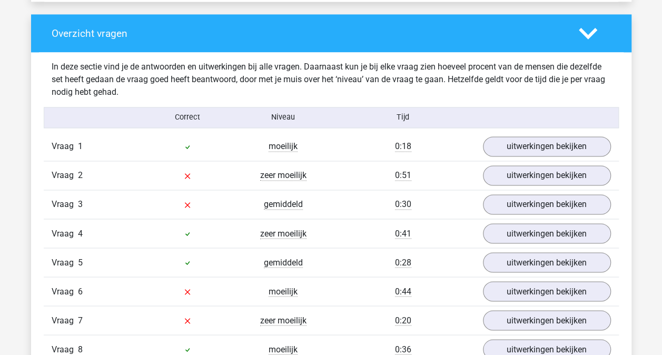
scroll to position [779, 0]
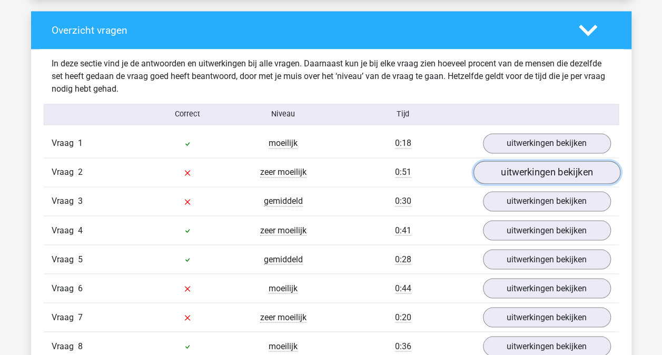
click at [532, 166] on link "uitwerkingen bekijken" at bounding box center [546, 172] width 147 height 23
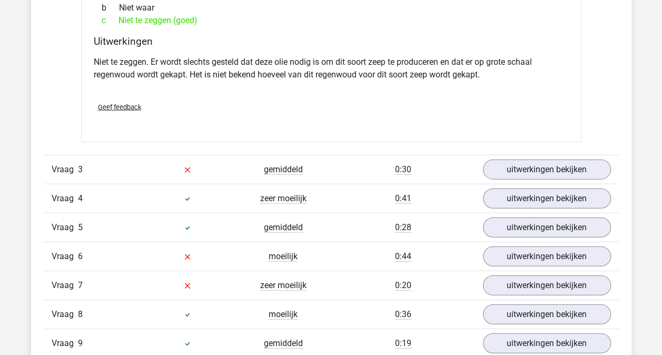
scroll to position [1179, 0]
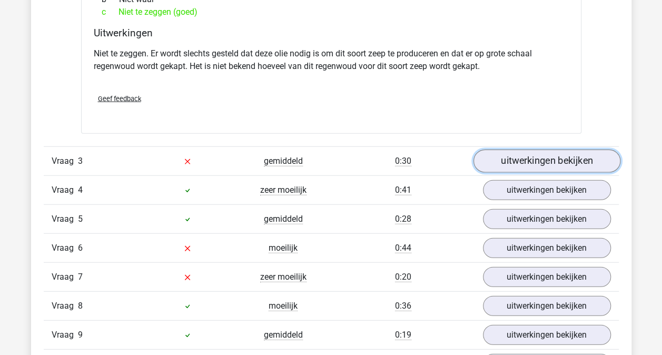
click at [497, 156] on link "uitwerkingen bekijken" at bounding box center [546, 161] width 147 height 23
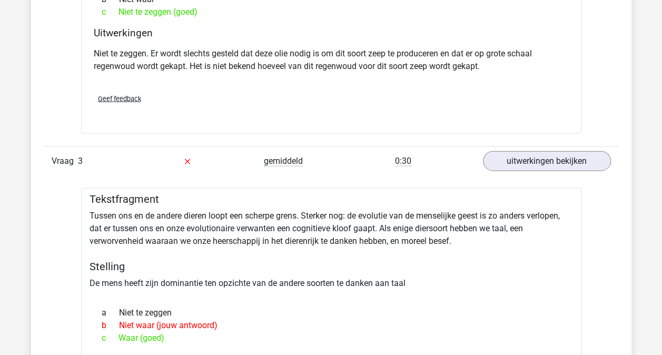
click at [70, 210] on div "Vraag 1 moeilijk 0:18 uitwerkingen bekijken Tekstfragment Er zijn mensen die hu…" at bounding box center [331, 343] width 559 height 1228
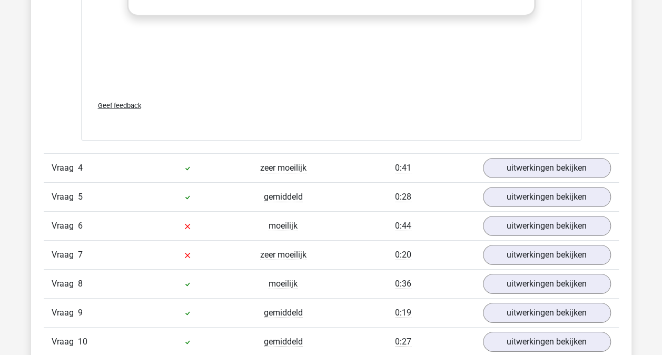
scroll to position [1811, 0]
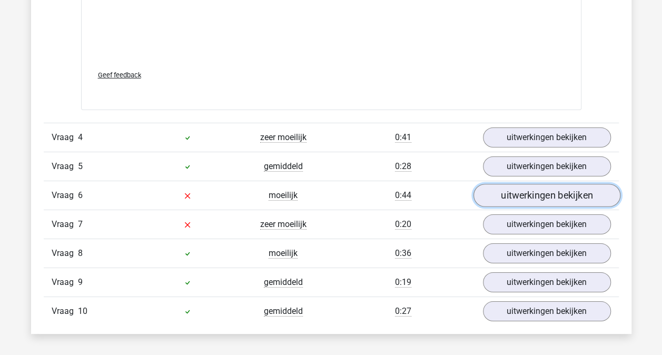
click at [511, 187] on link "uitwerkingen bekijken" at bounding box center [546, 195] width 147 height 23
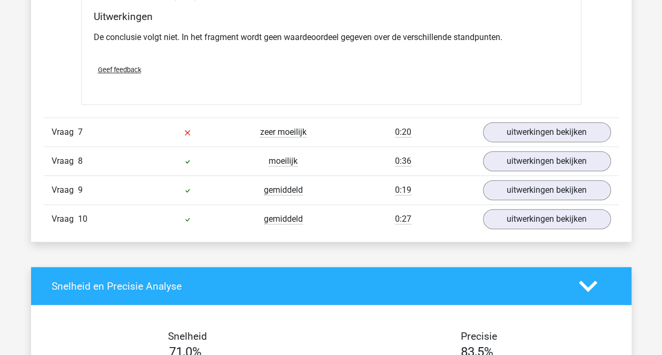
scroll to position [2211, 0]
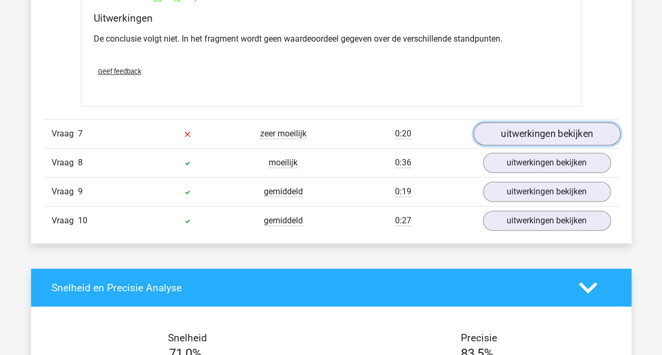
click at [506, 123] on link "uitwerkingen bekijken" at bounding box center [546, 134] width 147 height 23
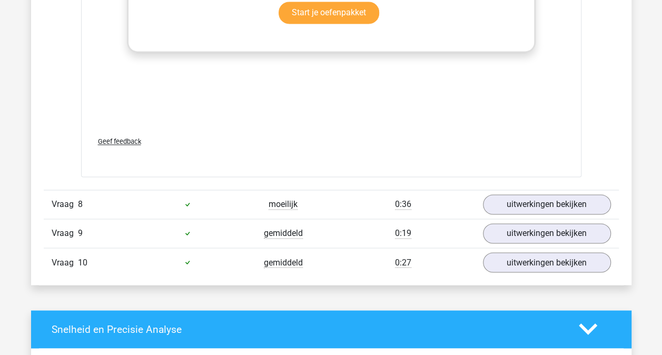
scroll to position [2738, 0]
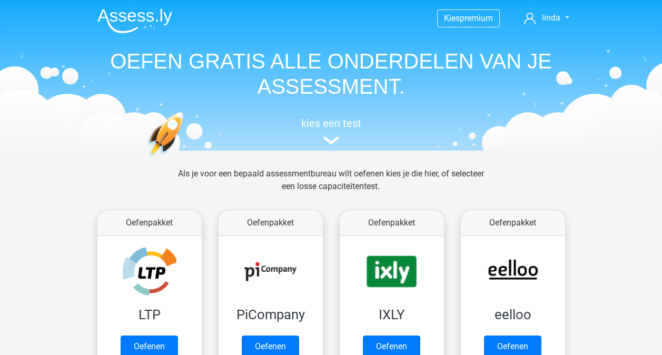
scroll to position [446, 0]
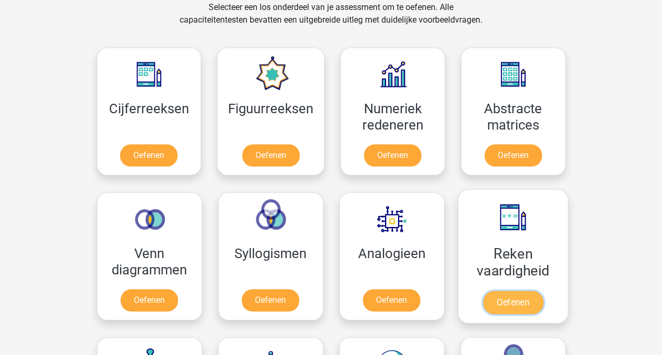
click at [527, 302] on link "Oefenen" at bounding box center [512, 302] width 60 height 23
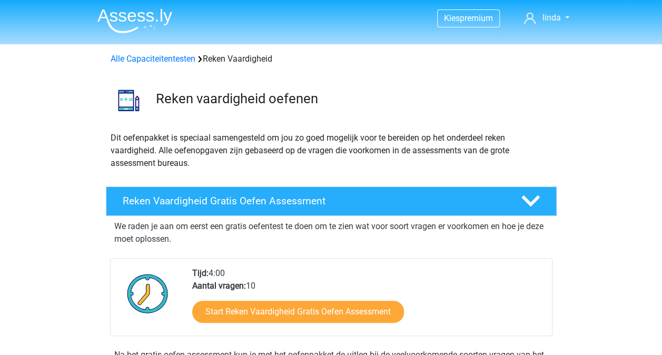
click at [331, 265] on div "Tijd: 4:00 Aantal vragen: 10 Start Reken Vaardigheid Gratis Oefen Assessment" at bounding box center [331, 297] width 442 height 78
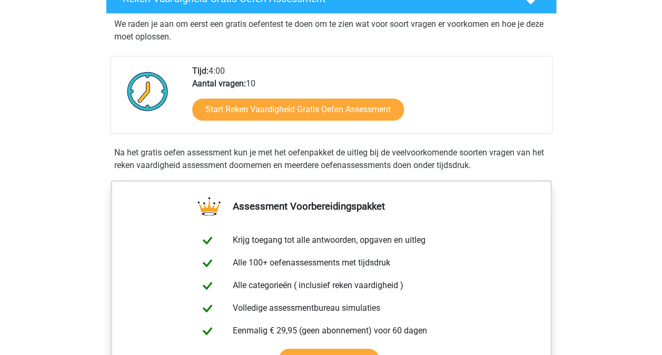
scroll to position [232, 0]
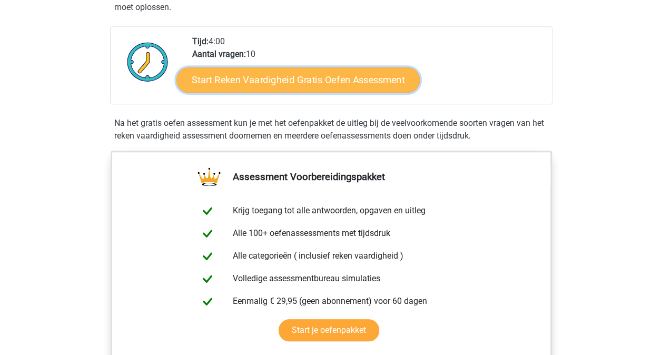
click at [250, 75] on link "Start Reken Vaardigheid Gratis Oefen Assessment" at bounding box center [297, 79] width 243 height 25
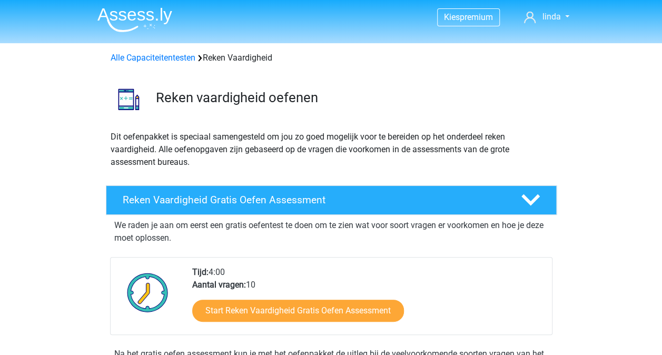
scroll to position [0, 0]
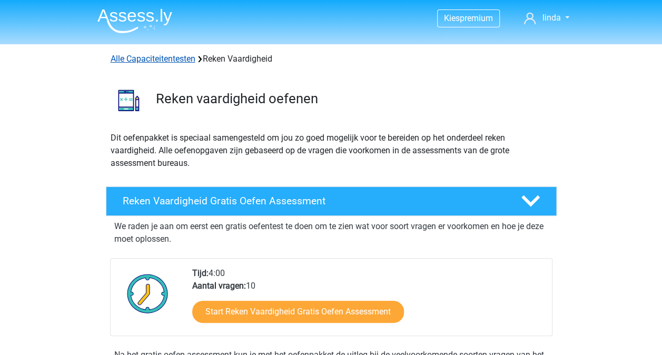
click at [157, 56] on link "Alle Capaciteitentesten" at bounding box center [153, 59] width 85 height 10
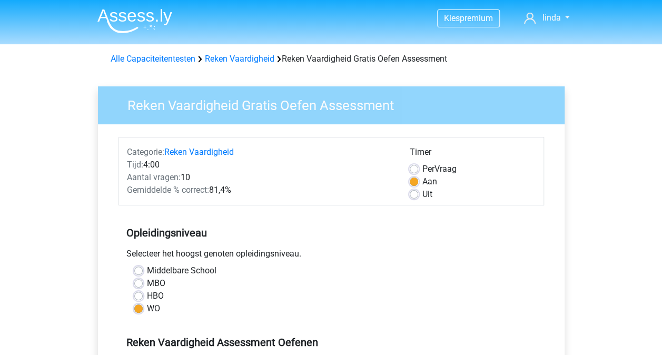
click at [325, 294] on div "HBO" at bounding box center [331, 296] width 394 height 13
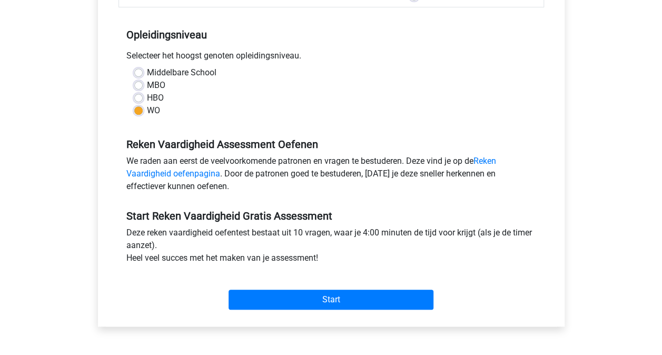
scroll to position [211, 0]
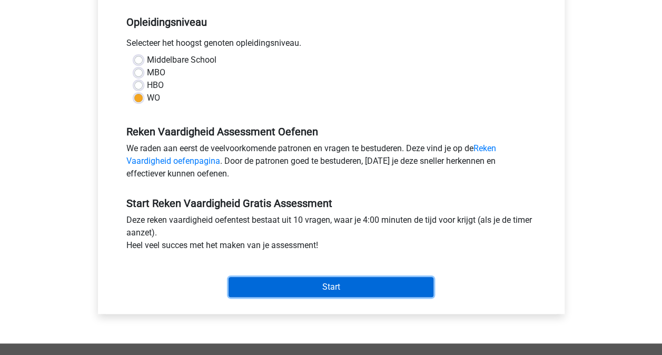
click at [322, 285] on input "Start" at bounding box center [330, 287] width 205 height 20
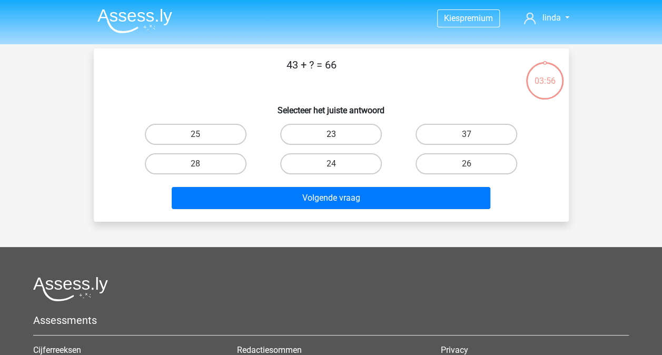
click at [324, 132] on label "23" at bounding box center [331, 134] width 102 height 21
click at [331, 134] on input "23" at bounding box center [334, 137] width 7 height 7
radio input "true"
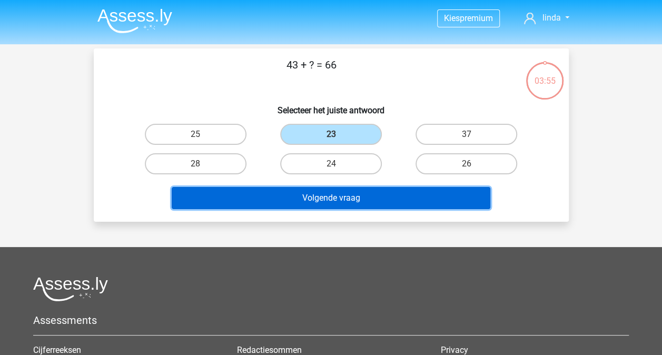
click at [329, 204] on button "Volgende vraag" at bounding box center [331, 198] width 318 height 22
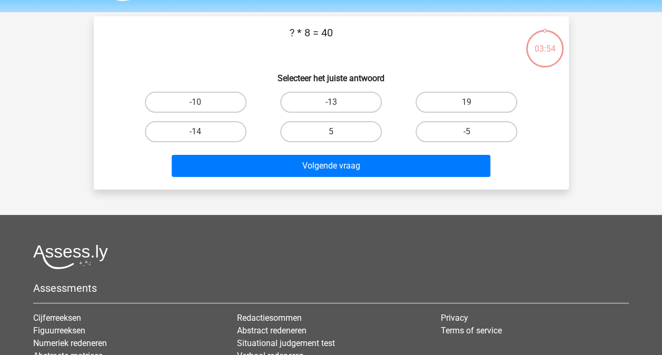
scroll to position [48, 0]
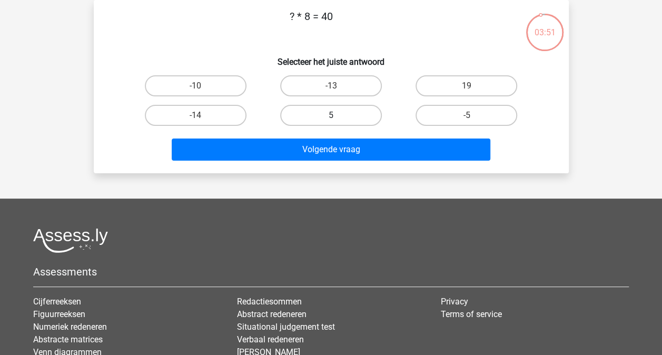
click at [304, 116] on label "5" at bounding box center [331, 115] width 102 height 21
click at [331, 116] on input "5" at bounding box center [334, 118] width 7 height 7
radio input "true"
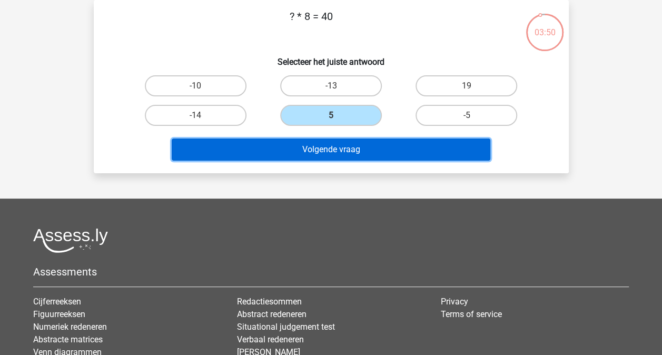
click at [336, 155] on button "Volgende vraag" at bounding box center [331, 149] width 318 height 22
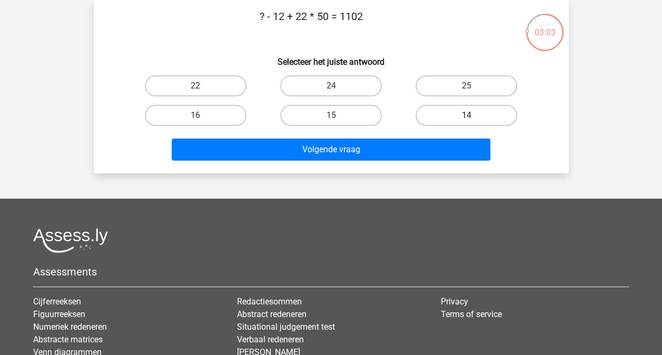
click at [457, 119] on label "14" at bounding box center [466, 115] width 102 height 21
click at [466, 119] on input "14" at bounding box center [469, 118] width 7 height 7
radio input "true"
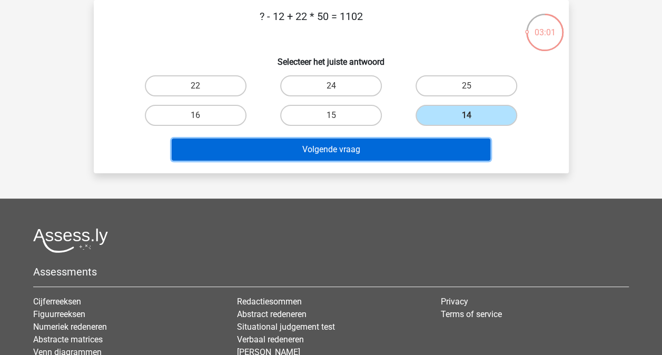
click at [352, 155] on button "Volgende vraag" at bounding box center [331, 149] width 318 height 22
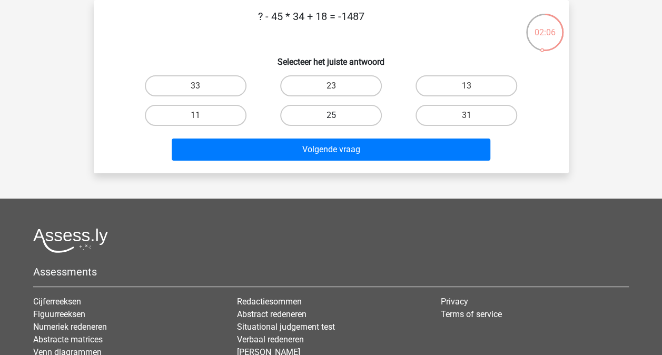
click at [291, 115] on label "25" at bounding box center [331, 115] width 102 height 21
click at [331, 115] on input "25" at bounding box center [334, 118] width 7 height 7
radio input "true"
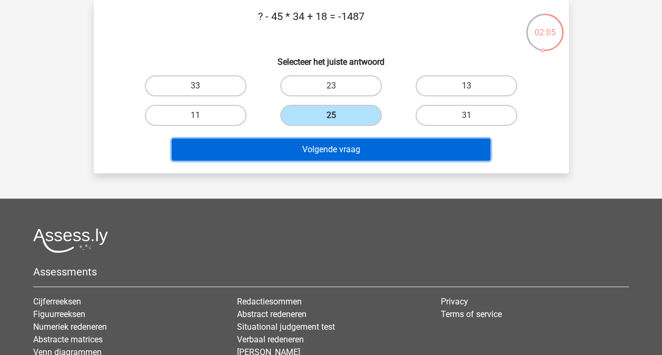
click at [329, 155] on button "Volgende vraag" at bounding box center [331, 149] width 318 height 22
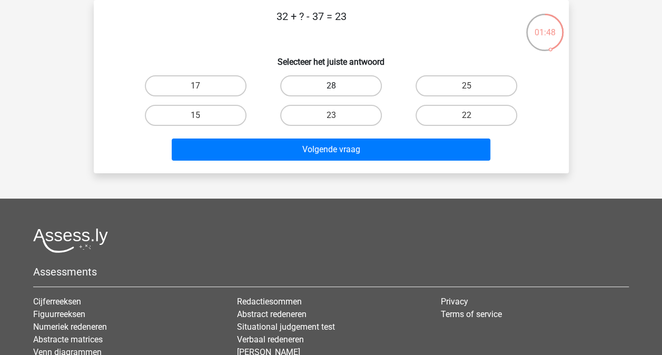
click at [338, 83] on label "28" at bounding box center [331, 85] width 102 height 21
click at [337, 86] on input "28" at bounding box center [334, 89] width 7 height 7
radio input "true"
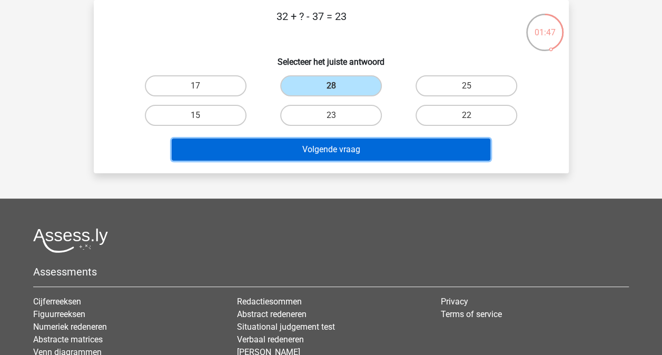
click at [339, 150] on button "Volgende vraag" at bounding box center [331, 149] width 318 height 22
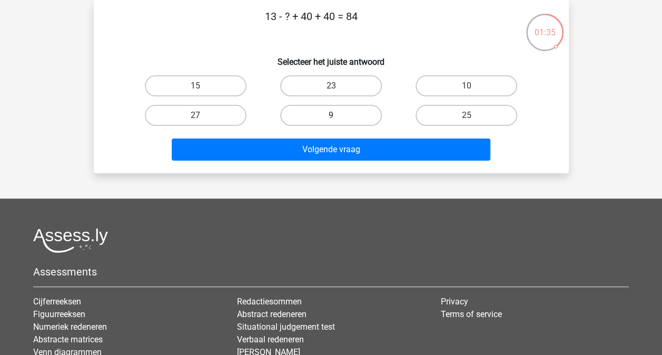
click at [335, 114] on label "9" at bounding box center [331, 115] width 102 height 21
click at [335, 115] on input "9" at bounding box center [334, 118] width 7 height 7
radio input "true"
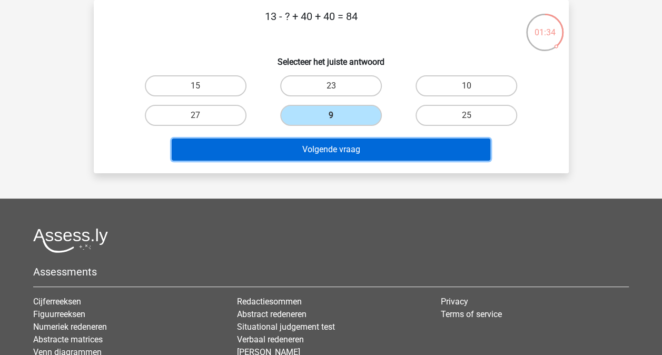
click at [335, 147] on button "Volgende vraag" at bounding box center [331, 149] width 318 height 22
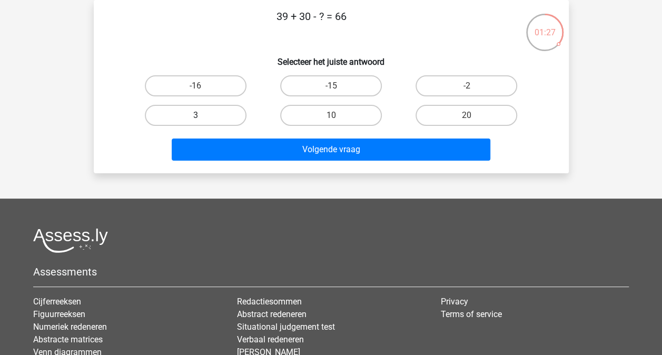
click at [231, 114] on label "3" at bounding box center [196, 115] width 102 height 21
click at [202, 115] on input "3" at bounding box center [198, 118] width 7 height 7
radio input "true"
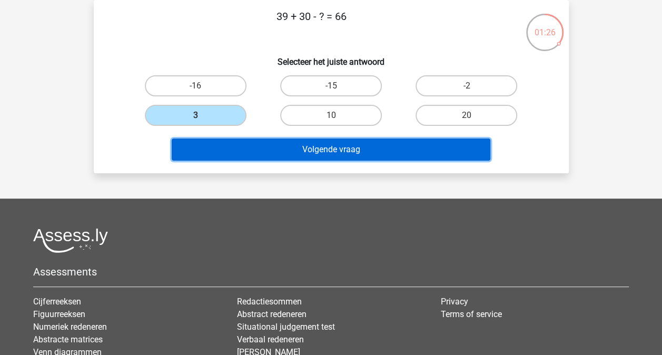
click at [319, 144] on button "Volgende vraag" at bounding box center [331, 149] width 318 height 22
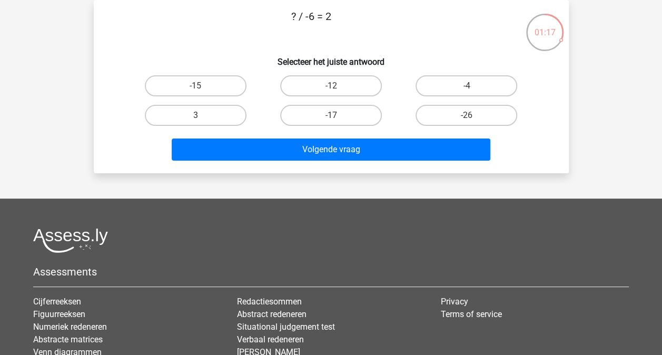
click at [328, 74] on div "-12" at bounding box center [330, 85] width 135 height 29
click at [336, 87] on input "-12" at bounding box center [334, 89] width 7 height 7
radio input "true"
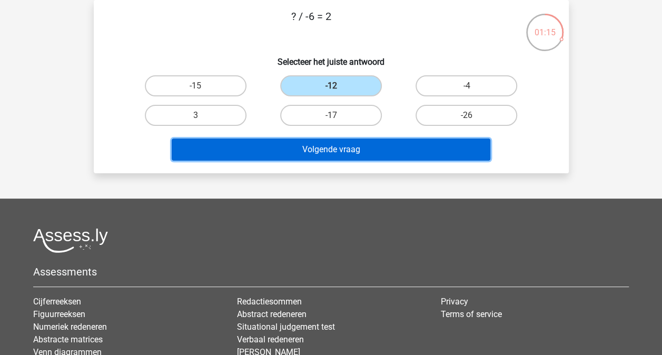
click at [327, 155] on button "Volgende vraag" at bounding box center [331, 149] width 318 height 22
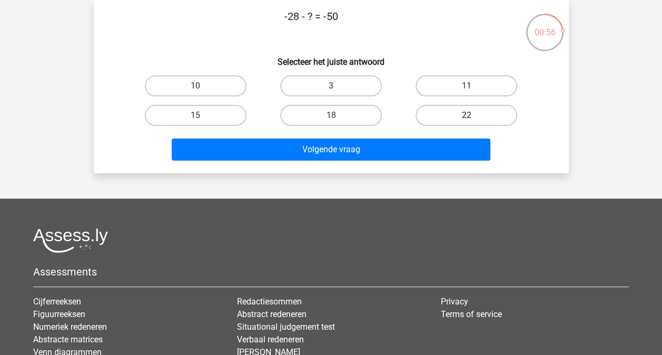
click at [458, 119] on label "22" at bounding box center [466, 115] width 102 height 21
click at [466, 119] on input "22" at bounding box center [469, 118] width 7 height 7
radio input "true"
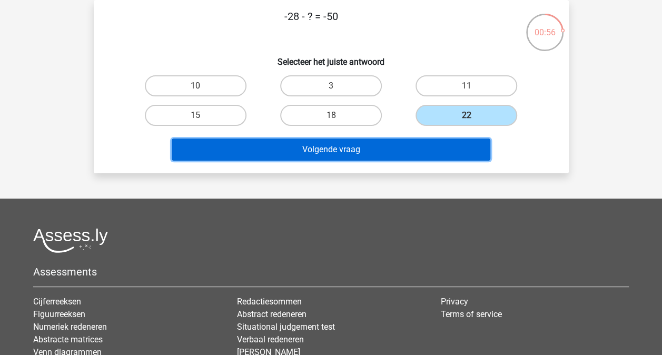
click at [394, 147] on button "Volgende vraag" at bounding box center [331, 149] width 318 height 22
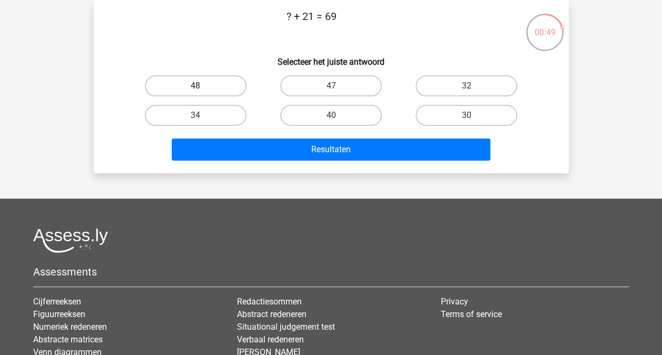
click at [218, 82] on label "48" at bounding box center [196, 85] width 102 height 21
click at [202, 86] on input "48" at bounding box center [198, 89] width 7 height 7
radio input "true"
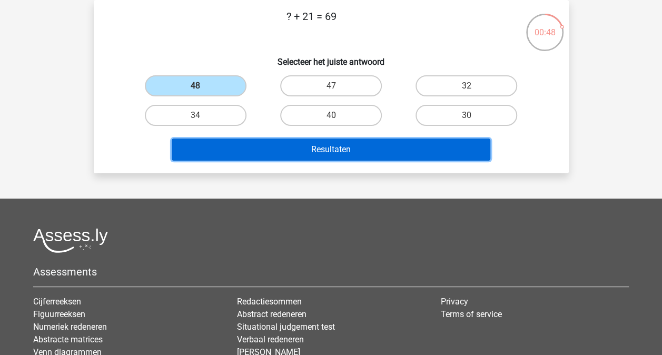
click at [307, 149] on button "Resultaten" at bounding box center [331, 149] width 318 height 22
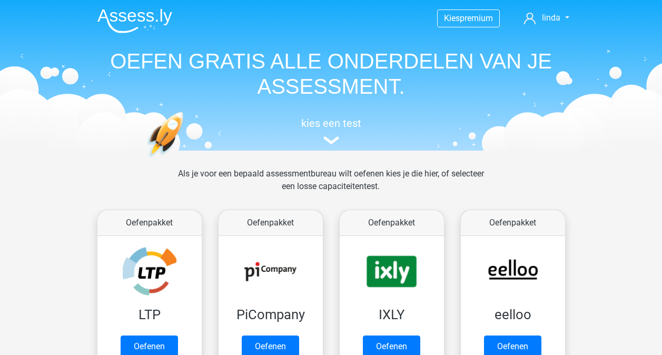
scroll to position [446, 0]
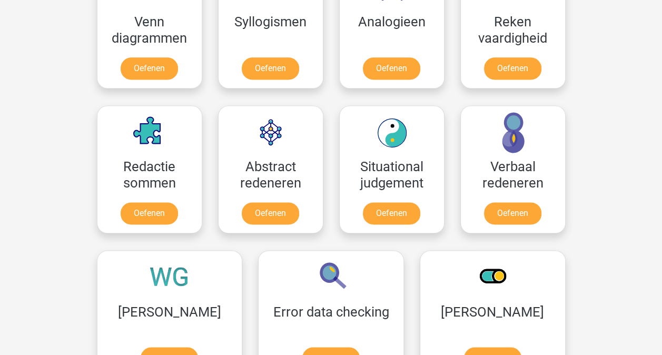
scroll to position [699, 0]
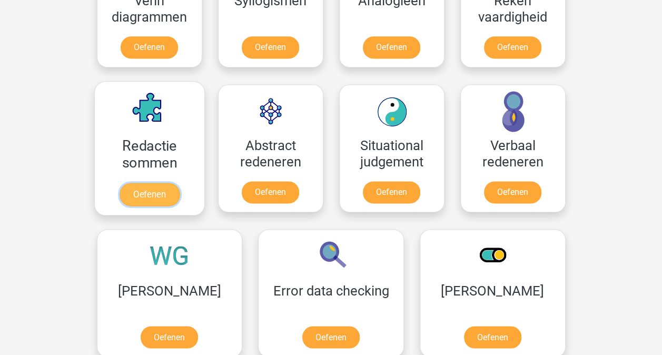
click at [150, 190] on link "Oefenen" at bounding box center [149, 194] width 60 height 23
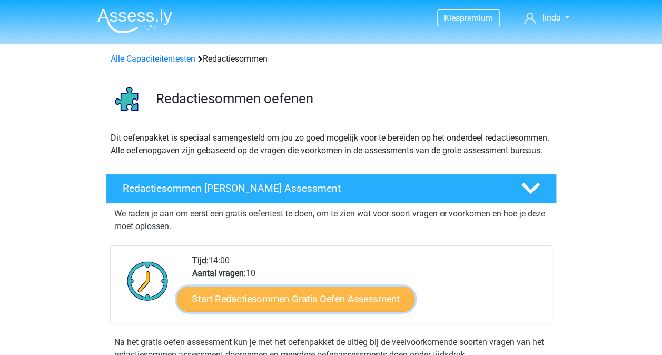
click at [285, 311] on link "Start Redactiesommen Gratis Oefen Assessment" at bounding box center [295, 298] width 238 height 25
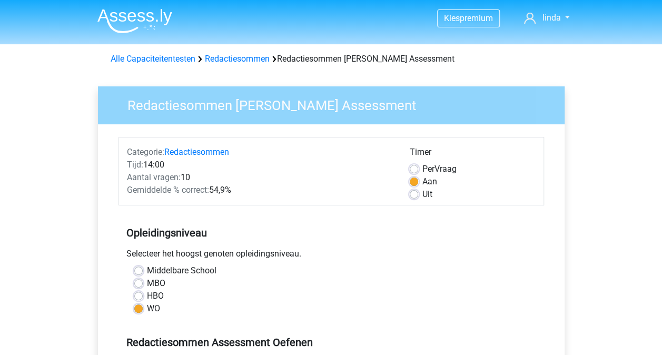
click at [285, 313] on div "WO" at bounding box center [331, 308] width 394 height 13
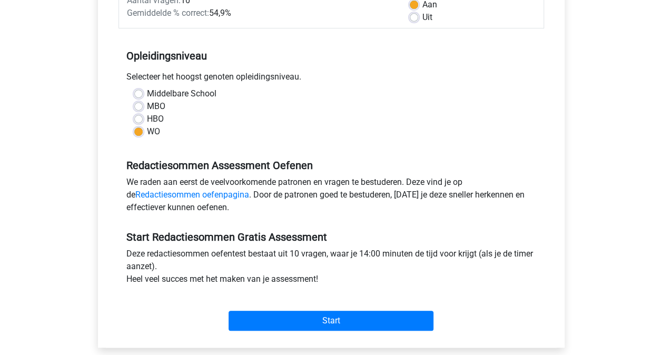
scroll to position [190, 0]
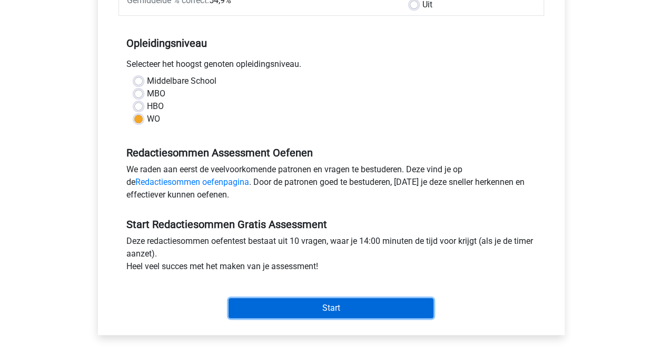
click at [297, 305] on input "Start" at bounding box center [330, 308] width 205 height 20
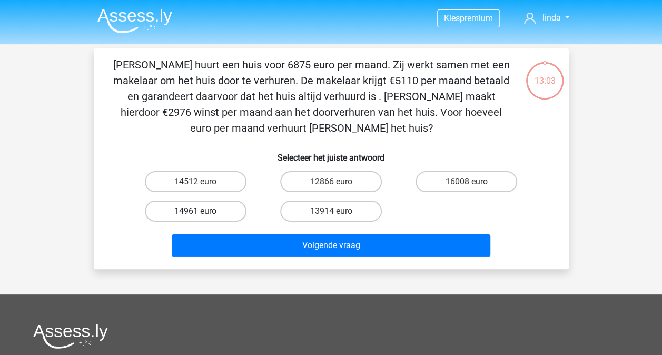
click at [187, 215] on label "14961 euro" at bounding box center [196, 211] width 102 height 21
click at [195, 215] on input "14961 euro" at bounding box center [198, 214] width 7 height 7
radio input "true"
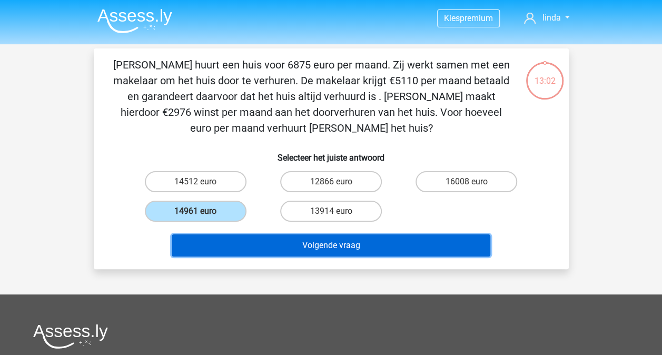
click at [293, 240] on button "Volgende vraag" at bounding box center [331, 245] width 318 height 22
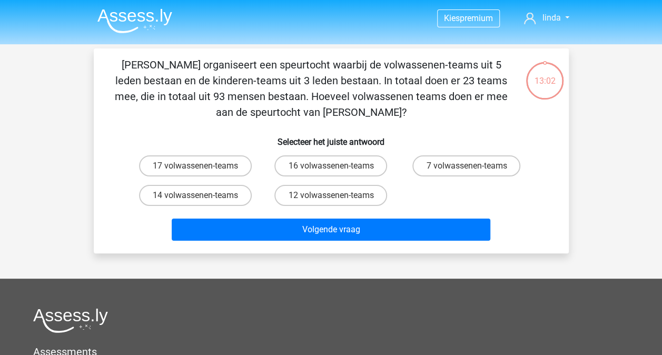
scroll to position [48, 0]
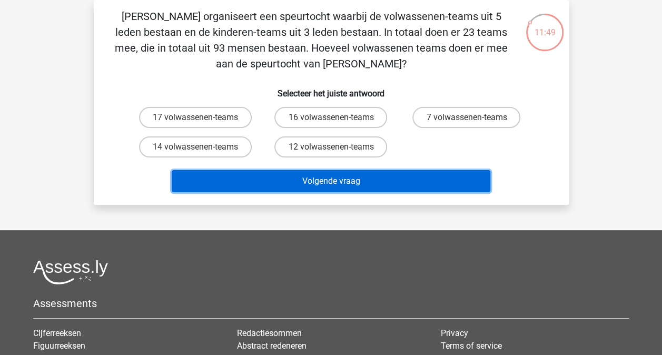
click at [288, 181] on button "Volgende vraag" at bounding box center [331, 181] width 318 height 22
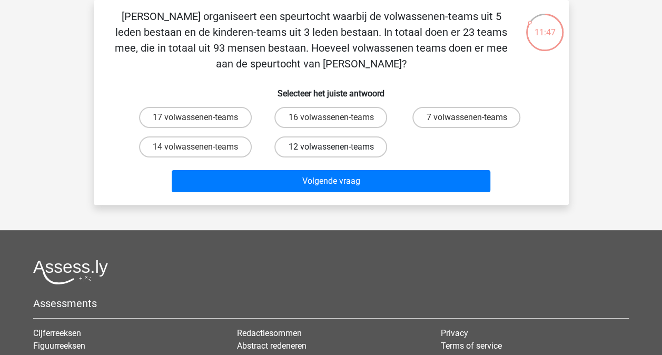
click at [300, 149] on label "12 volwassenen-teams" at bounding box center [330, 146] width 113 height 21
click at [331, 149] on input "12 volwassenen-teams" at bounding box center [334, 150] width 7 height 7
radio input "true"
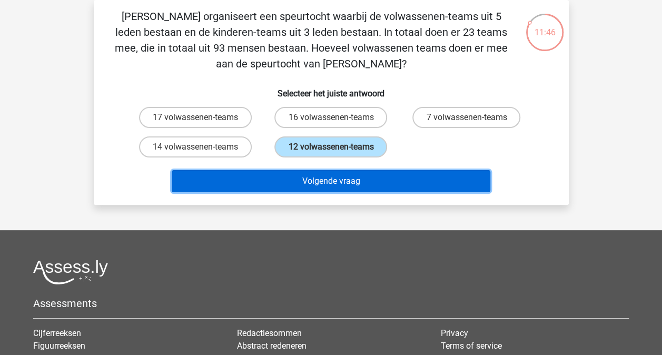
click at [317, 181] on button "Volgende vraag" at bounding box center [331, 181] width 318 height 22
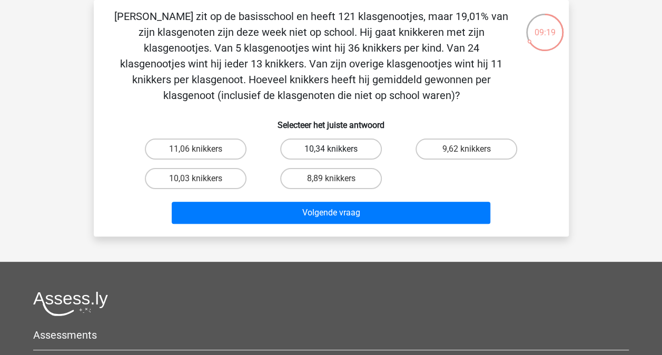
click at [327, 147] on label "10,34 knikkers" at bounding box center [331, 148] width 102 height 21
click at [331, 149] on input "10,34 knikkers" at bounding box center [334, 152] width 7 height 7
radio input "true"
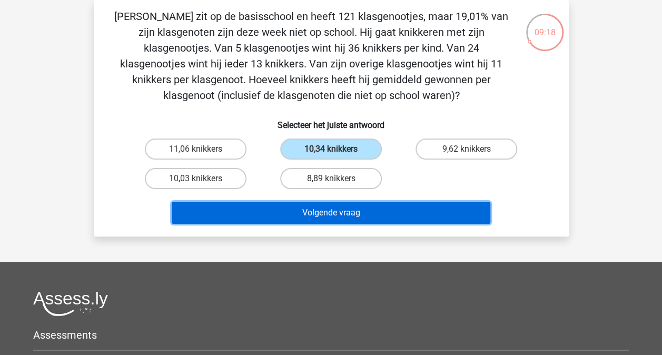
click at [337, 212] on button "Volgende vraag" at bounding box center [331, 213] width 318 height 22
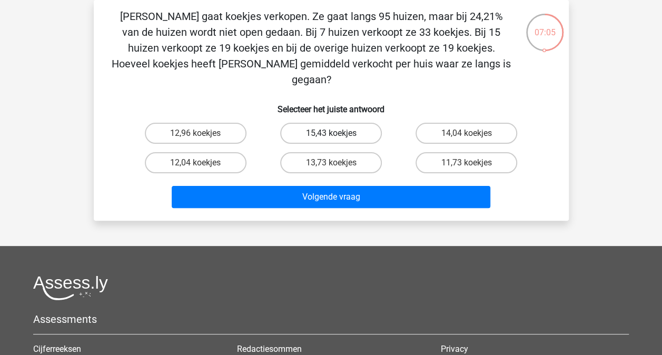
click at [320, 123] on label "15,43 koekjes" at bounding box center [331, 133] width 102 height 21
click at [331, 133] on input "15,43 koekjes" at bounding box center [334, 136] width 7 height 7
radio input "true"
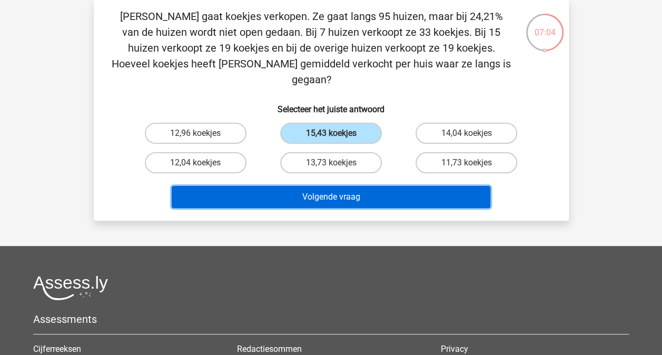
click at [332, 186] on button "Volgende vraag" at bounding box center [331, 197] width 318 height 22
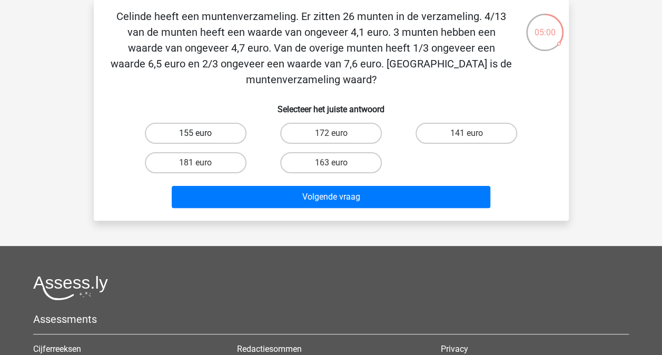
click at [214, 128] on label "155 euro" at bounding box center [196, 133] width 102 height 21
click at [202, 133] on input "155 euro" at bounding box center [198, 136] width 7 height 7
radio input "true"
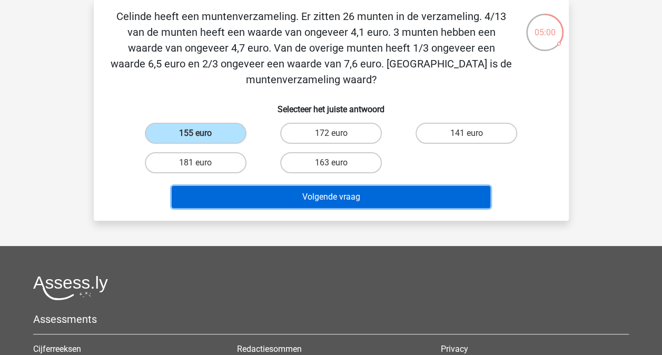
click at [300, 196] on button "Volgende vraag" at bounding box center [331, 197] width 318 height 22
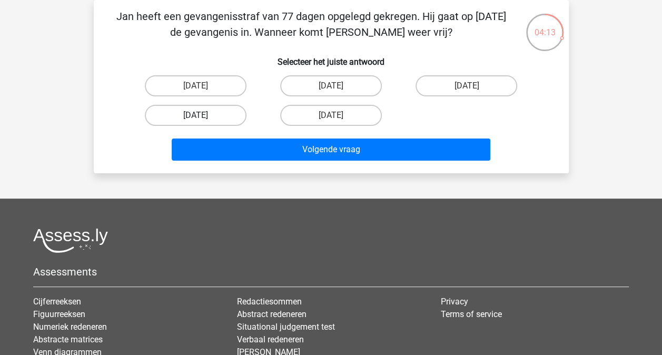
click at [224, 112] on label "[DATE]" at bounding box center [196, 115] width 102 height 21
click at [202, 115] on input "[DATE]" at bounding box center [198, 118] width 7 height 7
radio input "true"
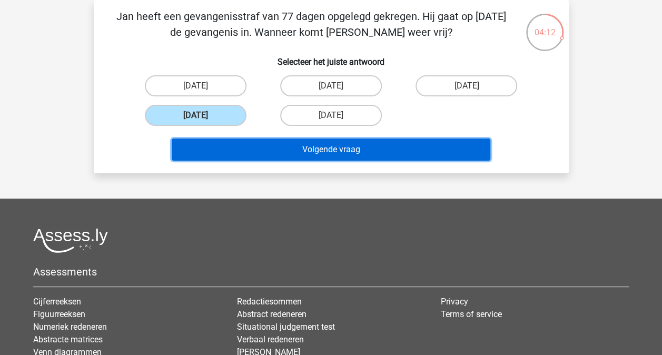
click at [297, 145] on button "Volgende vraag" at bounding box center [331, 149] width 318 height 22
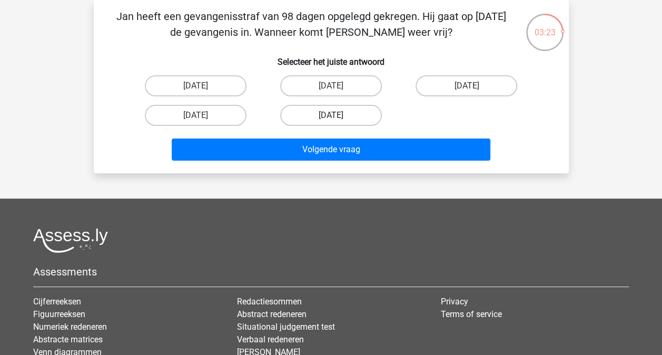
click at [325, 114] on label "[DATE]" at bounding box center [331, 115] width 102 height 21
click at [331, 115] on input "[DATE]" at bounding box center [334, 118] width 7 height 7
radio input "true"
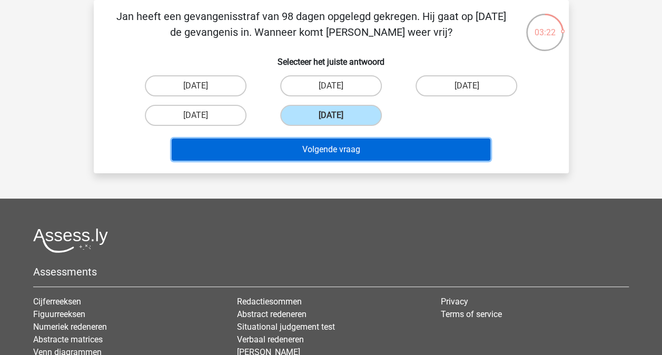
click at [337, 152] on button "Volgende vraag" at bounding box center [331, 149] width 318 height 22
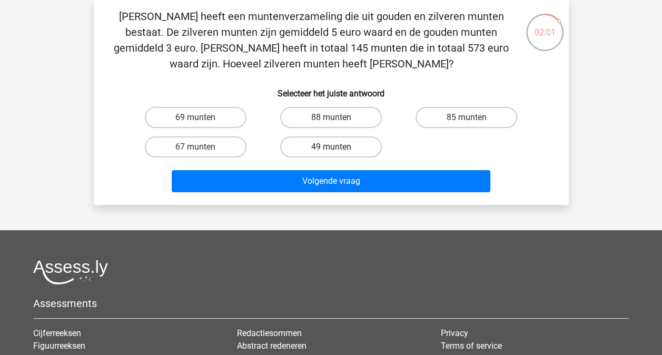
click at [313, 140] on label "49 munten" at bounding box center [331, 146] width 102 height 21
click at [331, 147] on input "49 munten" at bounding box center [334, 150] width 7 height 7
radio input "true"
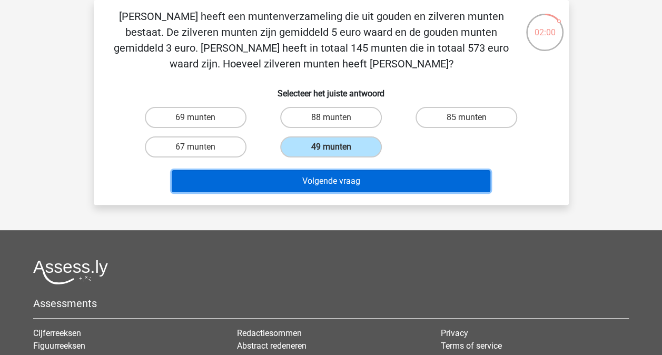
click at [327, 188] on button "Volgende vraag" at bounding box center [331, 181] width 318 height 22
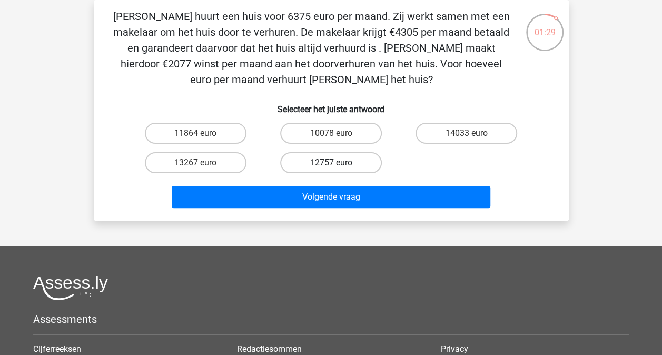
click at [324, 170] on label "12757 euro" at bounding box center [331, 162] width 102 height 21
click at [331, 170] on input "12757 euro" at bounding box center [334, 166] width 7 height 7
radio input "true"
click at [333, 208] on div "Volgende vraag" at bounding box center [331, 199] width 406 height 26
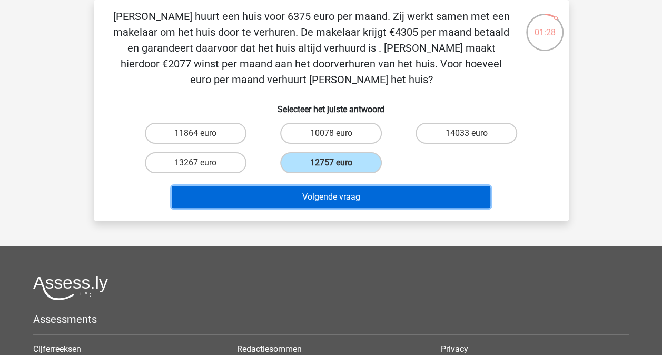
click at [331, 201] on button "Volgende vraag" at bounding box center [331, 197] width 318 height 22
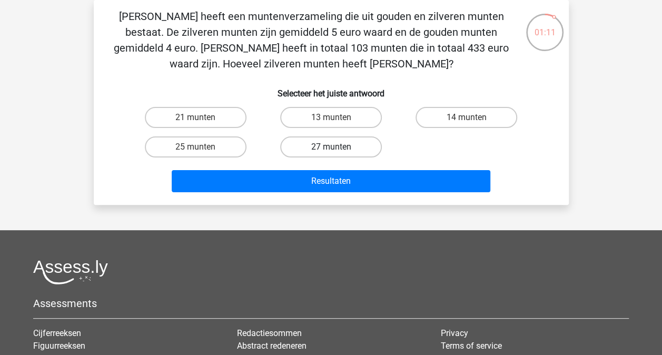
click at [315, 147] on label "27 munten" at bounding box center [331, 146] width 102 height 21
click at [331, 147] on input "27 munten" at bounding box center [334, 150] width 7 height 7
radio input "true"
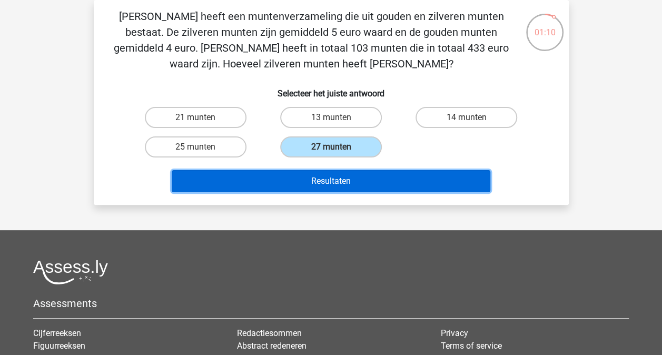
click at [330, 178] on button "Resultaten" at bounding box center [331, 181] width 318 height 22
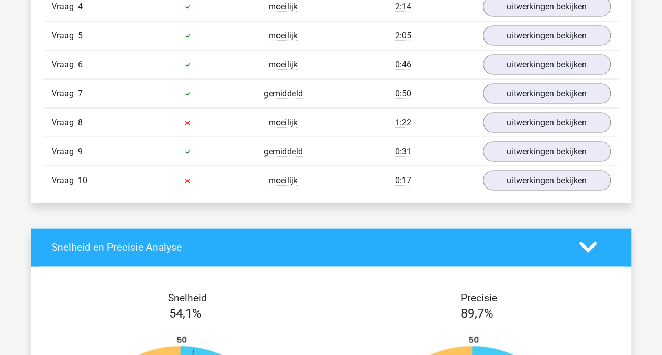
scroll to position [948, 0]
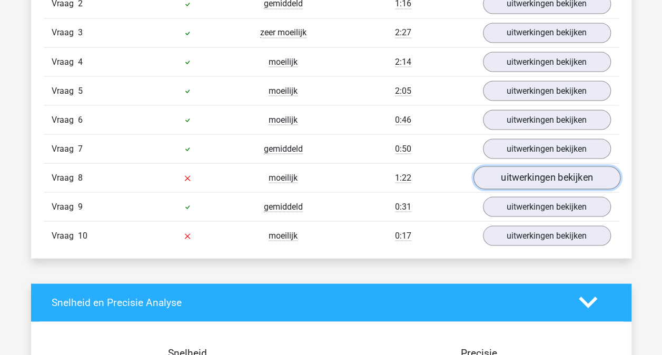
click at [519, 177] on link "uitwerkingen bekijken" at bounding box center [546, 177] width 147 height 23
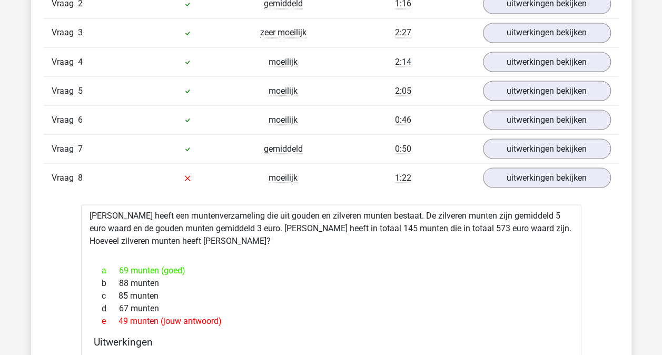
click at [68, 247] on div "Vraag 1 gemiddeld 0:58 uitwerkingen bekijken Clarissa huurt een huis voor 6875 …" at bounding box center [331, 300] width 559 height 679
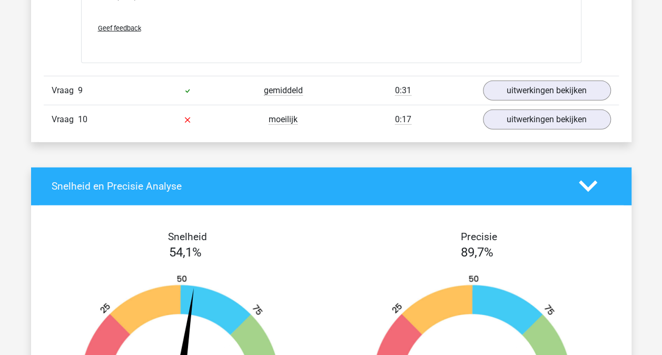
scroll to position [1411, 0]
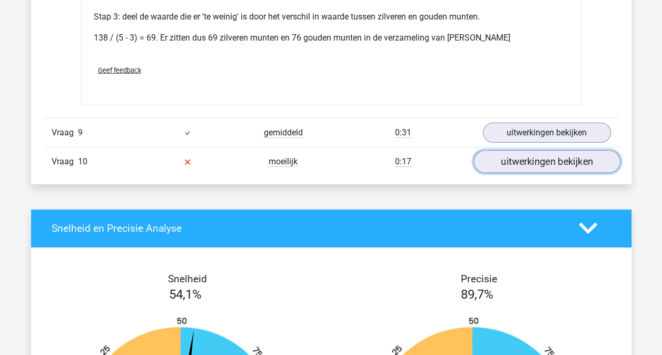
click at [495, 162] on link "uitwerkingen bekijken" at bounding box center [546, 161] width 147 height 23
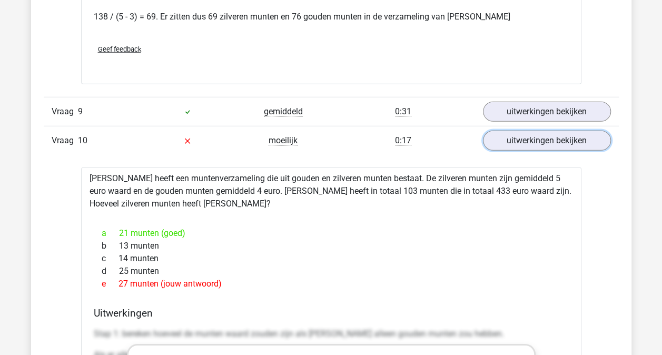
scroll to position [1453, 0]
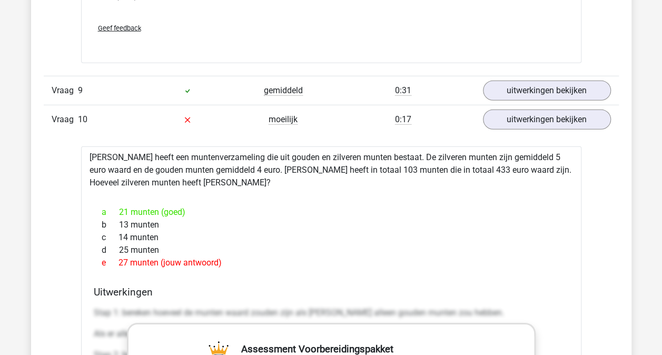
click at [52, 171] on div "Vraag 1 gemiddeld 0:58 uitwerkingen bekijken Clarissa huurt een huis voor 6875 …" at bounding box center [331, 60] width 559 height 1211
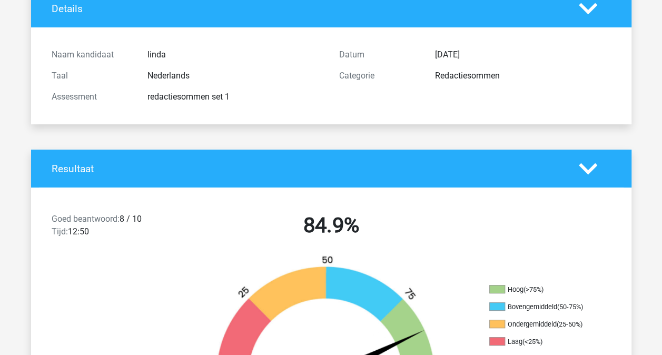
scroll to position [0, 0]
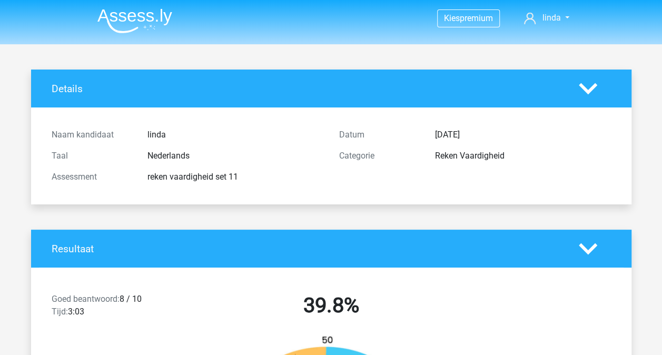
click at [119, 13] on img at bounding box center [134, 20] width 75 height 25
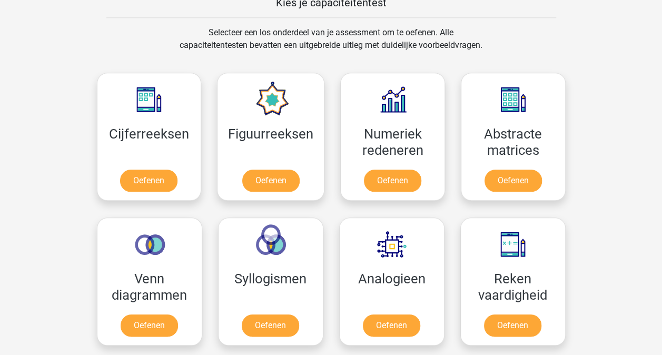
scroll to position [400, 0]
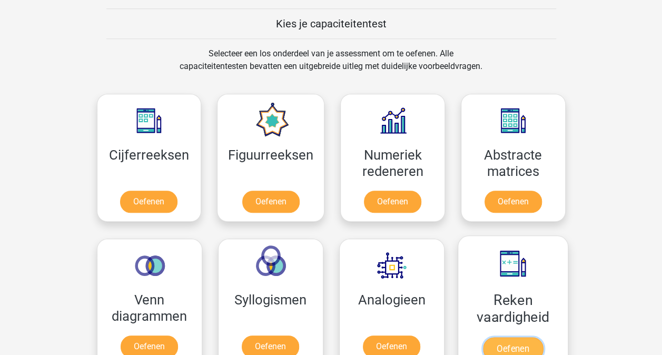
click at [522, 339] on link "Oefenen" at bounding box center [512, 348] width 60 height 23
